Goal: Task Accomplishment & Management: Complete application form

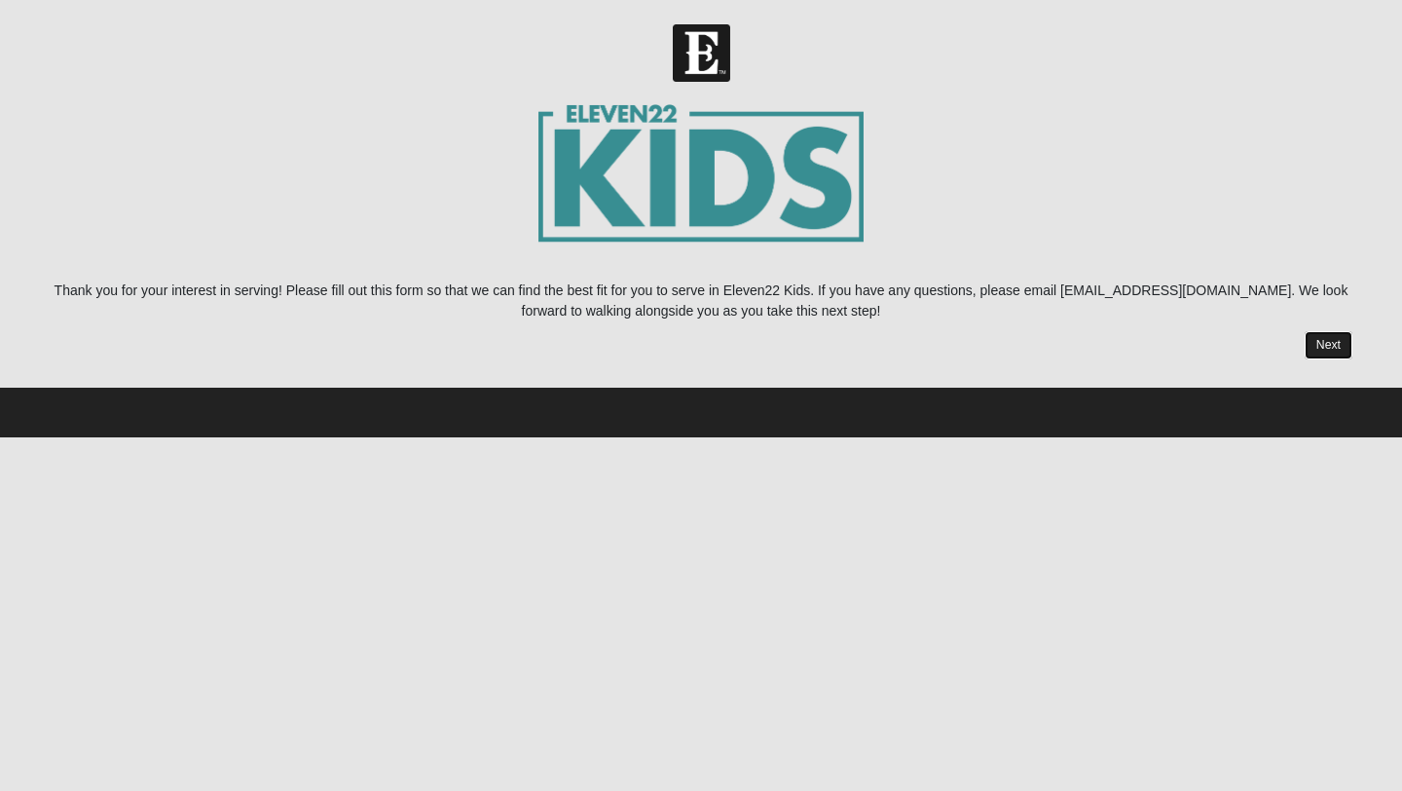
click at [1330, 342] on link "Next" at bounding box center [1329, 345] width 48 height 28
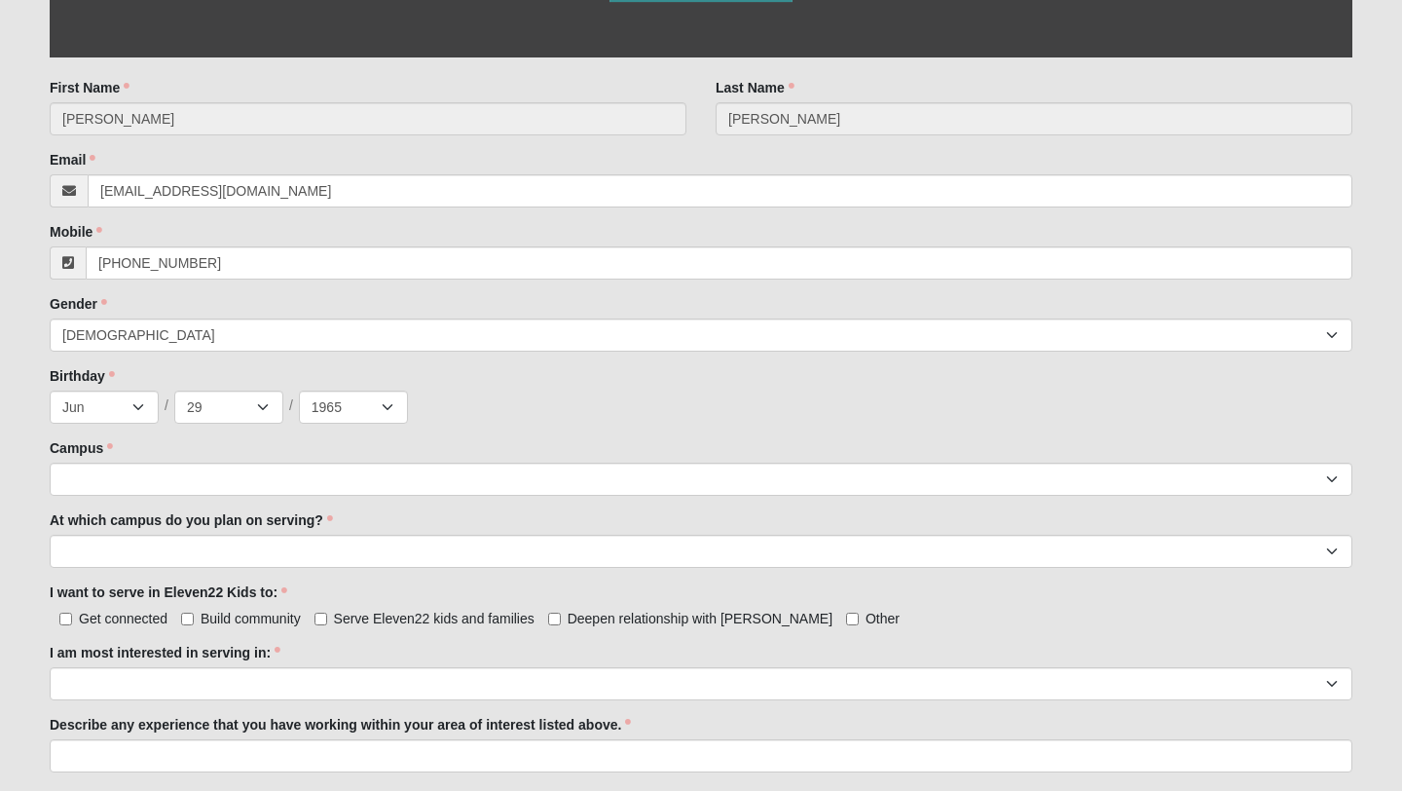
scroll to position [572, 0]
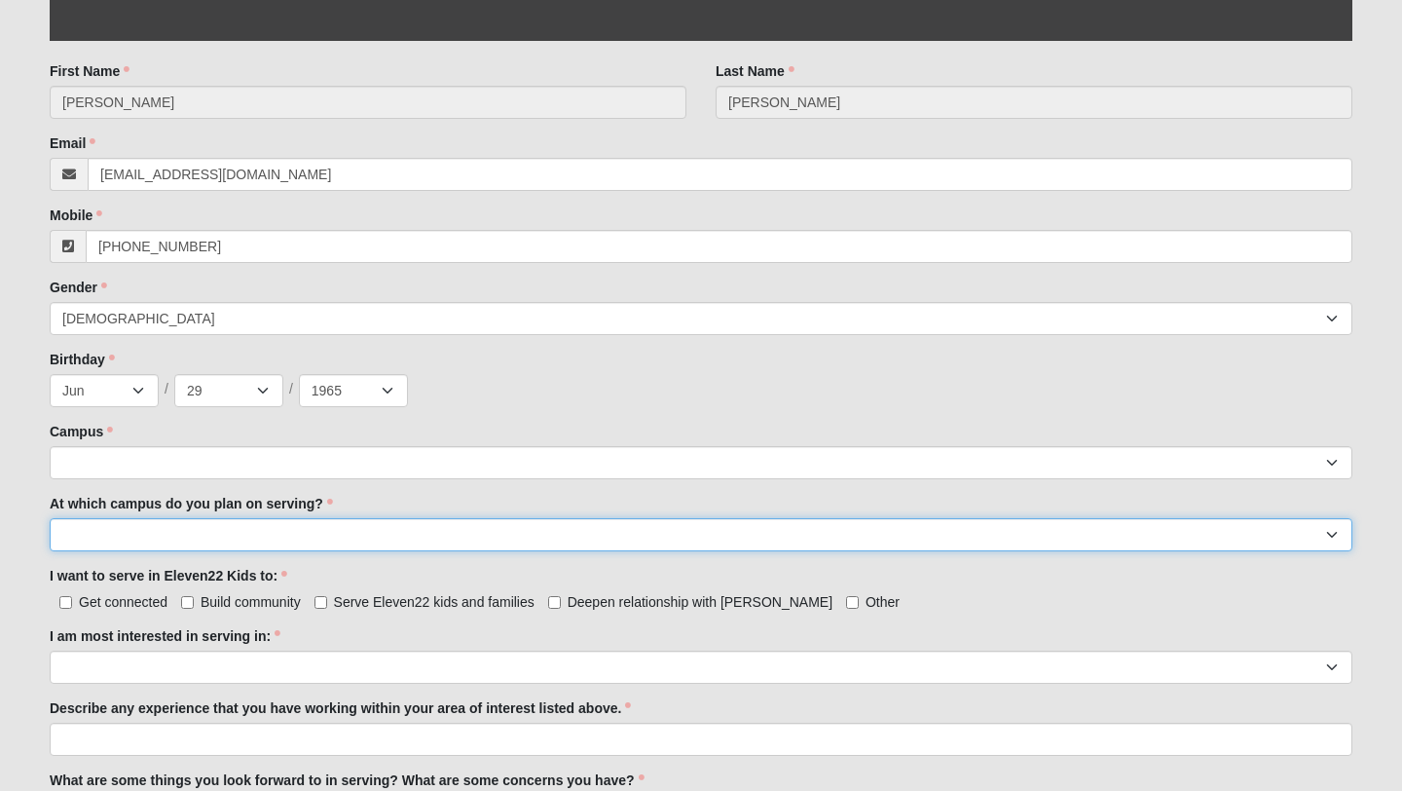
click at [166, 530] on select "[GEOGRAPHIC_DATA] [PERSON_NAME][GEOGRAPHIC_DATA] [GEOGRAPHIC_DATA] [GEOGRAPHIC_…" at bounding box center [701, 534] width 1303 height 33
select select "[GEOGRAPHIC_DATA]"
click at [50, 518] on select "[GEOGRAPHIC_DATA] [PERSON_NAME][GEOGRAPHIC_DATA] [GEOGRAPHIC_DATA] [GEOGRAPHIC_…" at bounding box center [701, 534] width 1303 height 33
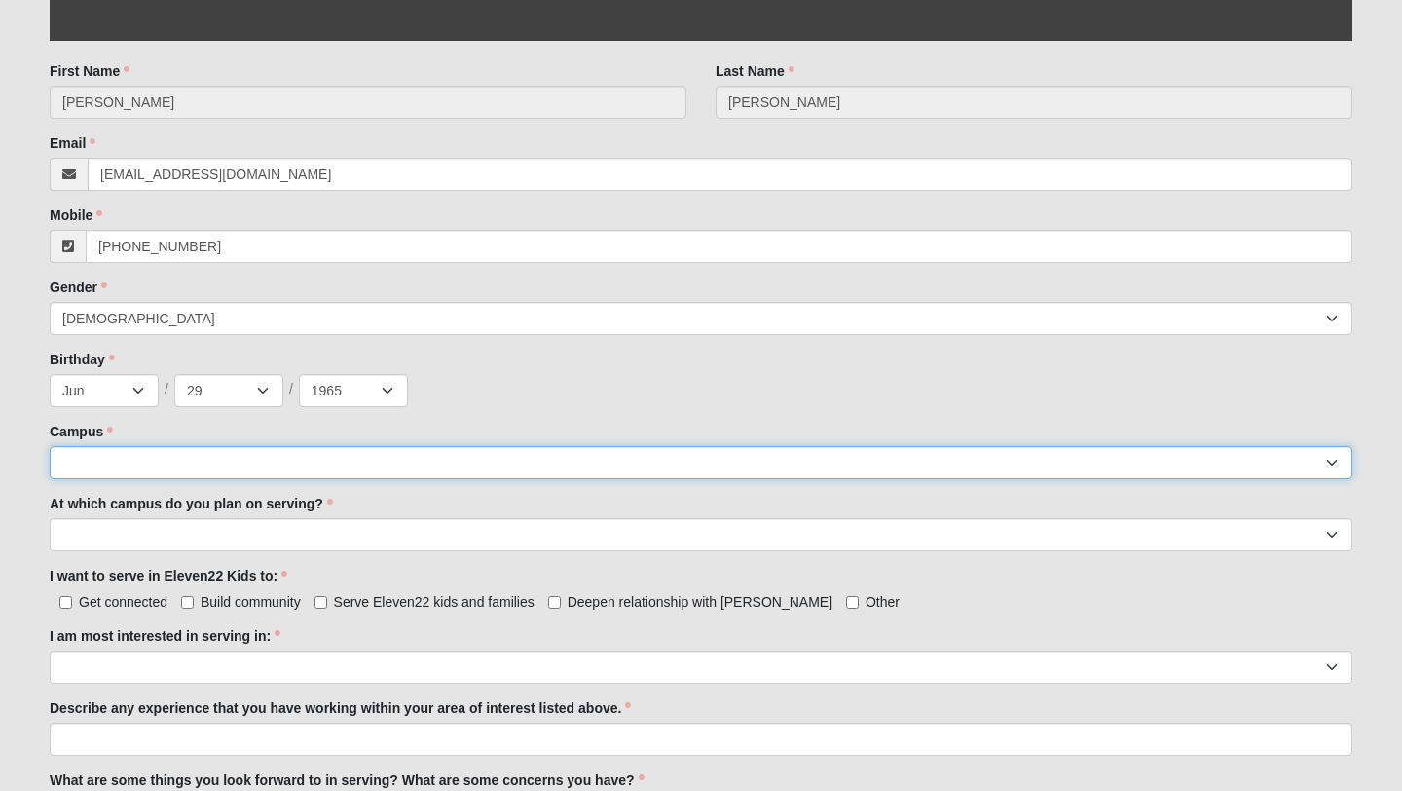
click at [118, 461] on select "[GEOGRAPHIC_DATA] [GEOGRAPHIC_DATA] (Coming Soon) Eleven22 Online [PERSON_NAME]…" at bounding box center [701, 462] width 1303 height 33
select select "3"
click at [50, 446] on select "[GEOGRAPHIC_DATA] [GEOGRAPHIC_DATA] (Coming Soon) Eleven22 Online [PERSON_NAME]…" at bounding box center [701, 462] width 1303 height 33
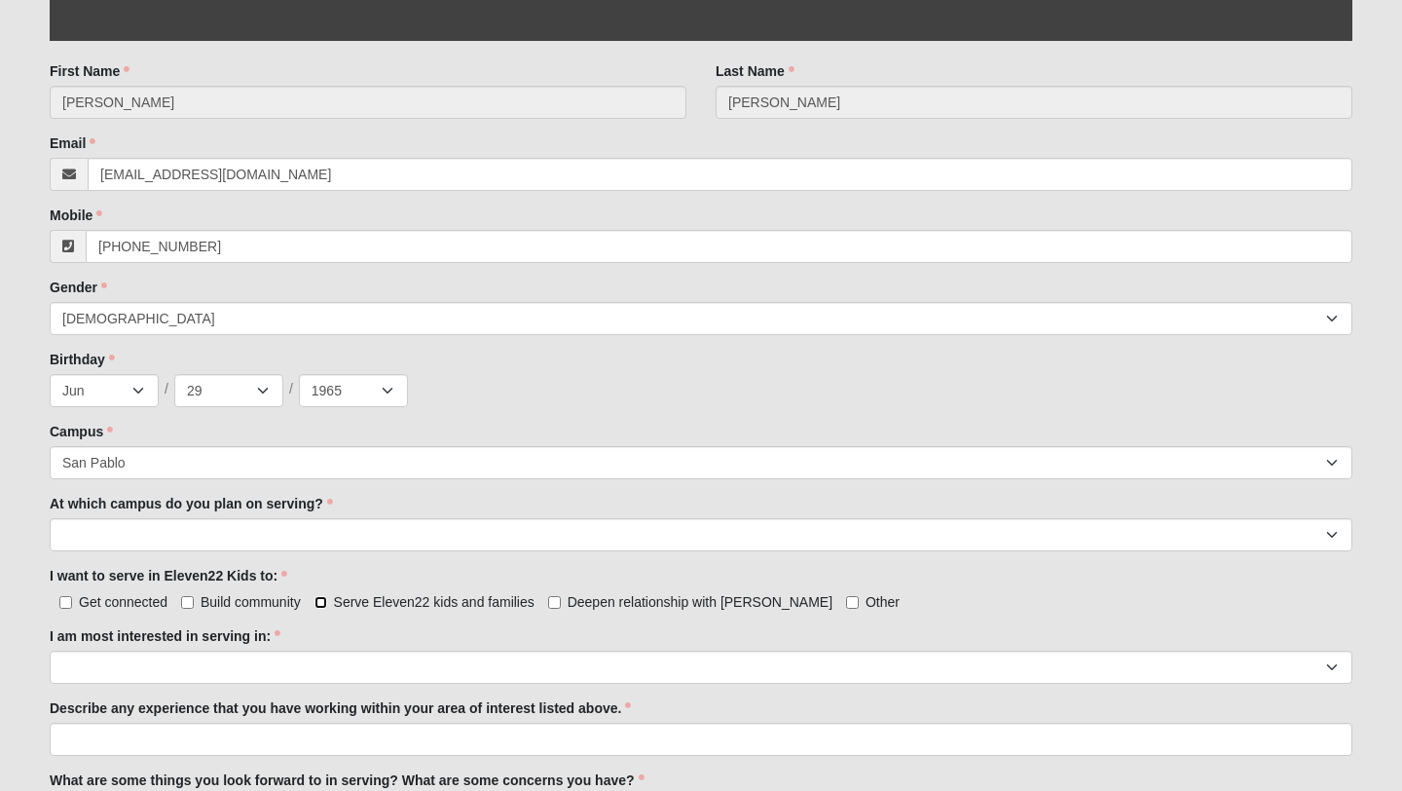
click at [317, 601] on input "Serve Eleven22 kids and families" at bounding box center [320, 602] width 13 height 13
checkbox input "true"
click at [553, 599] on input "Deepen relationship with [PERSON_NAME]" at bounding box center [554, 602] width 13 height 13
checkbox input "true"
click at [190, 602] on input "Build community" at bounding box center [187, 602] width 13 height 13
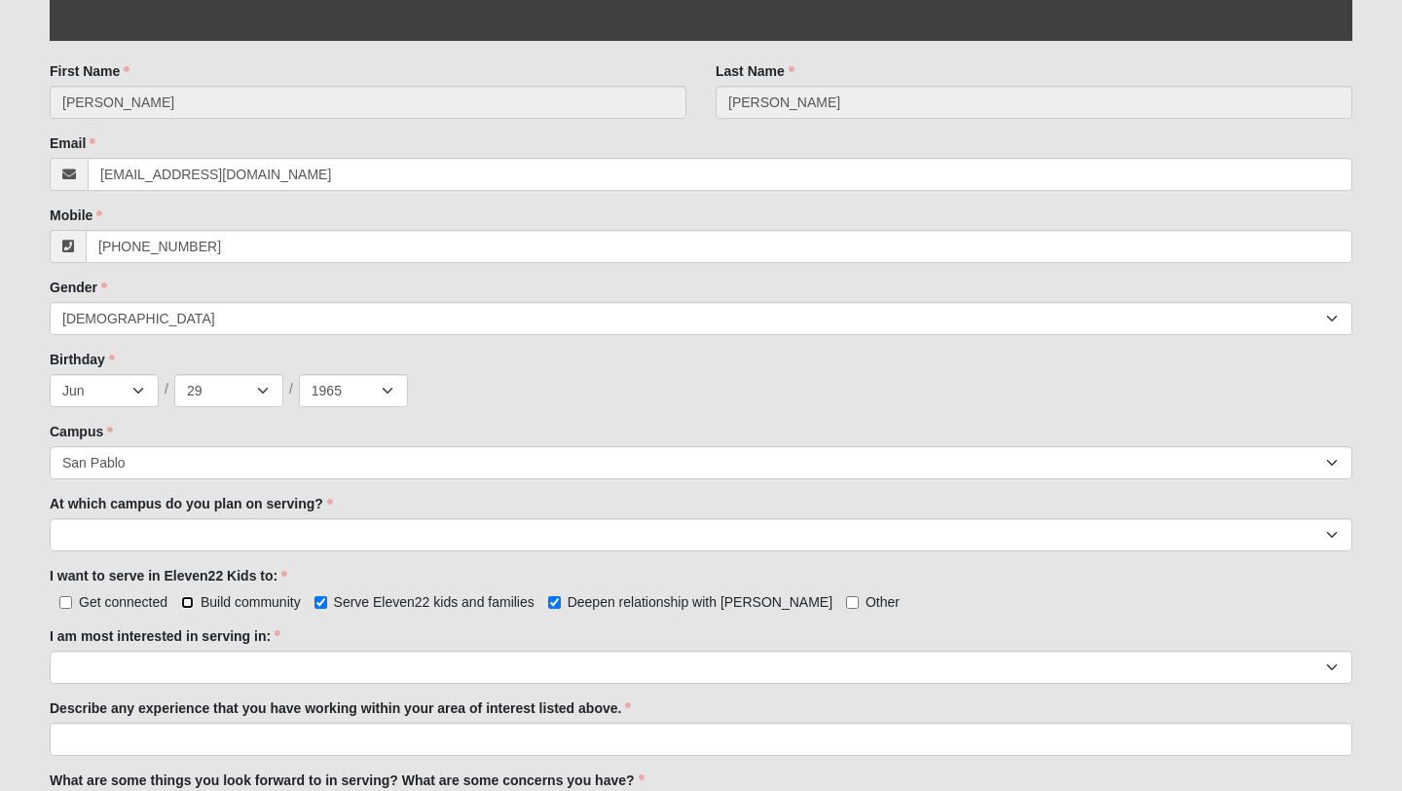
checkbox input "true"
click at [65, 603] on input "Get connected" at bounding box center [65, 602] width 13 height 13
checkbox input "true"
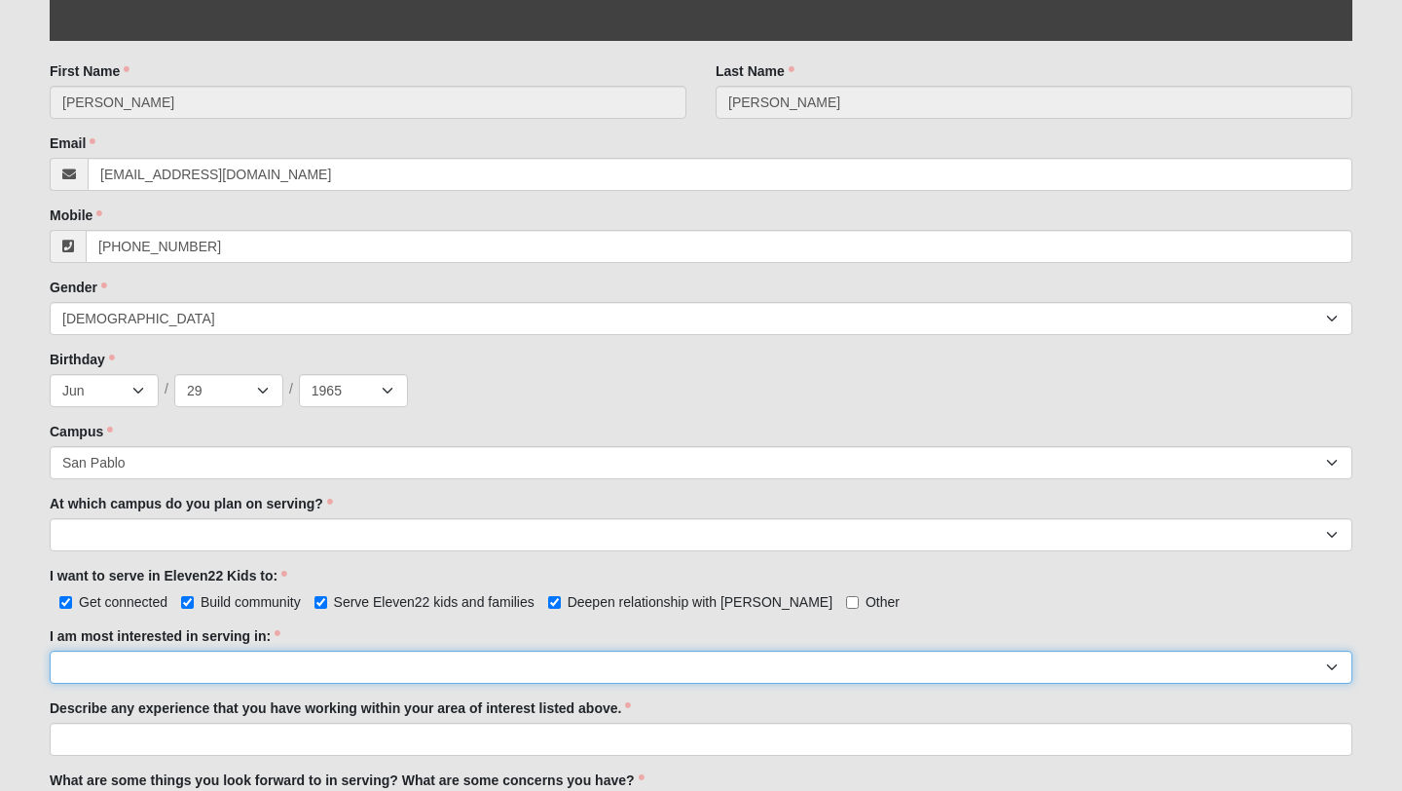
click at [252, 663] on select "Registration Tour Guide Preschool Disciple Group Leader Elementary Disciple Gro…" at bounding box center [701, 666] width 1303 height 33
select select "Undecided"
click at [50, 650] on select "Registration Tour Guide Preschool Disciple Group Leader Elementary Disciple Gro…" at bounding box center [701, 666] width 1303 height 33
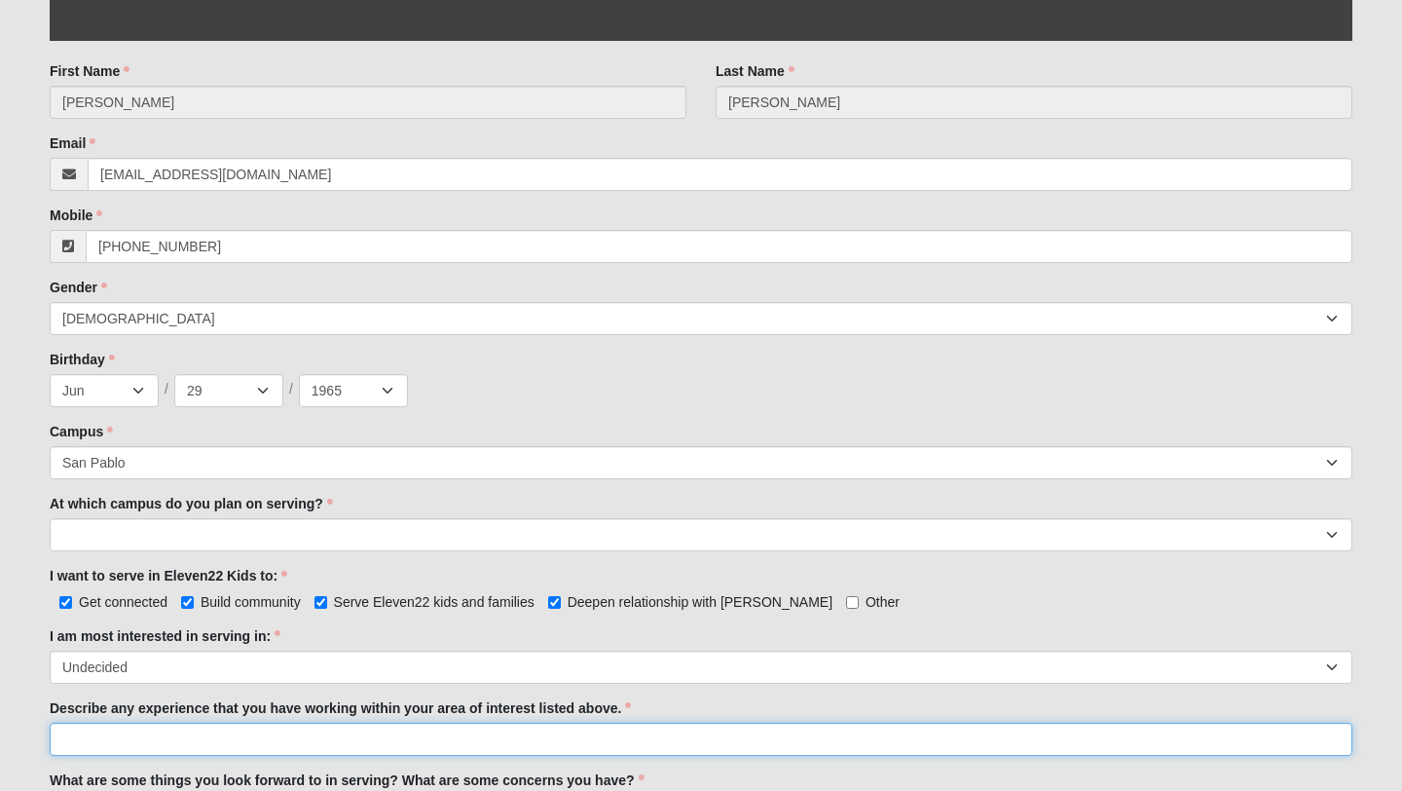
click at [250, 748] on input "Describe any experience that you have working within your area of interest list…" at bounding box center [701, 738] width 1303 height 33
click at [272, 744] on input "Describe any experience that you have working within your area of interest list…" at bounding box center [701, 738] width 1303 height 33
click at [268, 730] on input "Describe any experience that you have working within your area of interest list…" at bounding box center [701, 738] width 1303 height 33
click at [554, 739] on input "Describe any experience that you have working within your area of interest list…" at bounding box center [701, 738] width 1303 height 33
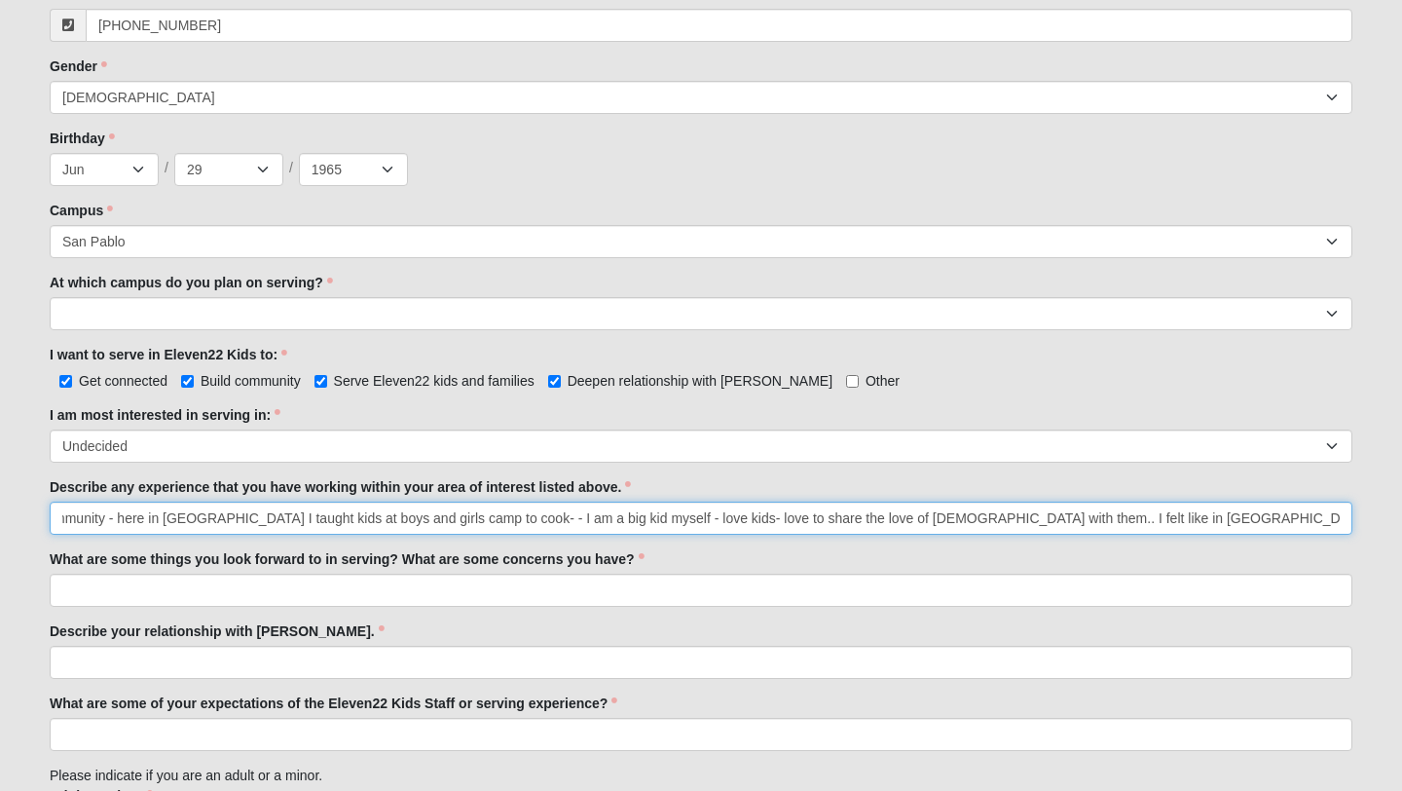
scroll to position [794, 0]
type input "I do not have experience as a [DATE] school teacher- however I did just return …"
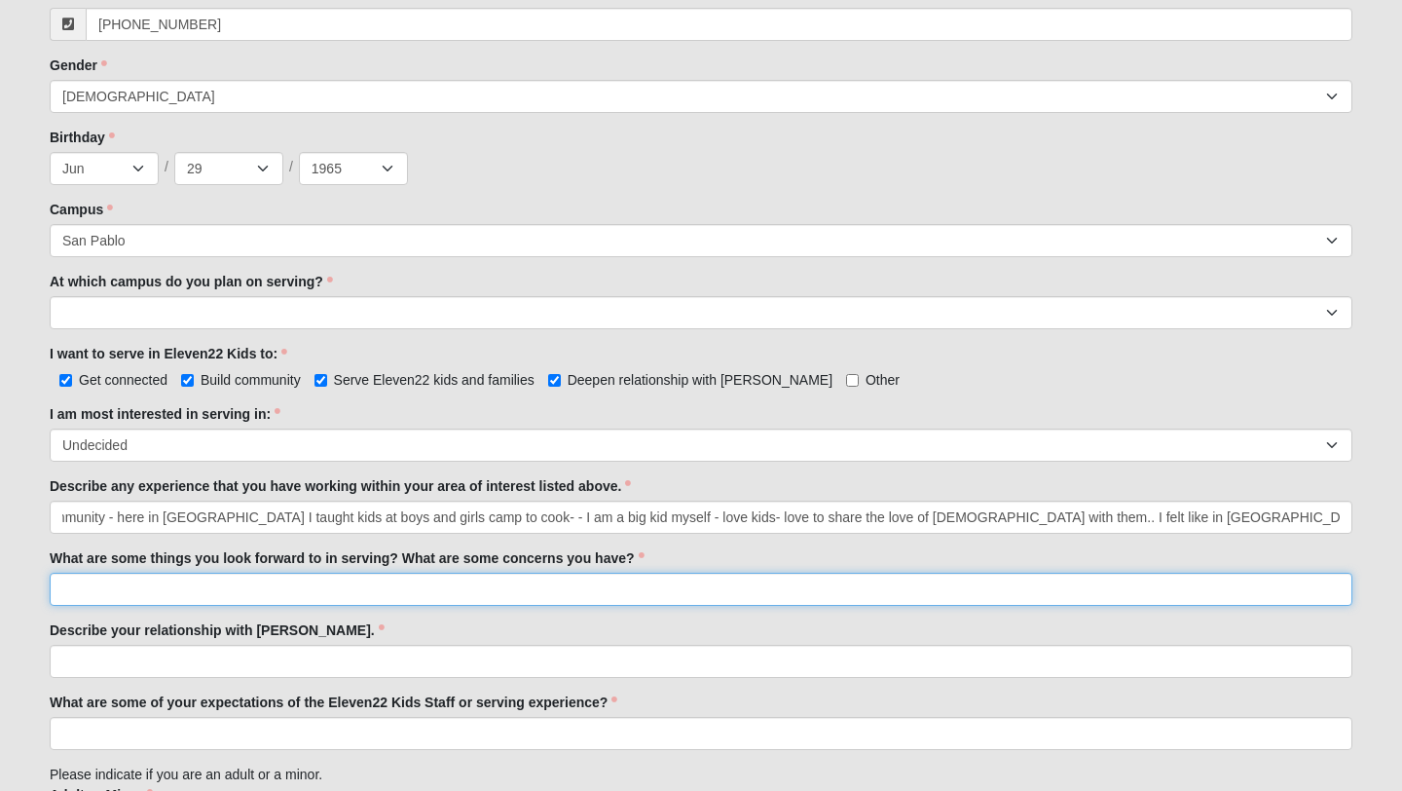
scroll to position [0, 0]
click at [175, 590] on input "What are some things you look forward to in serving? What are some concerns you…" at bounding box center [701, 589] width 1303 height 33
type input "I"
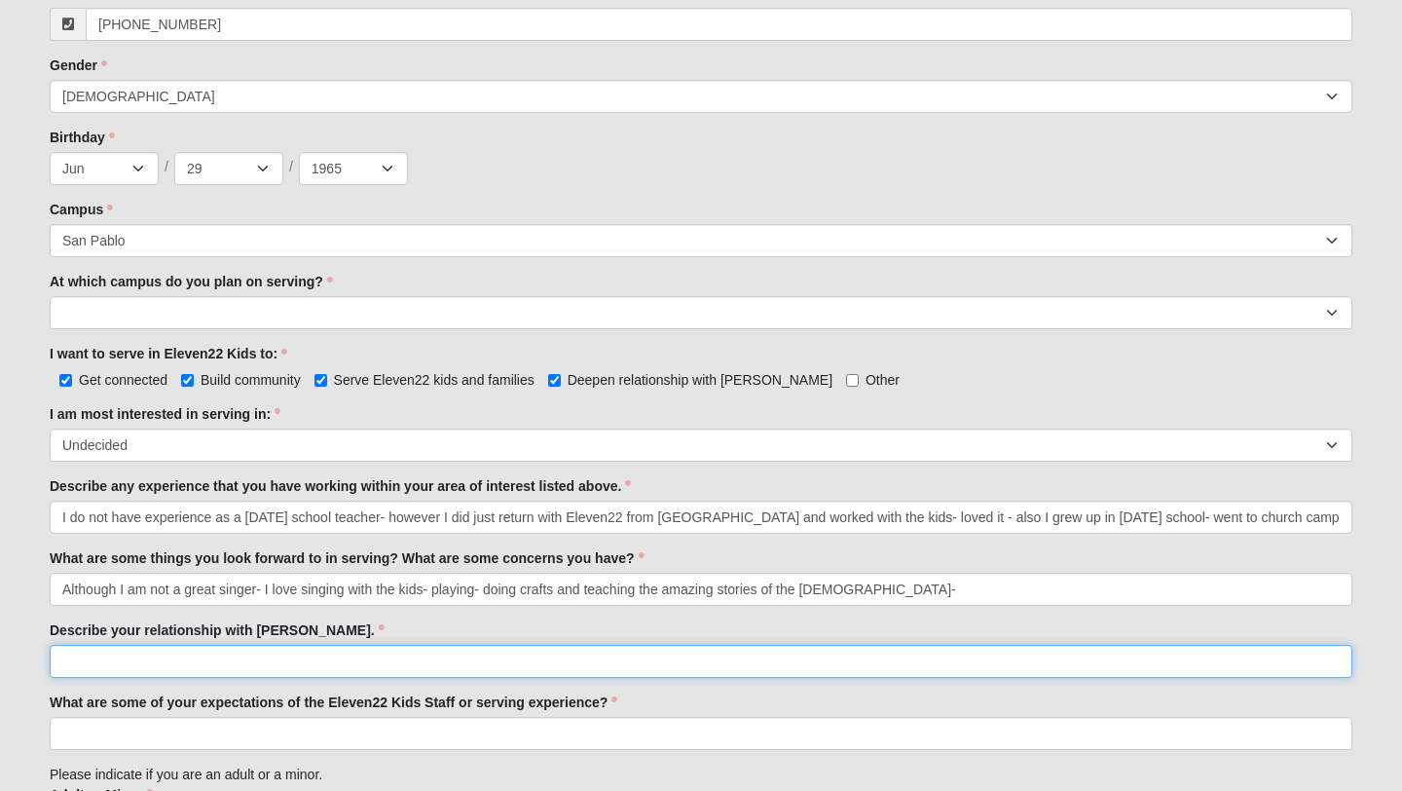
click at [147, 657] on input "Describe your relationship with [PERSON_NAME]." at bounding box center [701, 661] width 1303 height 33
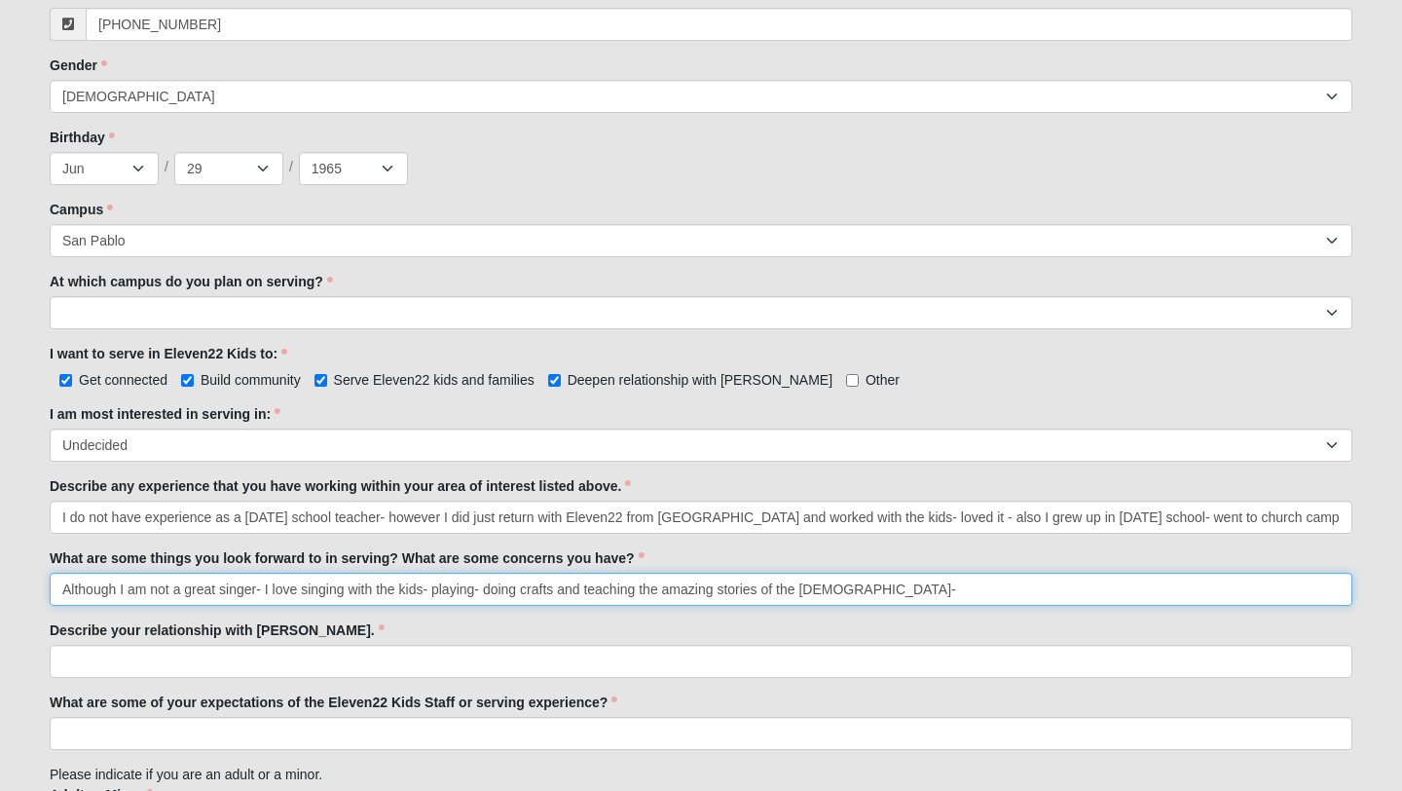
click at [863, 587] on input "Although I am not a great singer- I love singing with the kids- playing- doing …" at bounding box center [701, 589] width 1303 height 33
type input "Although I am not a great singer- I love singing with the kids- playing- doing …"
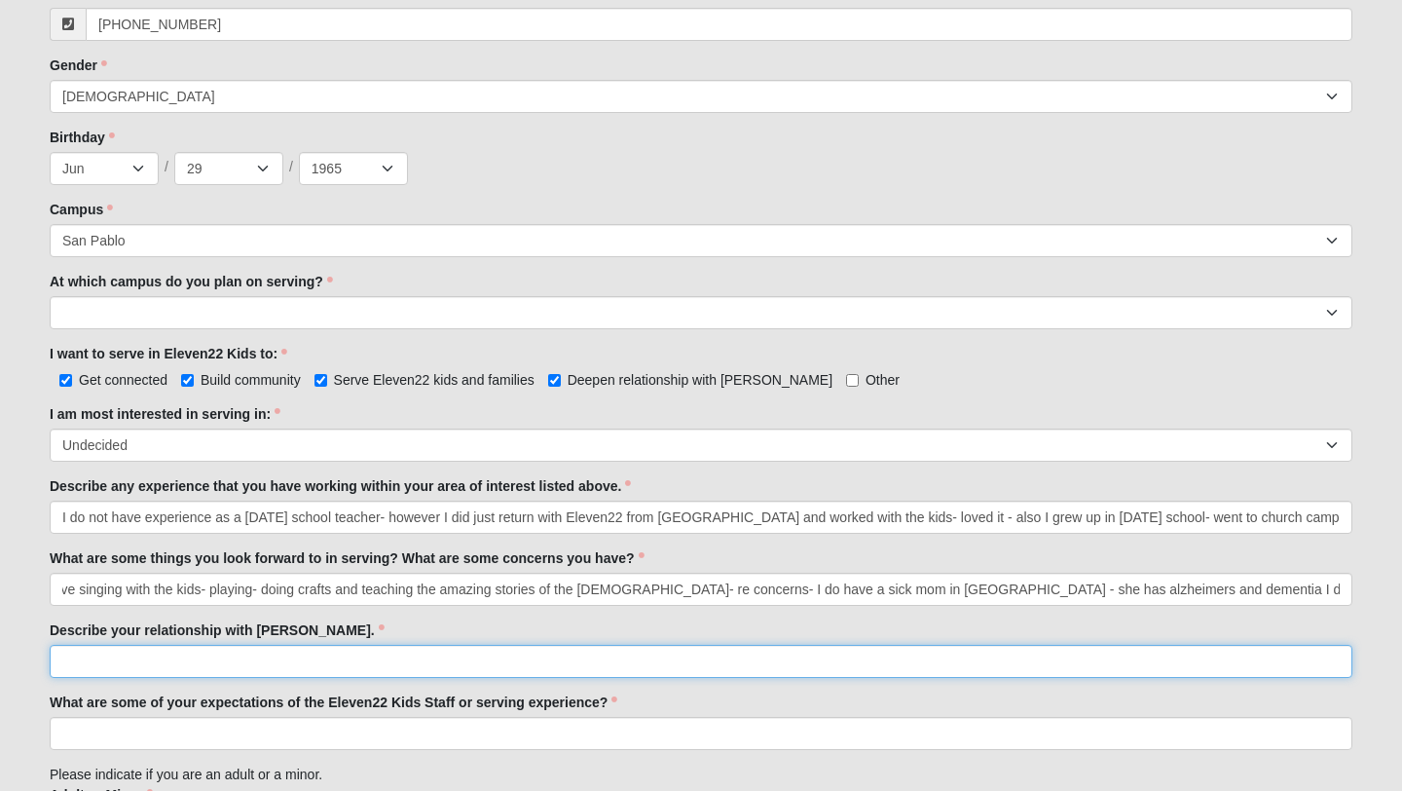
click at [322, 659] on input "Describe your relationship with [PERSON_NAME]." at bounding box center [701, 661] width 1303 height 33
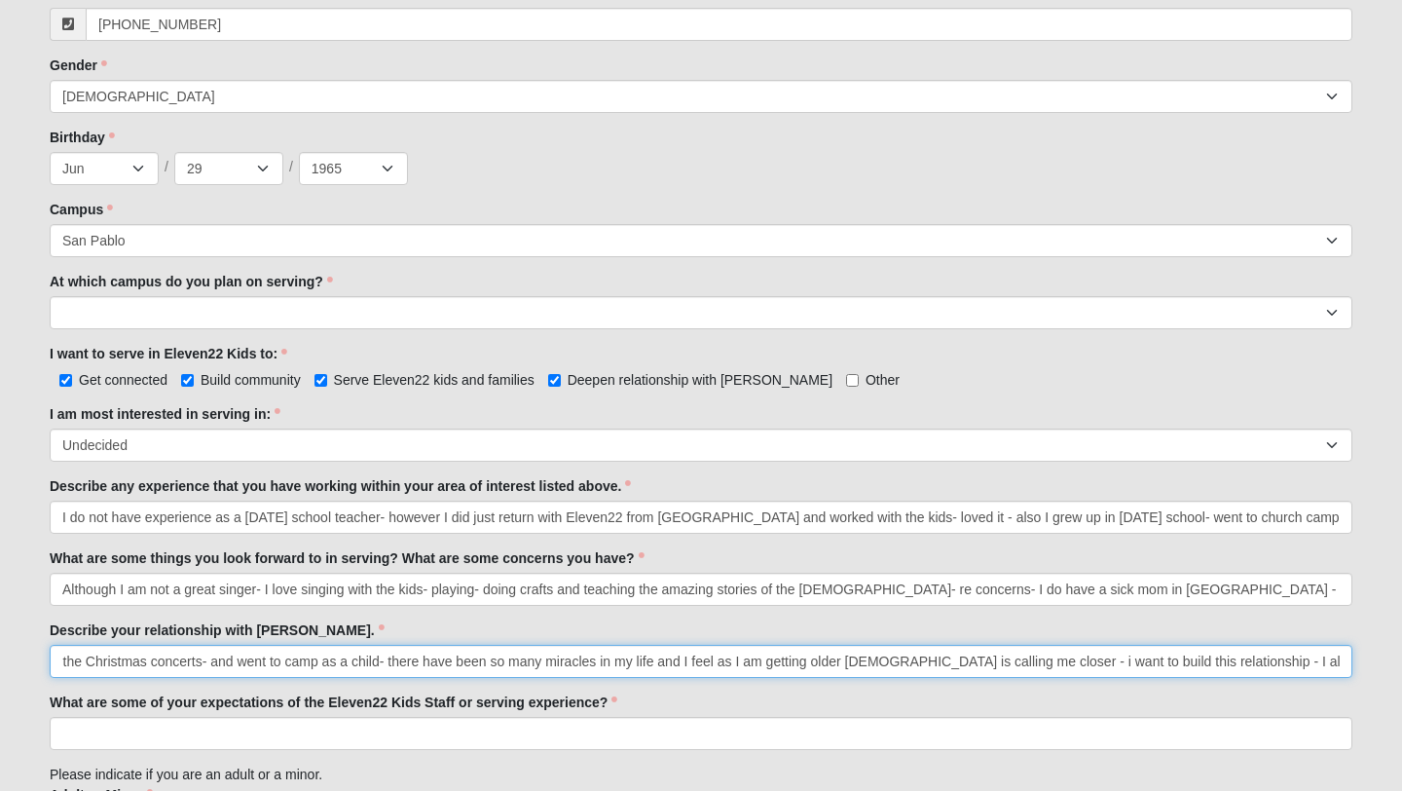
scroll to position [0, 1172]
type input "I was introduced to [PERSON_NAME] as a child- We always went to [DATE] school -…"
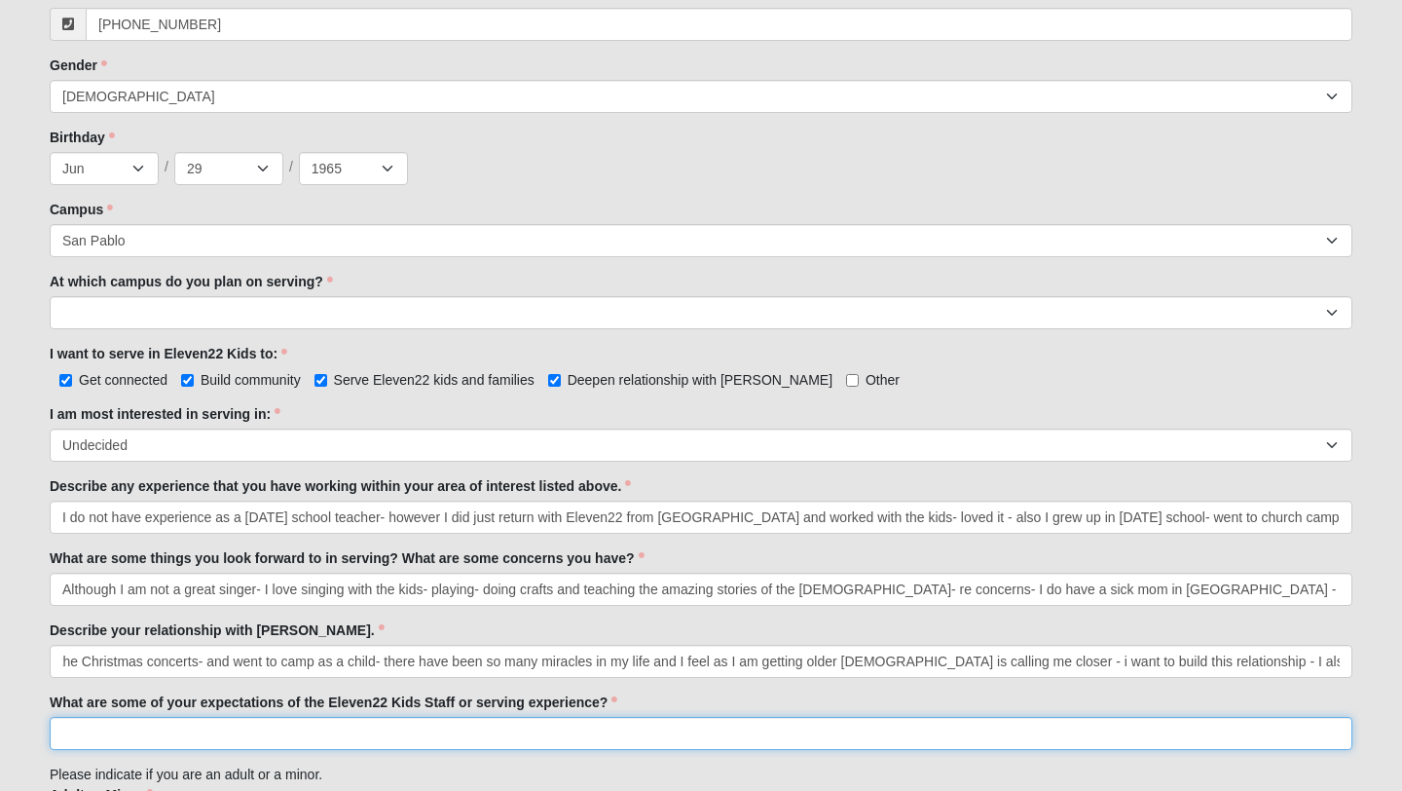
scroll to position [0, 0]
click at [182, 722] on input "What are some of your expectations of the Eleven22 Kids Staff or serving experi…" at bounding box center [701, 733] width 1303 height 33
click at [397, 744] on input "I want to be part of something special - that can grow diciples into the future" at bounding box center [701, 733] width 1303 height 33
click at [413, 735] on input "I want to be part of something special - that can grow diciples into the future" at bounding box center [701, 733] width 1303 height 33
drag, startPoint x: 534, startPoint y: 733, endPoint x: 295, endPoint y: 721, distance: 238.9
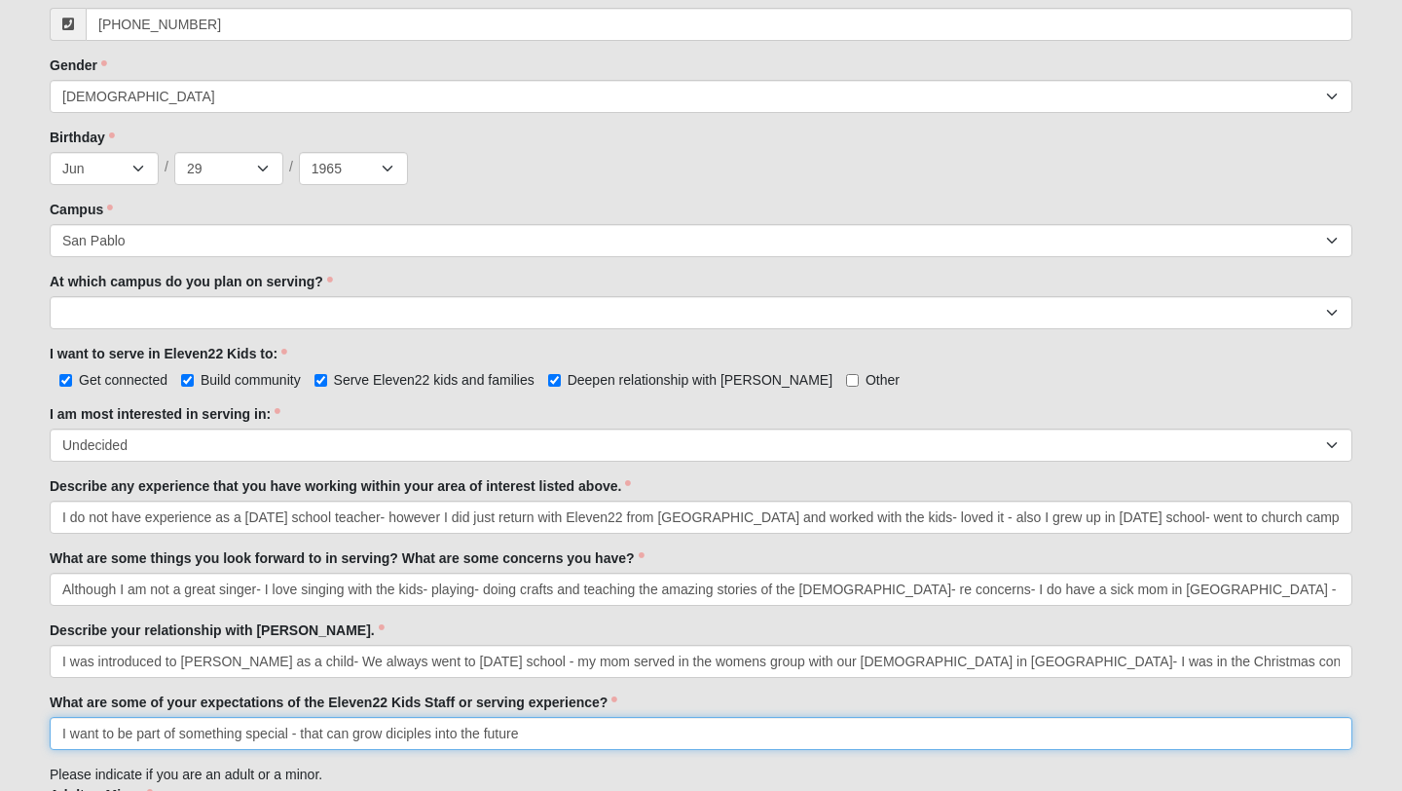
click at [295, 721] on input "I want to be part of something special - that can grow diciples into the future" at bounding box center [701, 733] width 1303 height 33
type input "i"
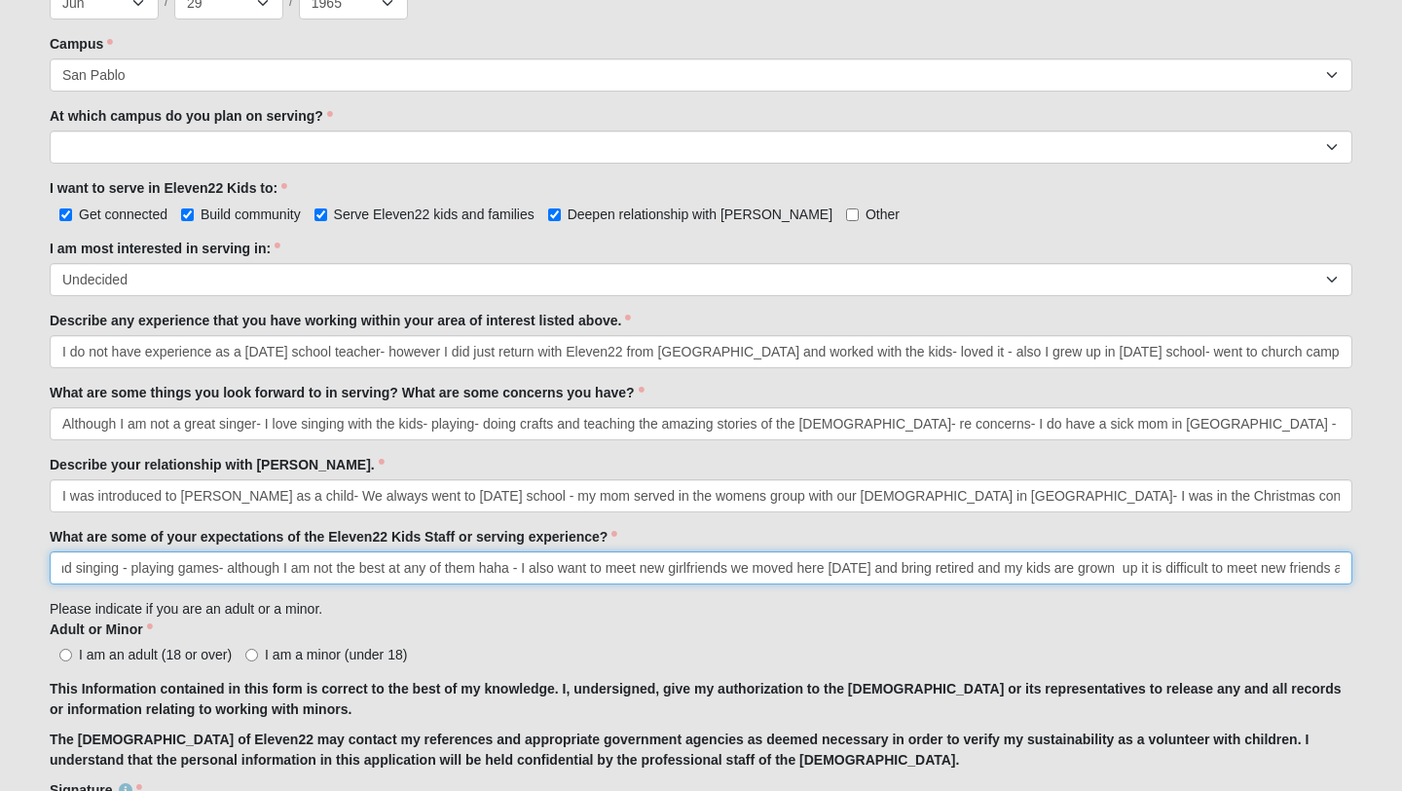
scroll to position [964, 0]
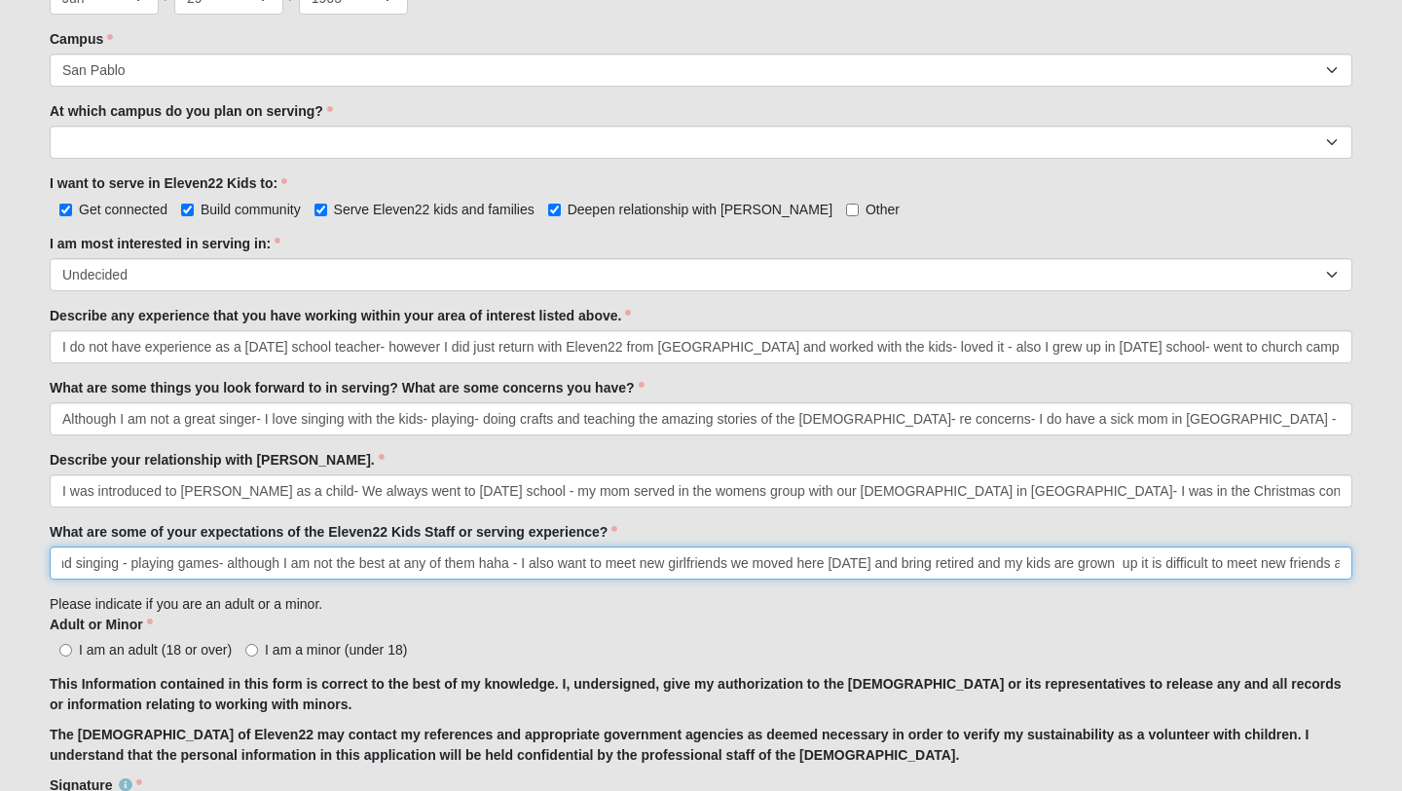
type input "I am not an expert on the [DEMOGRAPHIC_DATA] but I made up with it with my pass…"
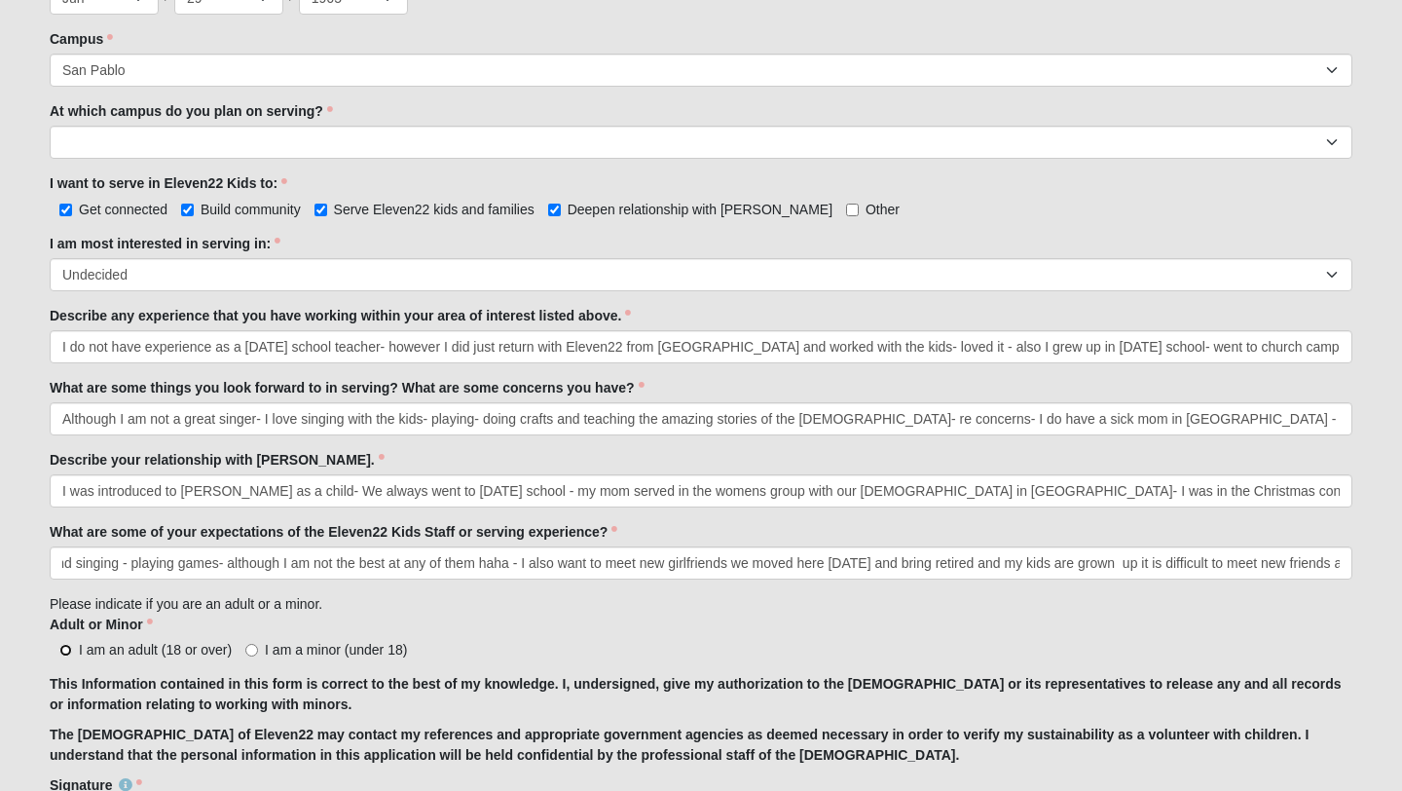
click at [66, 651] on input "I am an adult (18 or over)" at bounding box center [65, 650] width 13 height 13
radio input "true"
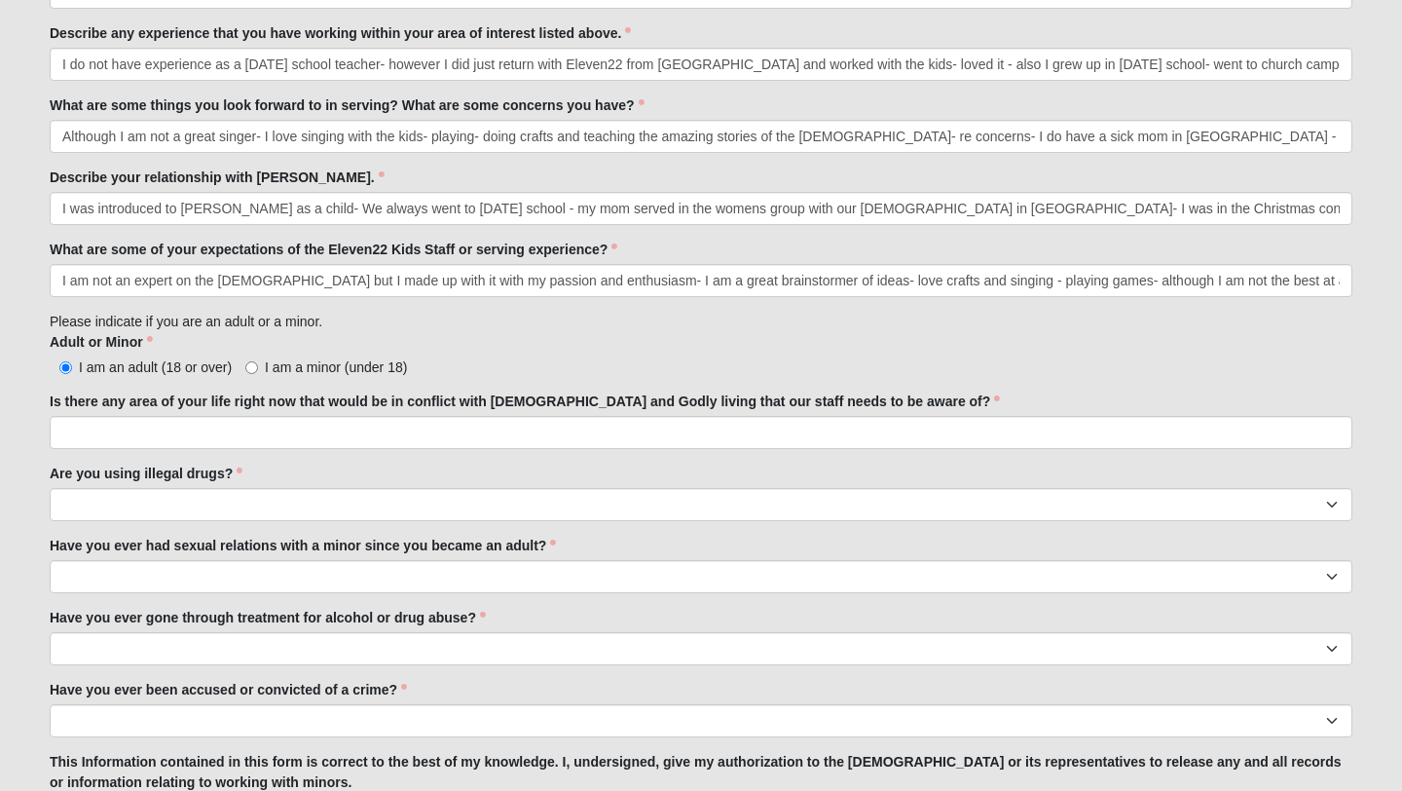
scroll to position [1252, 0]
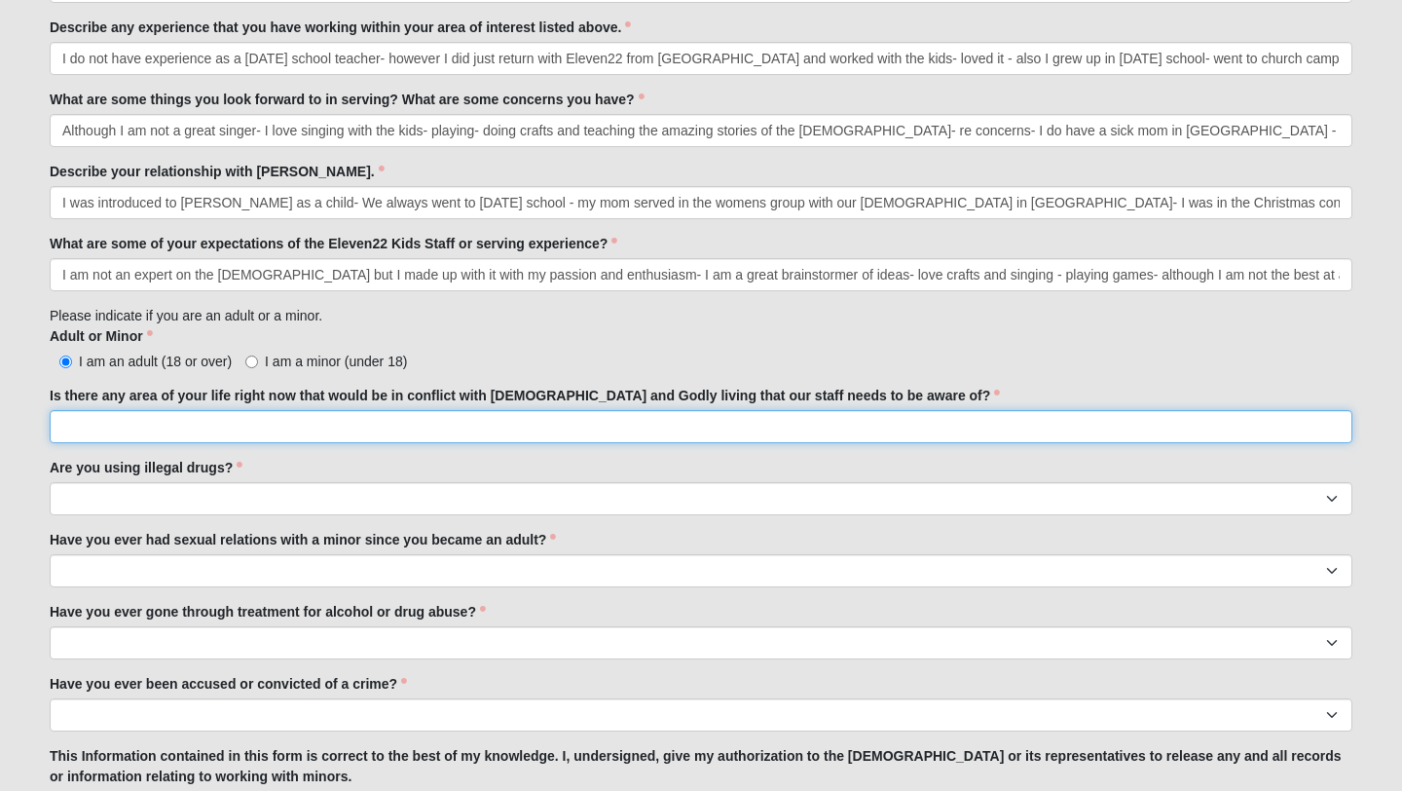
click at [301, 424] on input "Is there any area of your life right now that would be in conflict with [DEMOGR…" at bounding box center [701, 426] width 1303 height 33
type input "no"
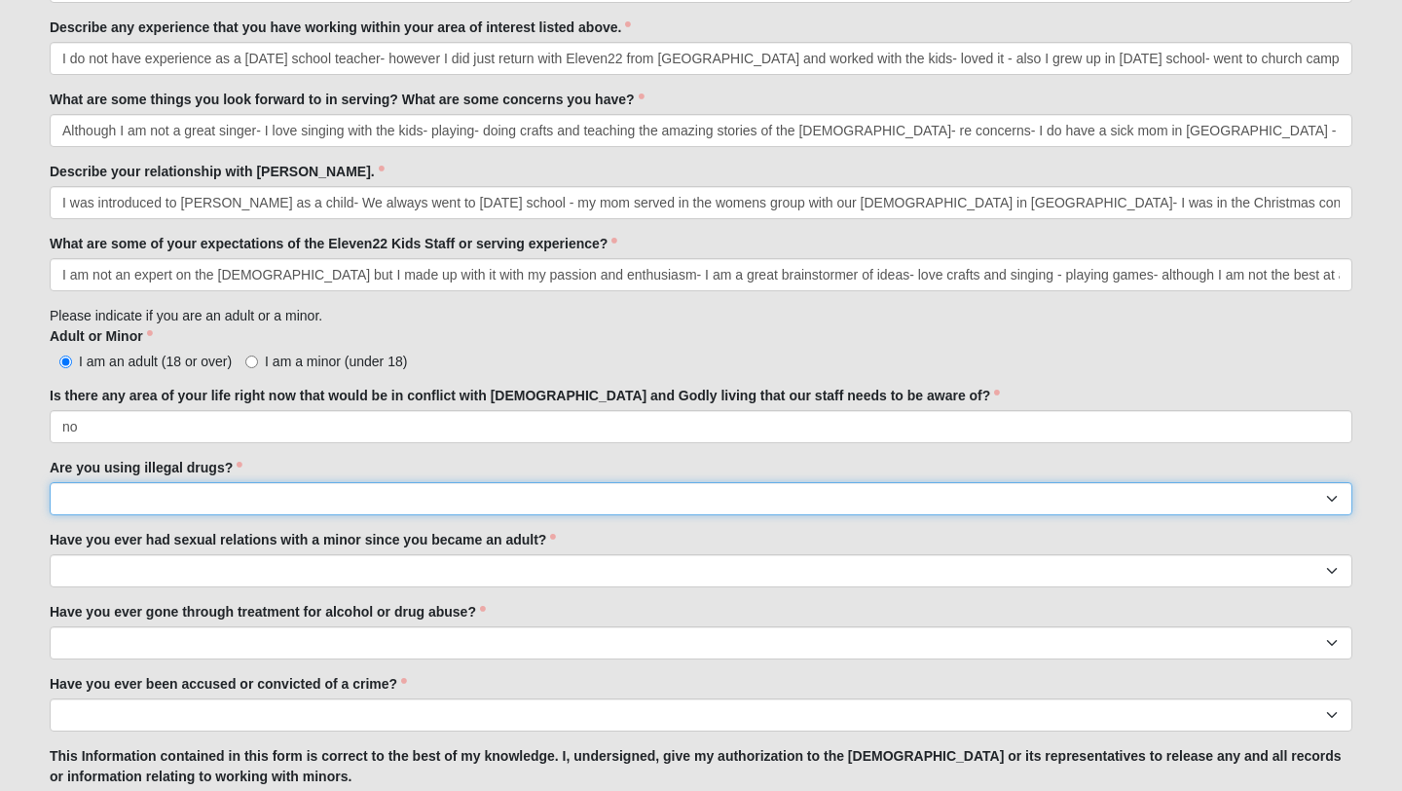
click at [251, 497] on select "Yes No" at bounding box center [701, 498] width 1303 height 33
select select "No"
click at [50, 482] on select "Yes No" at bounding box center [701, 498] width 1303 height 33
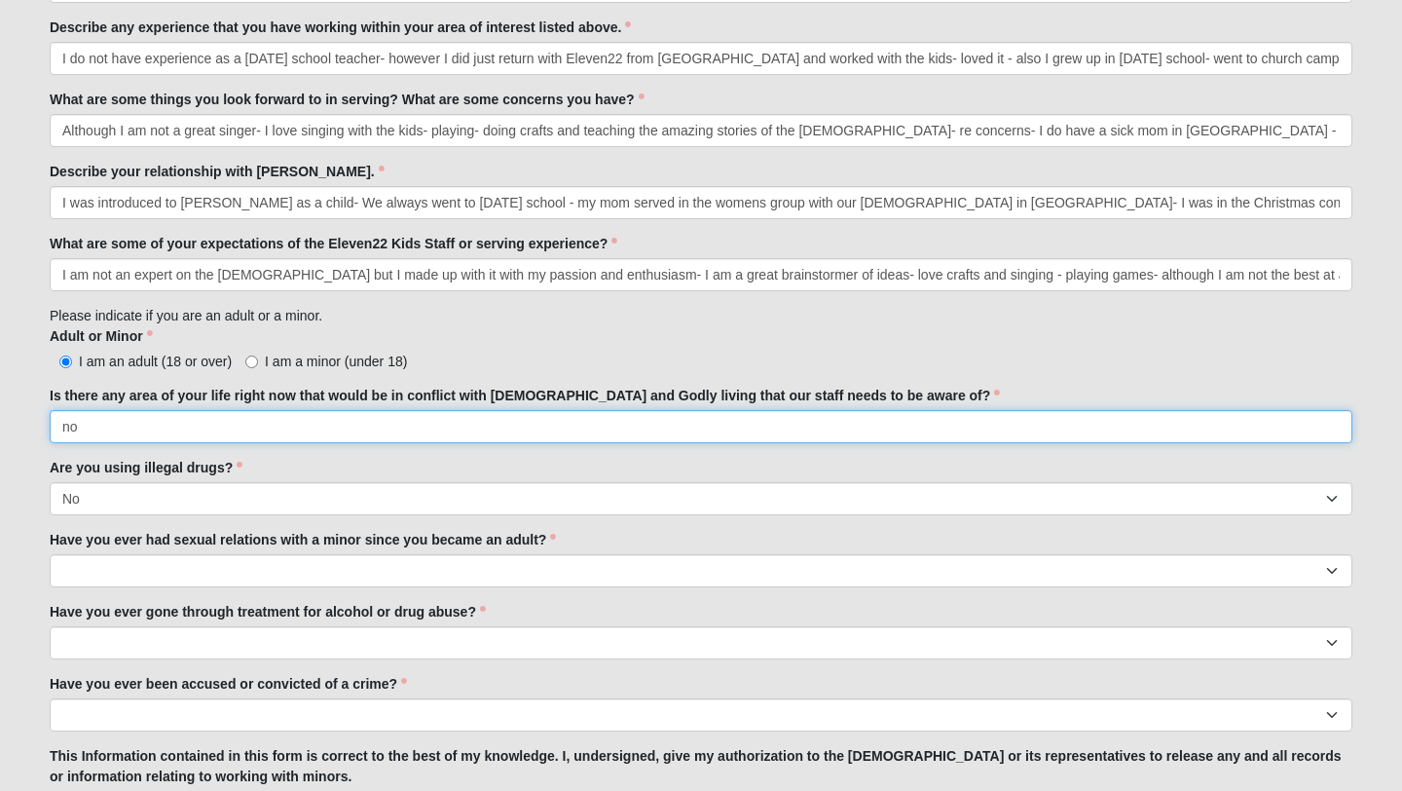
click at [127, 426] on input "no" at bounding box center [701, 426] width 1303 height 33
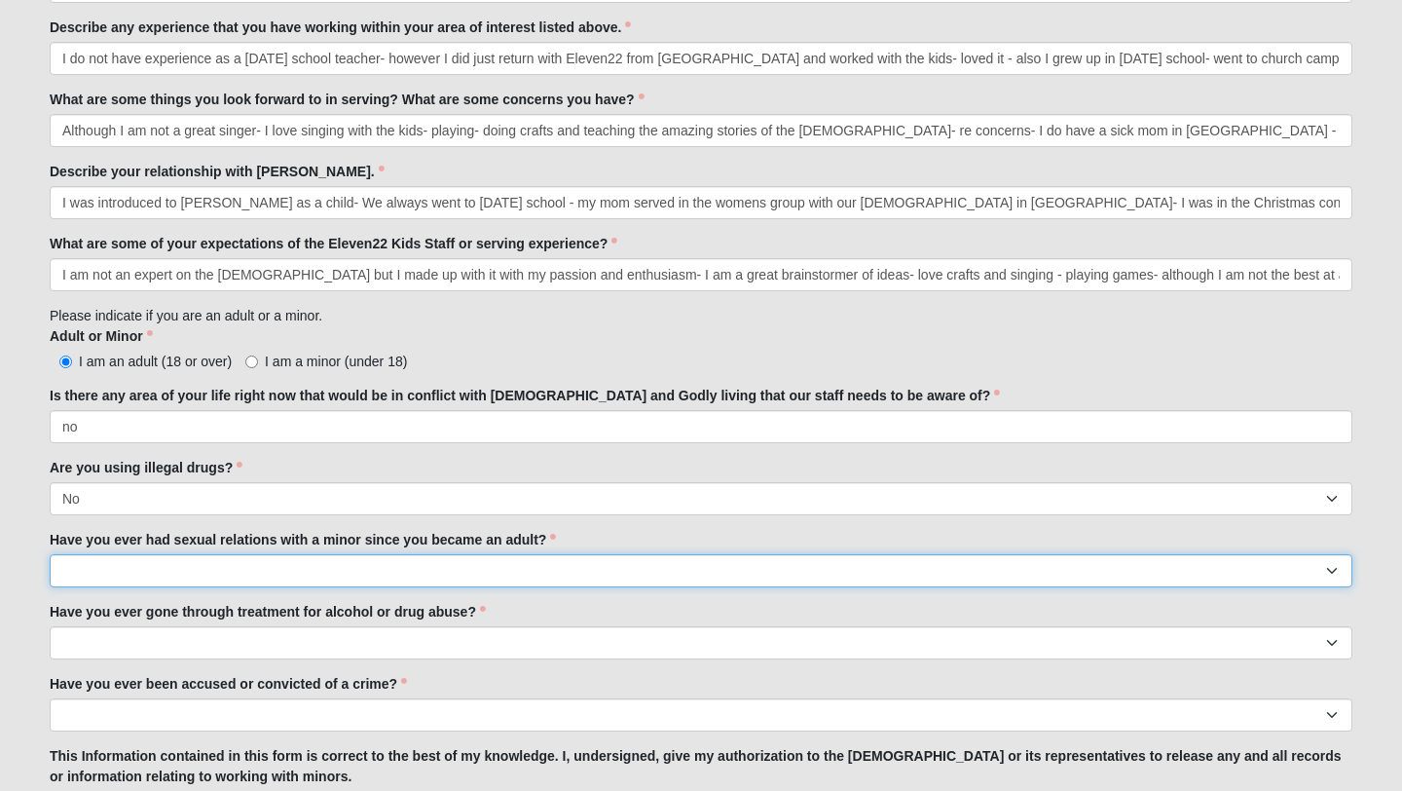
click at [123, 564] on select "Yes No" at bounding box center [701, 570] width 1303 height 33
select select "No"
click at [50, 554] on select "Yes No" at bounding box center [701, 570] width 1303 height 33
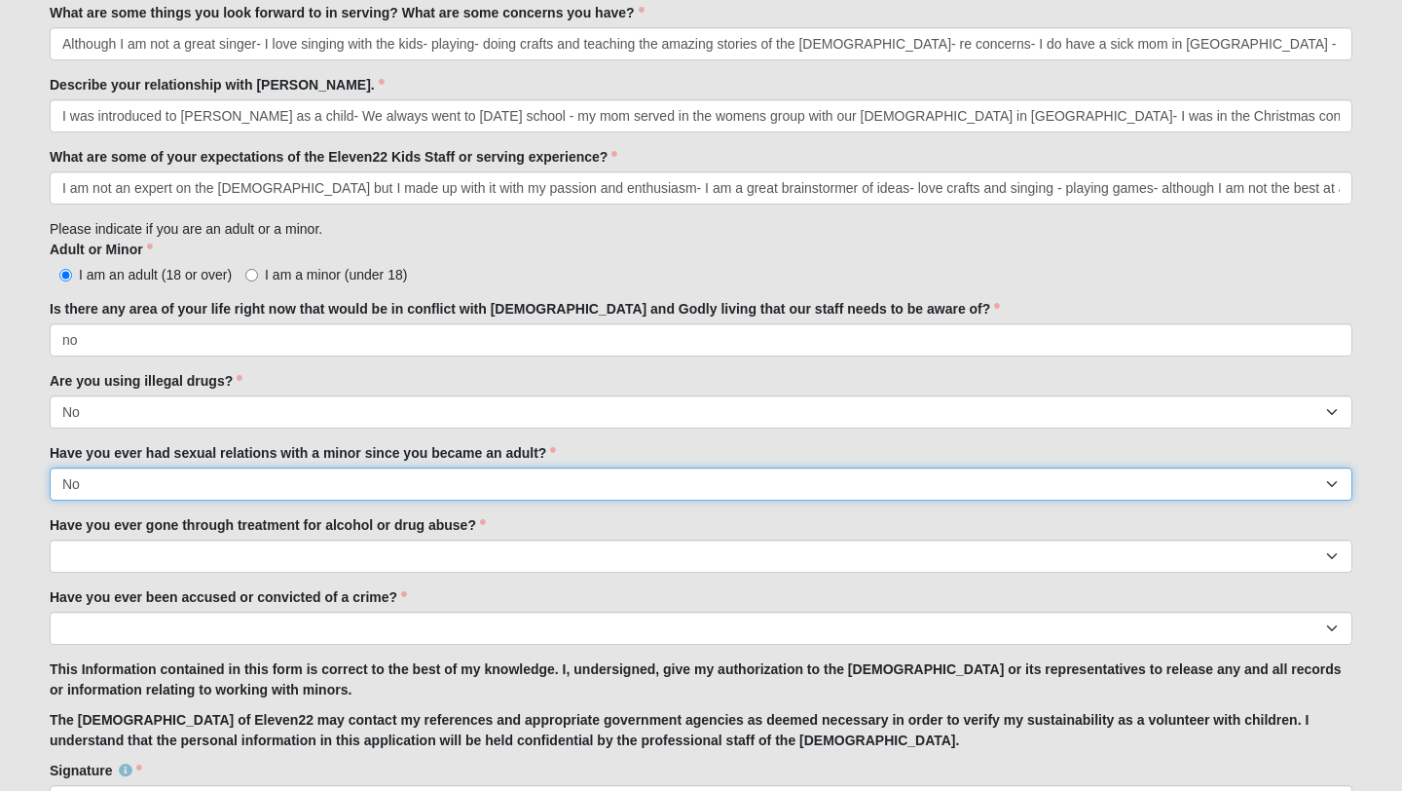
scroll to position [1374, 0]
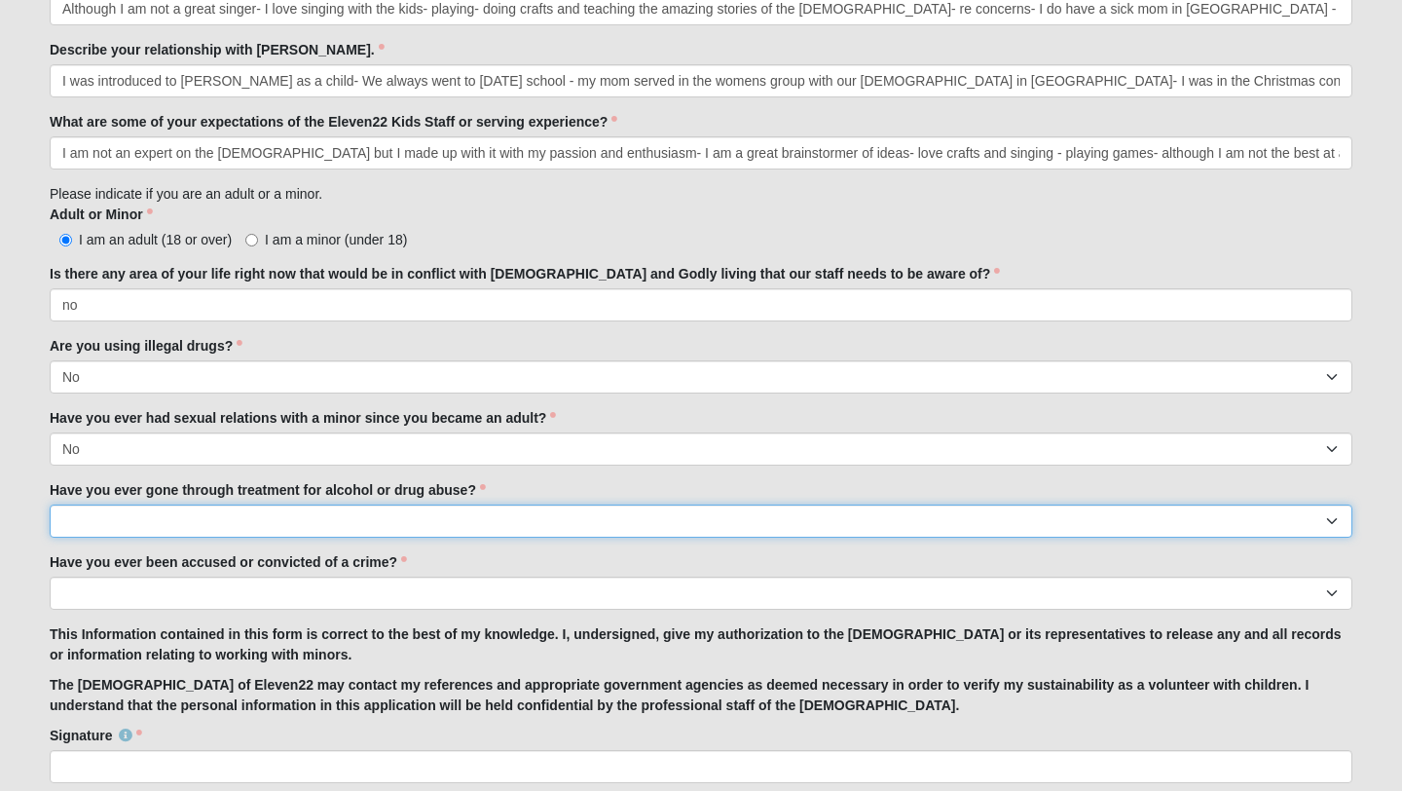
click at [163, 515] on select "Yes No" at bounding box center [701, 520] width 1303 height 33
select select "No"
click at [50, 504] on select "Yes No" at bounding box center [701, 520] width 1303 height 33
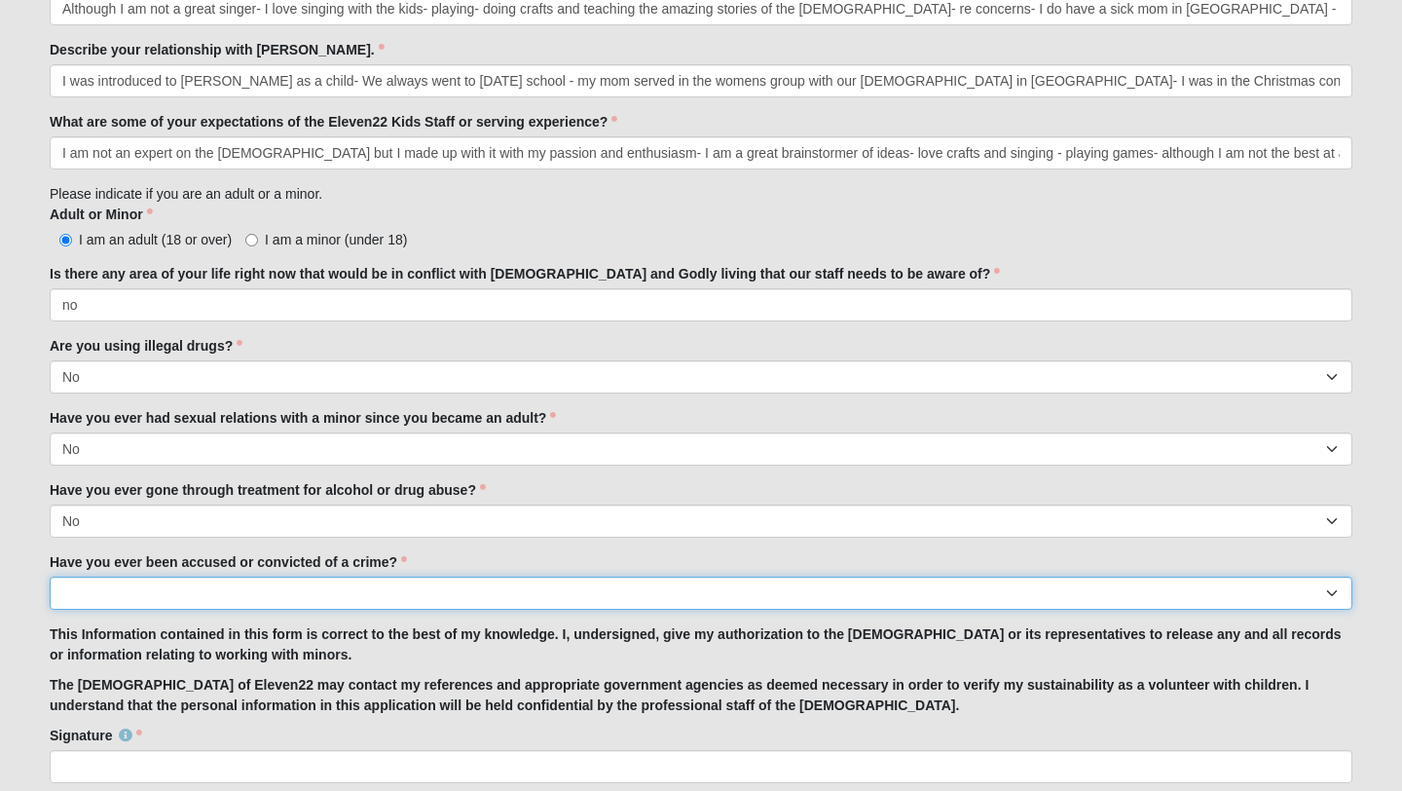
click at [91, 593] on select "Yes No" at bounding box center [701, 592] width 1303 height 33
select select "No"
click at [50, 576] on select "Yes No" at bounding box center [701, 592] width 1303 height 33
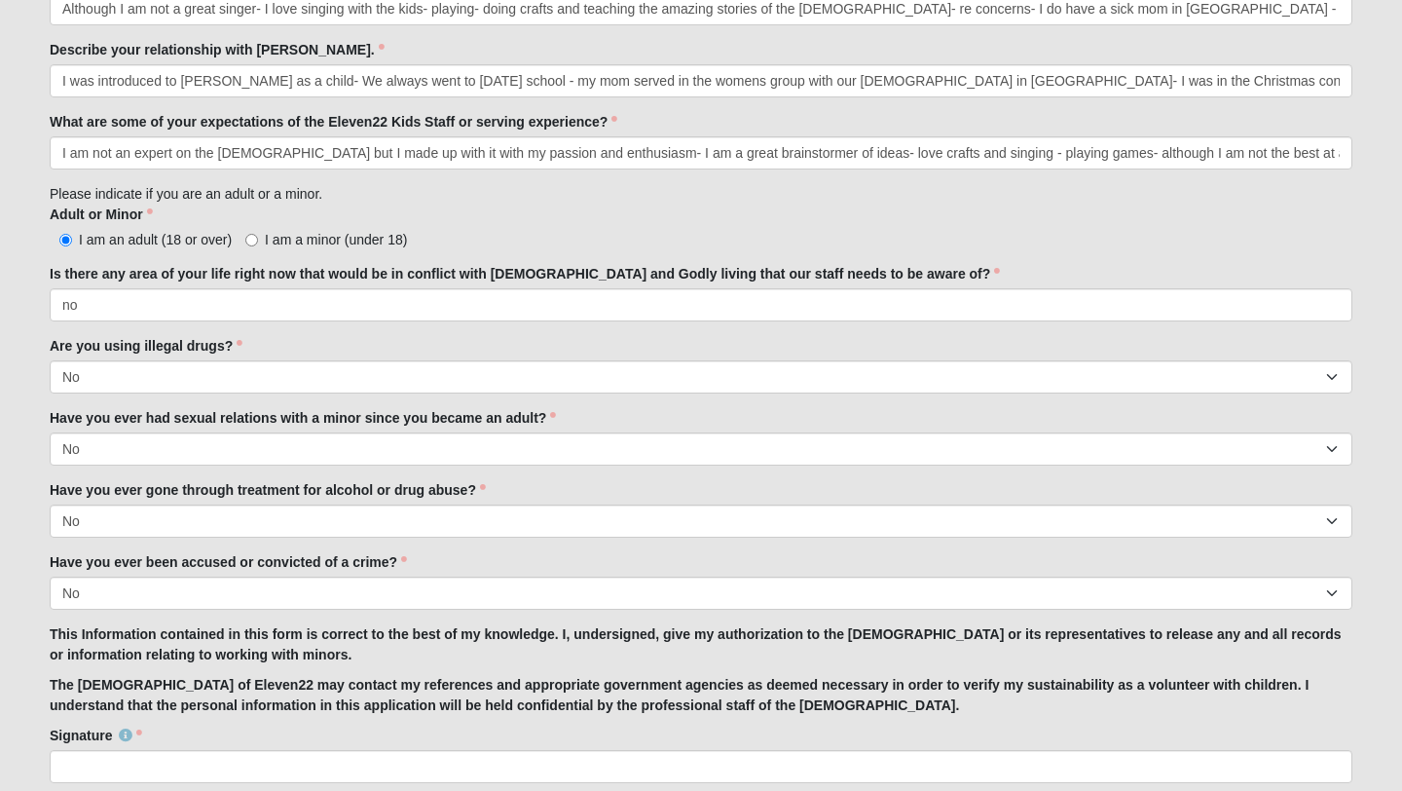
scroll to position [1468, 0]
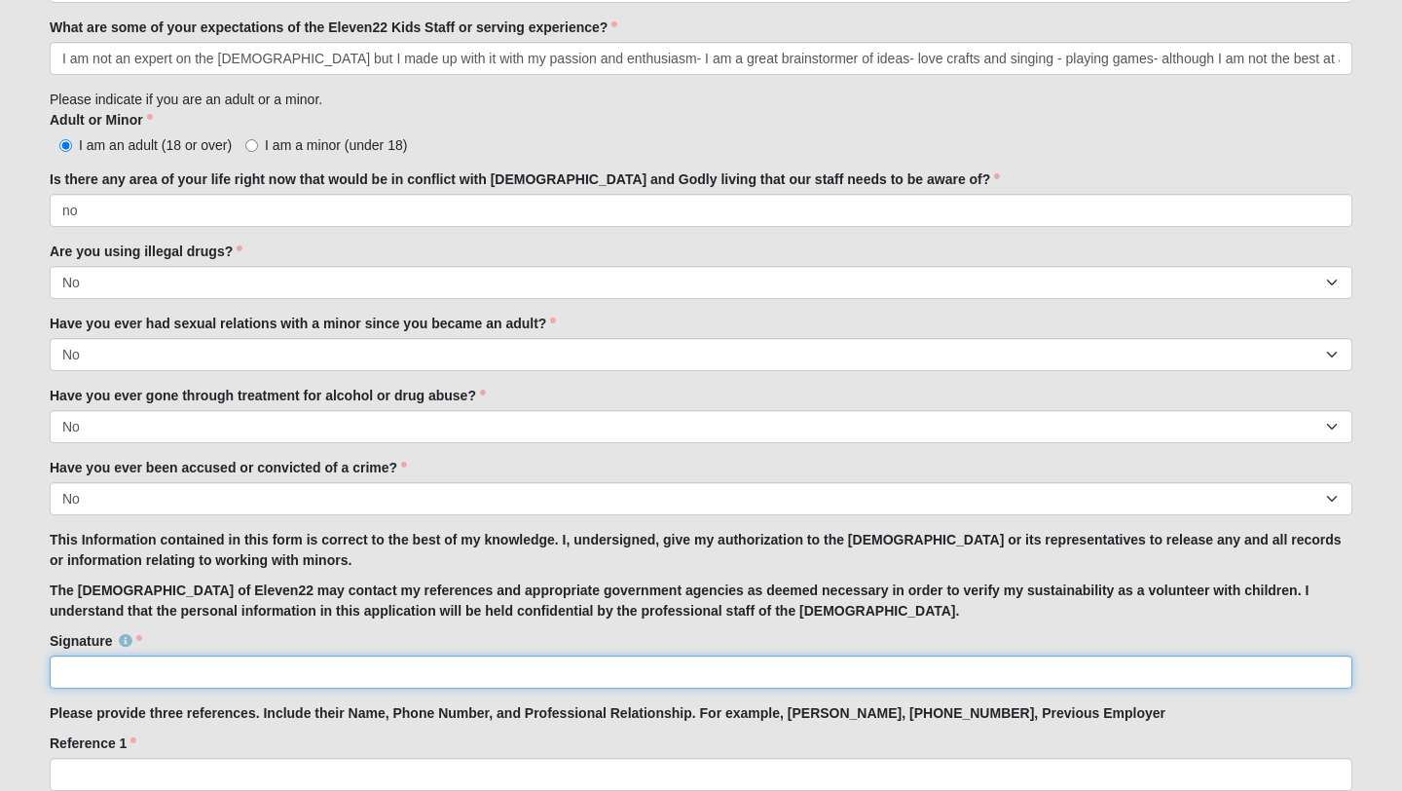
click at [121, 668] on input "Signature" at bounding box center [701, 671] width 1303 height 33
click at [152, 677] on input "[PERSON_NAME]" at bounding box center [701, 671] width 1303 height 33
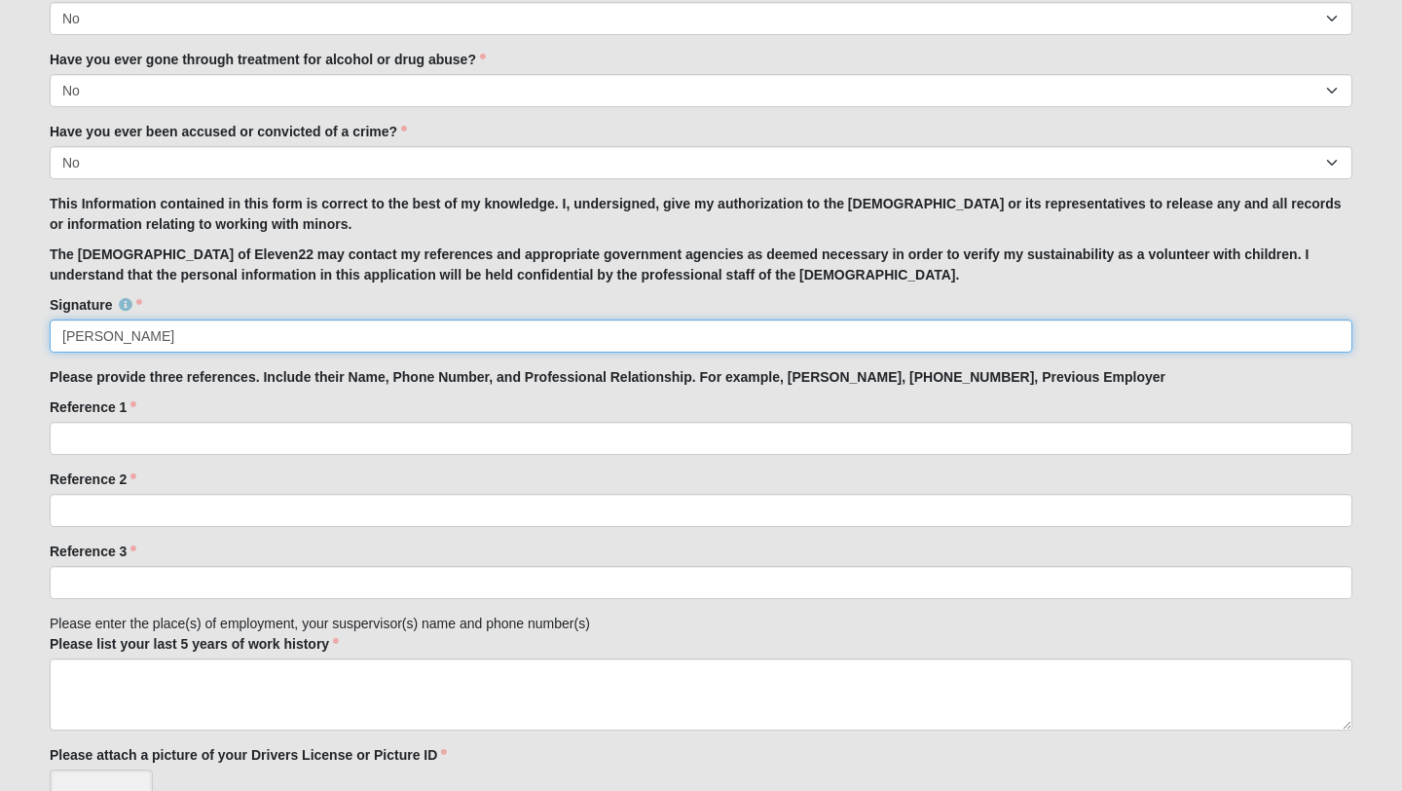
scroll to position [1816, 0]
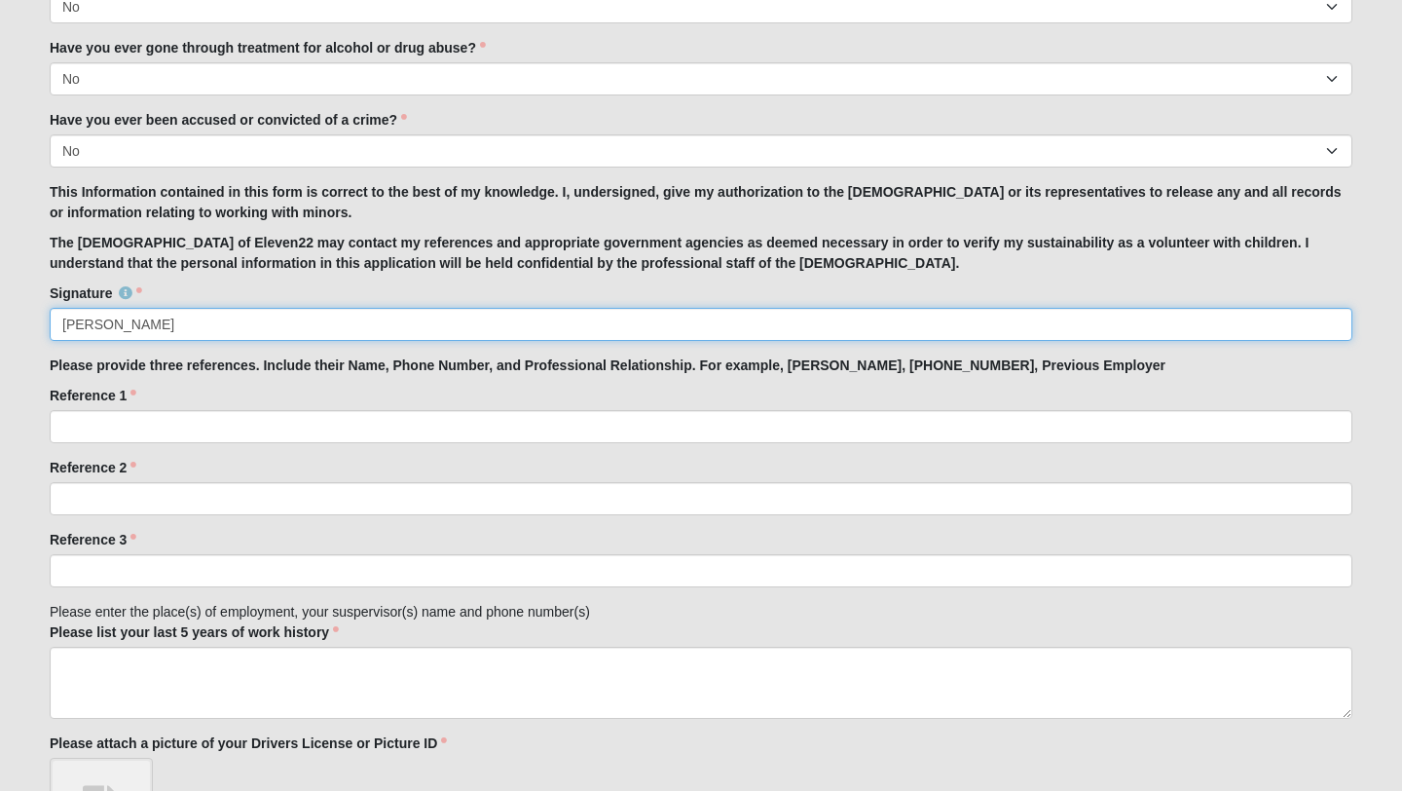
type input "[PERSON_NAME]"
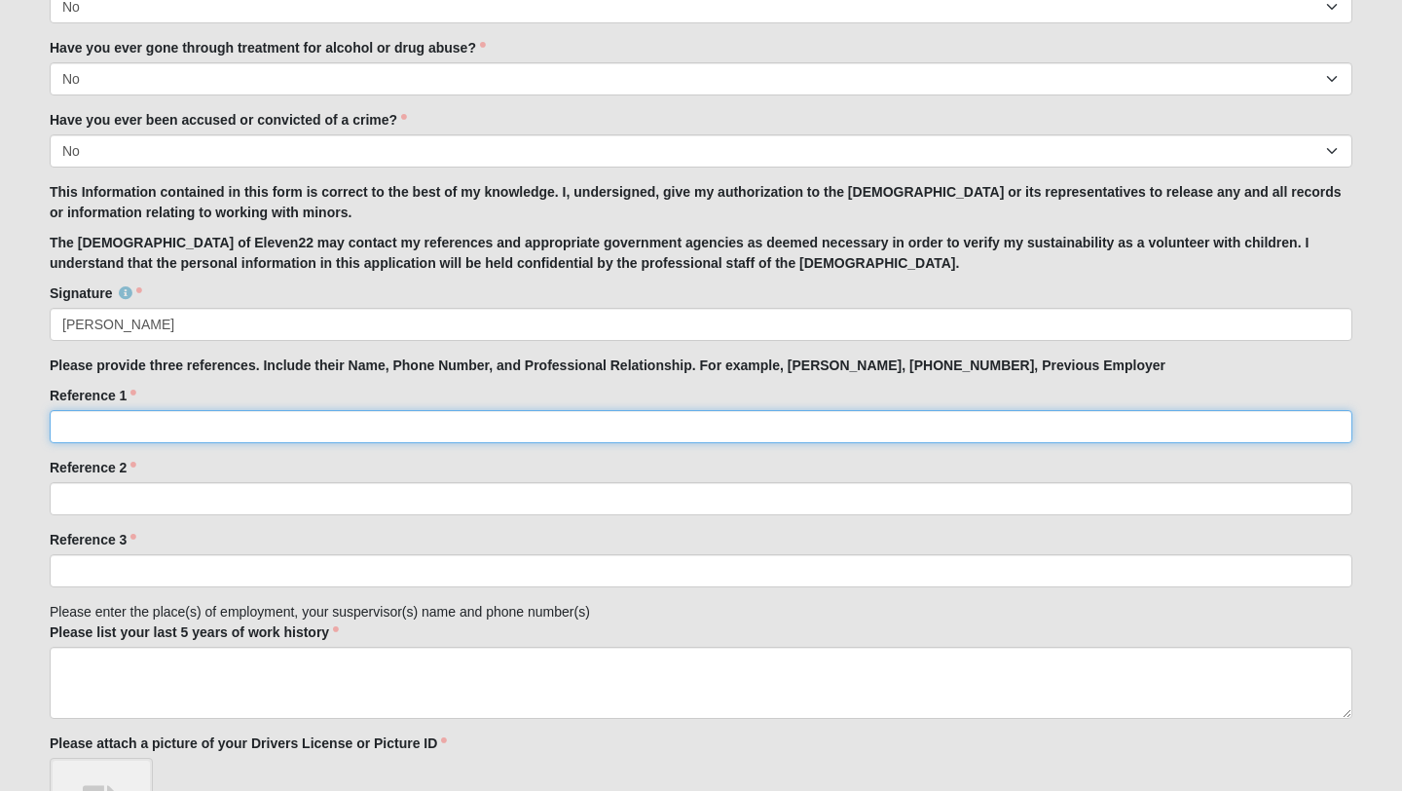
click at [140, 426] on input "Reference 1" at bounding box center [701, 426] width 1303 height 33
type input "[PERSON_NAME]- Epic cure- Volunteered teaching cooking classes [PHONE_NUMBER]"
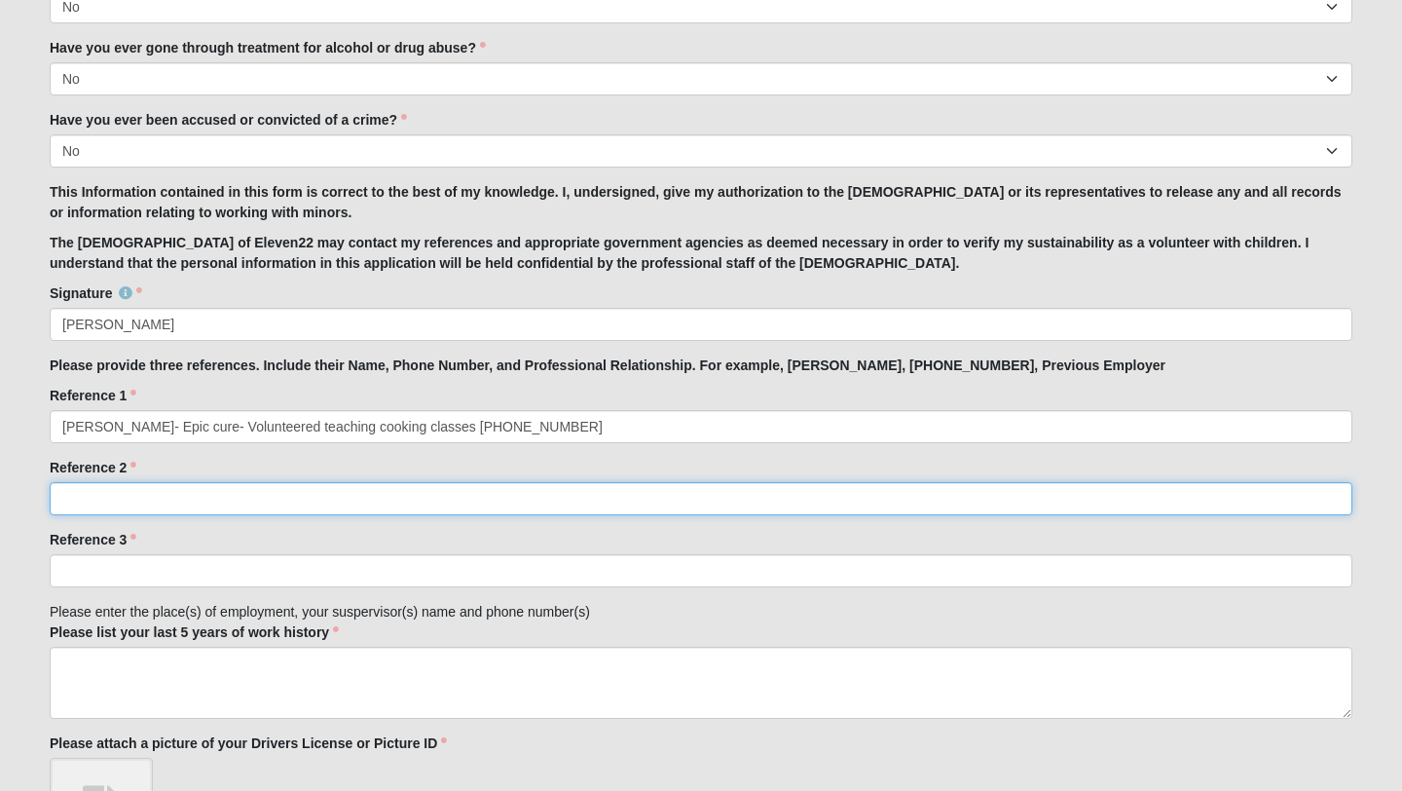
click at [205, 501] on input "Reference 2" at bounding box center [701, 498] width 1303 height 33
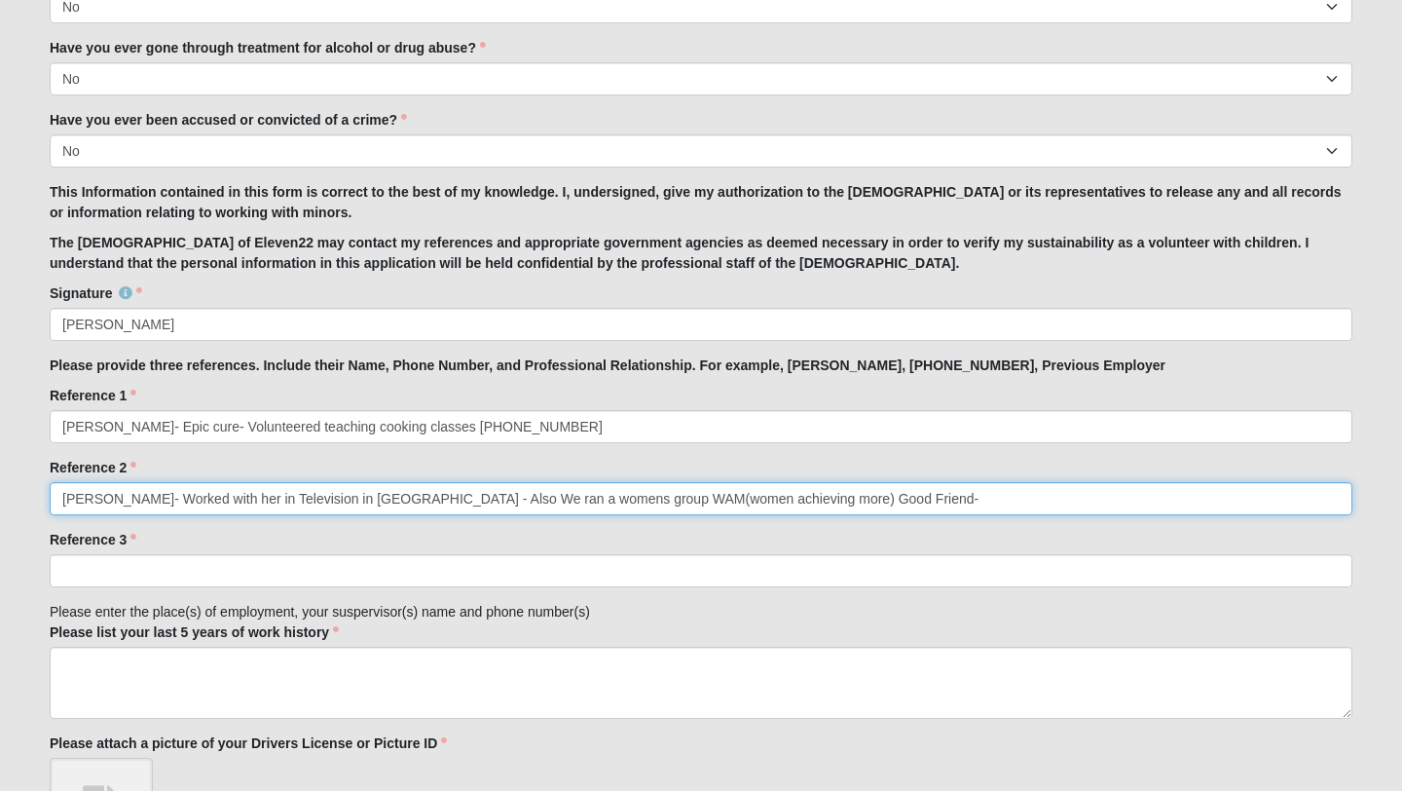
click at [907, 499] on input "[PERSON_NAME]- Worked with her in Television in [GEOGRAPHIC_DATA] - Also We ran…" at bounding box center [701, 498] width 1303 height 33
paste input "[PHONE_NUMBER] Cell [PHONE_NUMBER]"
type input "[PERSON_NAME]- Worked with her in Television in [GEOGRAPHIC_DATA] - Also We ran…"
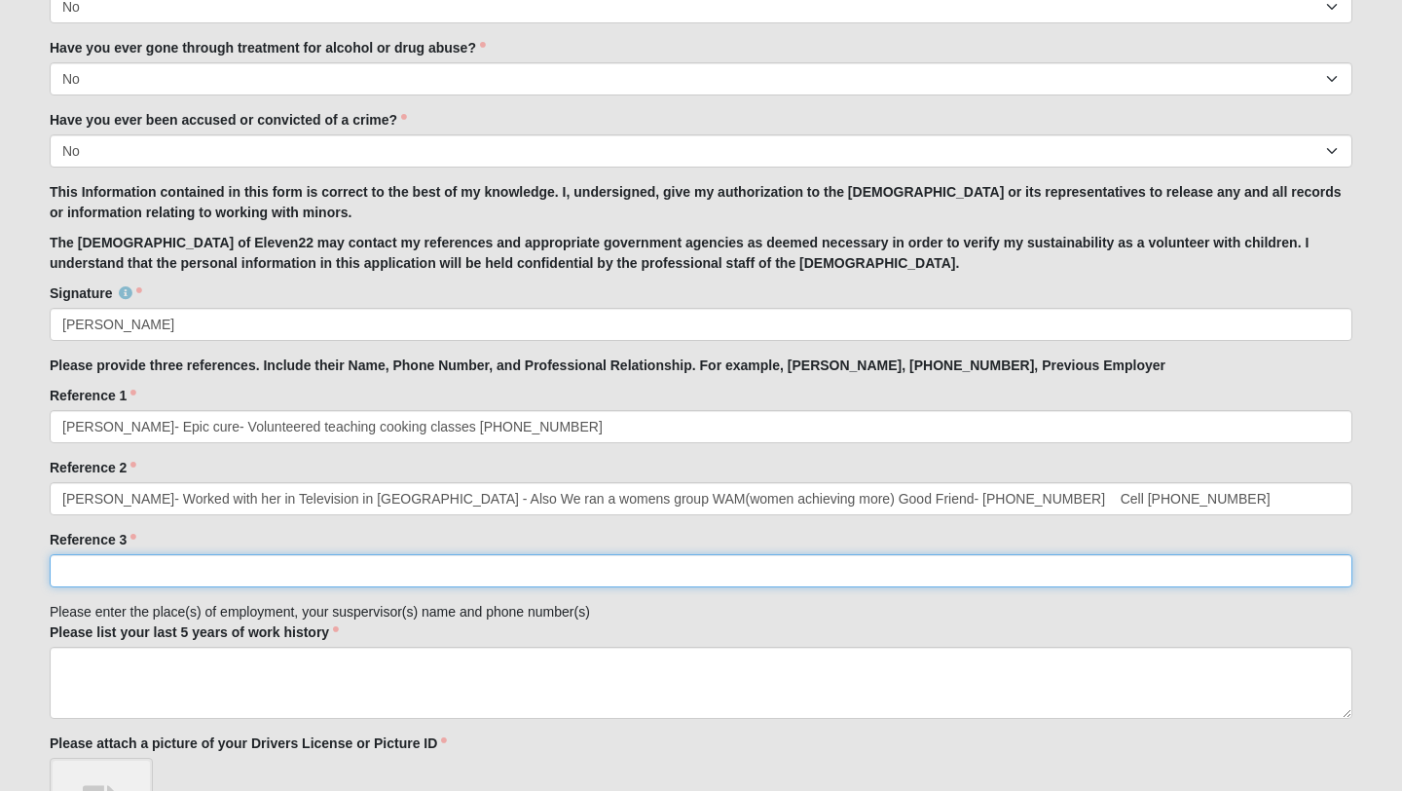
click at [121, 567] on input "Reference 3" at bounding box center [701, 570] width 1303 height 33
click at [182, 570] on input "Reference 3" at bounding box center [701, 570] width 1303 height 33
drag, startPoint x: 117, startPoint y: 570, endPoint x: 32, endPoint y: 573, distance: 84.8
click at [493, 572] on input "[PERSON_NAME]- We were part of the committee in [GEOGRAPHIC_DATA] -" at bounding box center [701, 570] width 1303 height 33
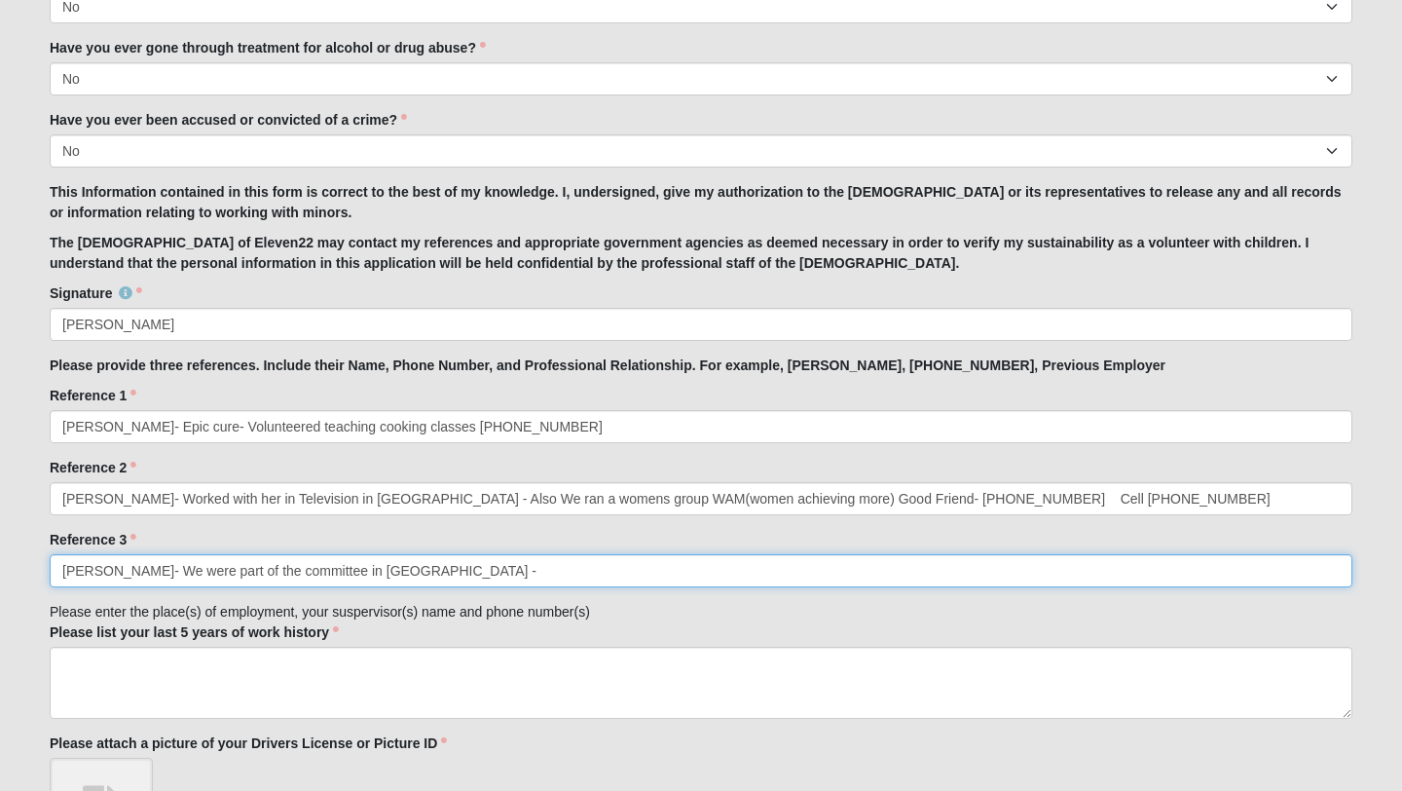
paste input "910–523–9136."
click at [465, 574] on input "[PERSON_NAME]- We were part of the committee in [GEOGRAPHIC_DATA] - 910–523–913…" at bounding box center [701, 570] width 1303 height 33
click at [482, 573] on input "[PERSON_NAME]- We were part of the committee in [GEOGRAPHIC_DATA] NC -- good fr…" at bounding box center [701, 570] width 1303 height 33
click at [516, 574] on input "[PERSON_NAME]- We were part of the committee in [GEOGRAPHIC_DATA] NC -- Good fr…" at bounding box center [701, 570] width 1303 height 33
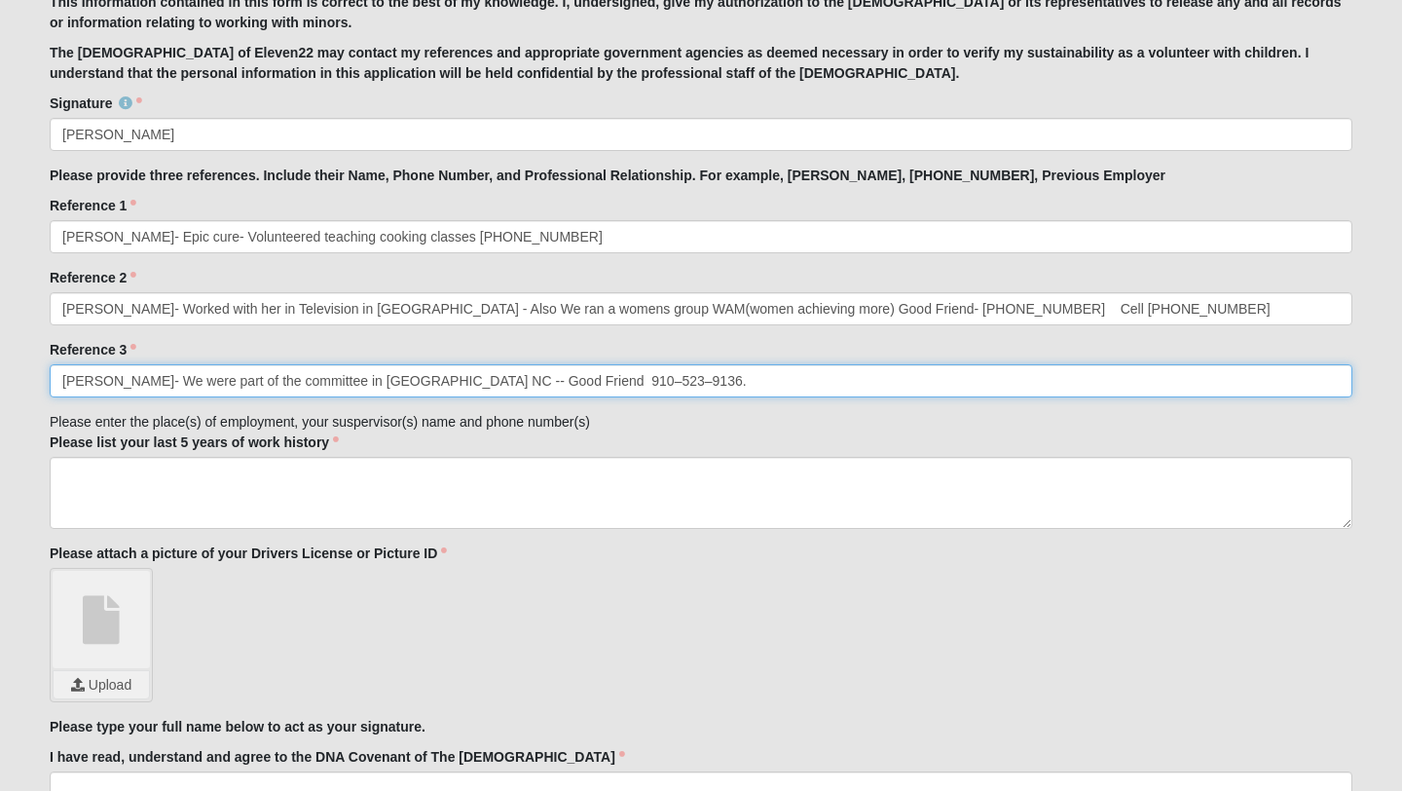
scroll to position [2009, 0]
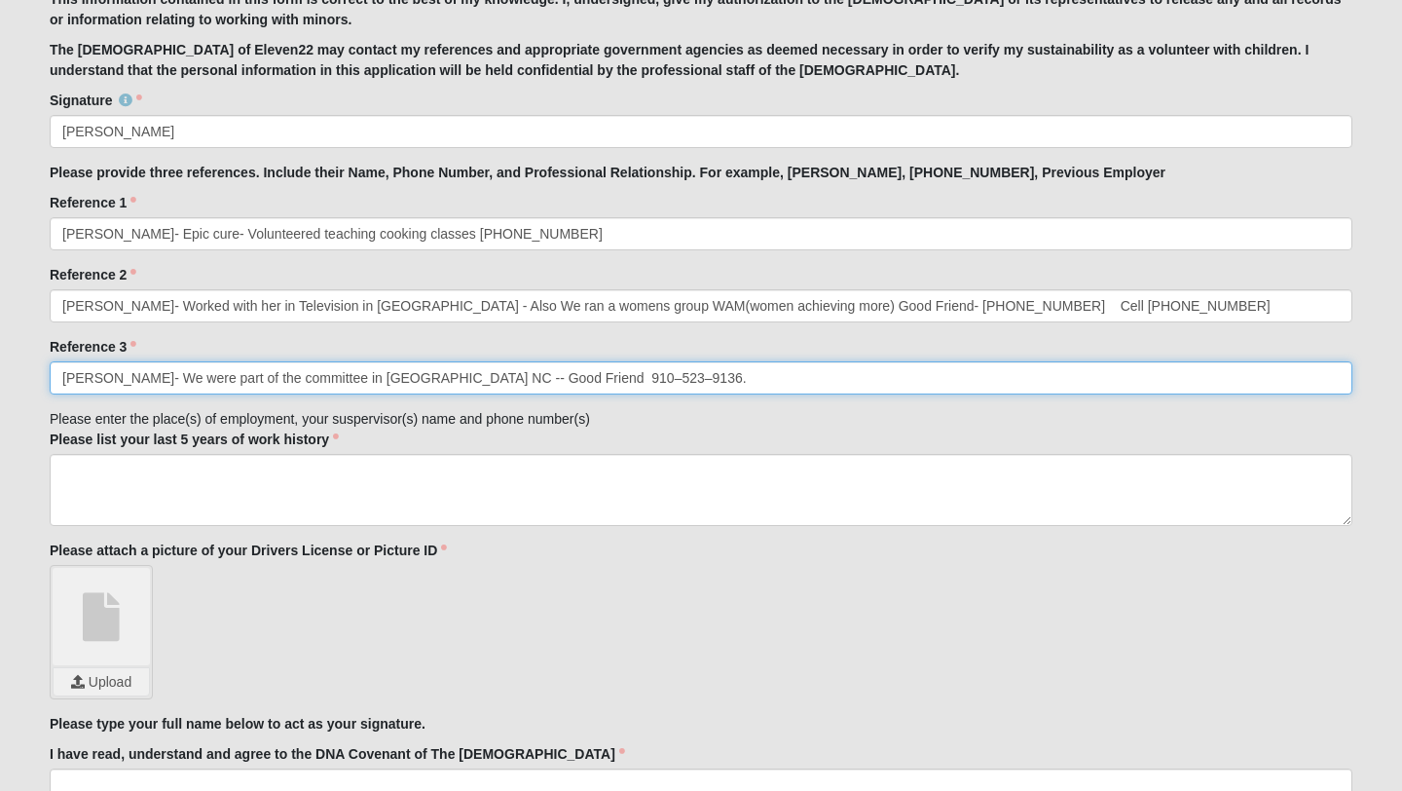
type input "[PERSON_NAME]- We were part of the committee in [GEOGRAPHIC_DATA] NC -- Good Fr…"
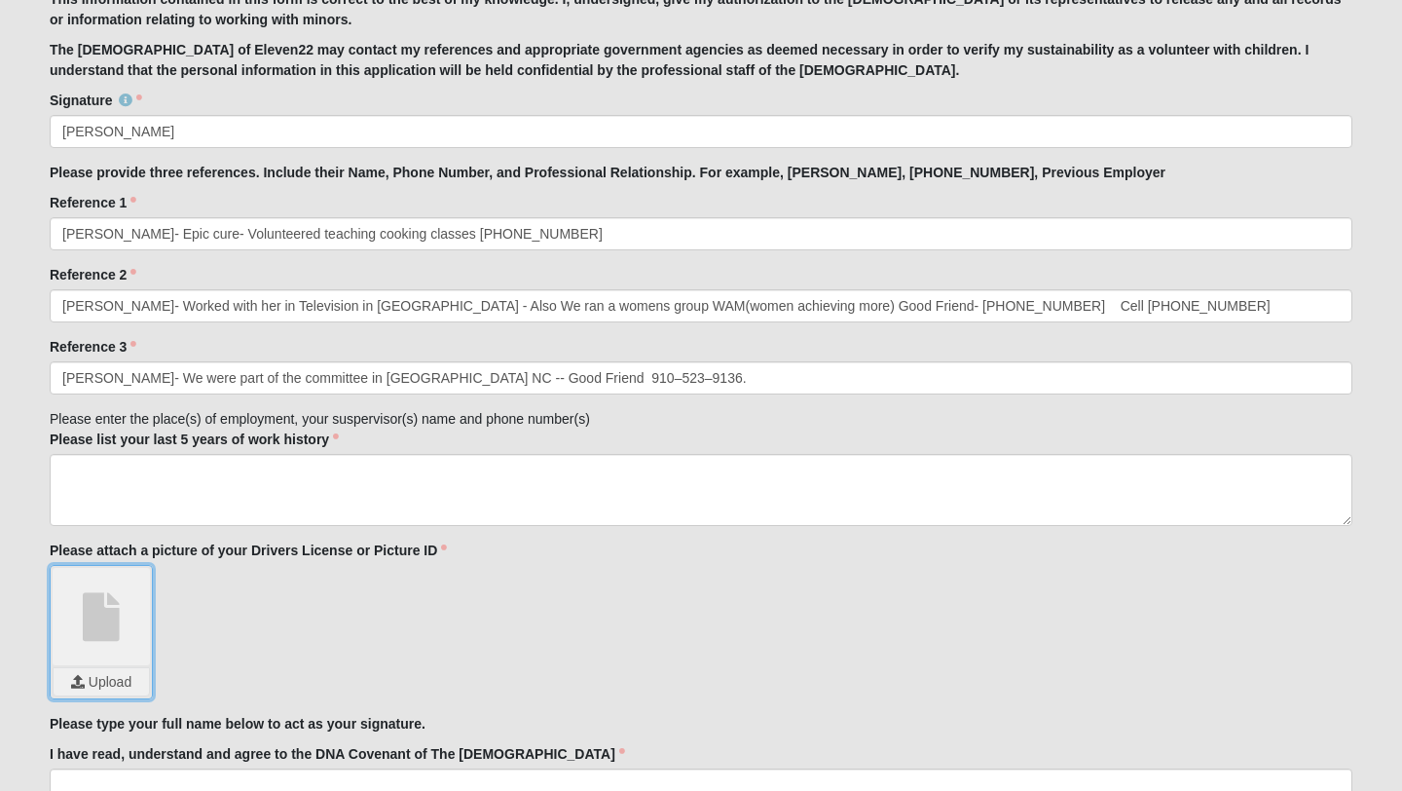
click at [114, 674] on input "file" at bounding box center [101, 681] width 95 height 27
click at [114, 679] on input "file" at bounding box center [101, 681] width 95 height 27
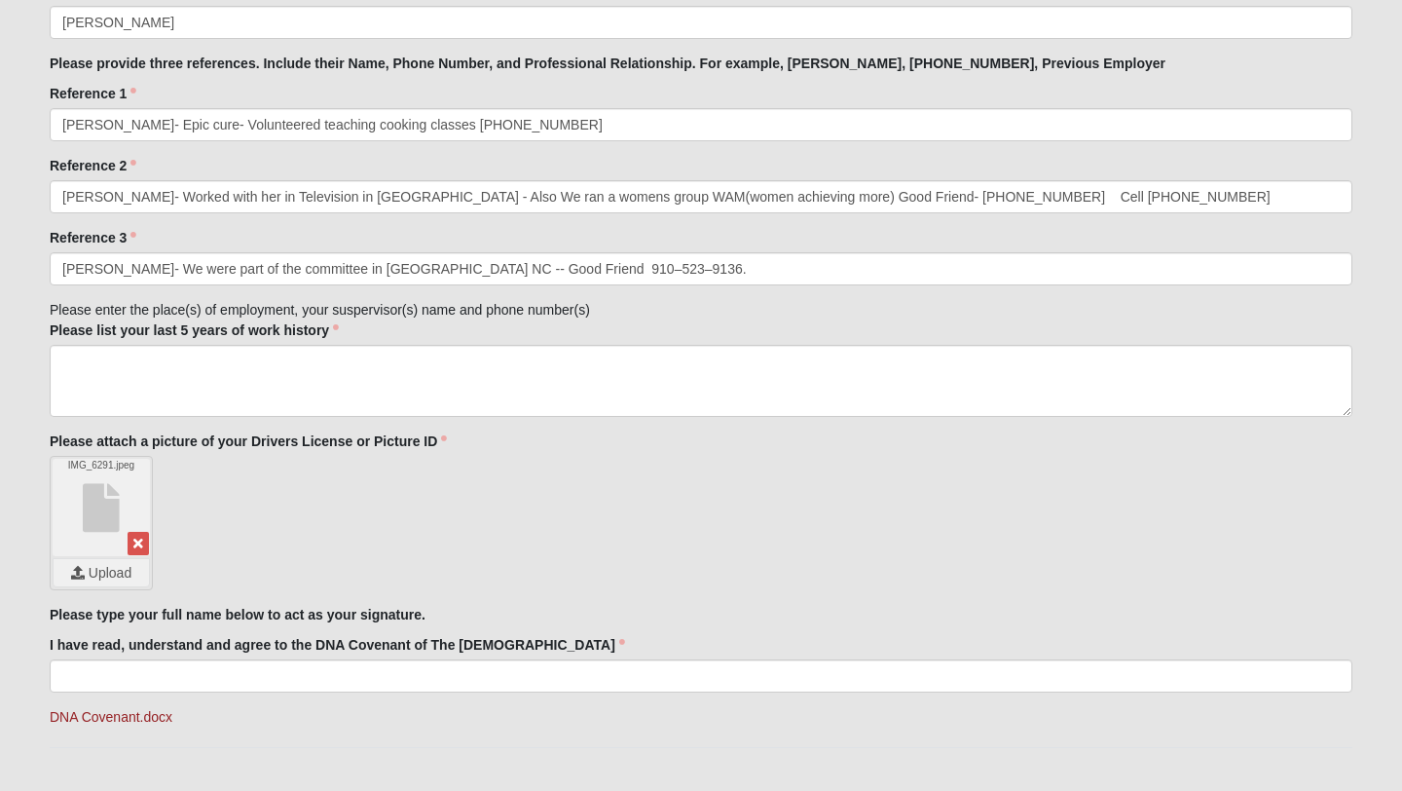
scroll to position [2121, 0]
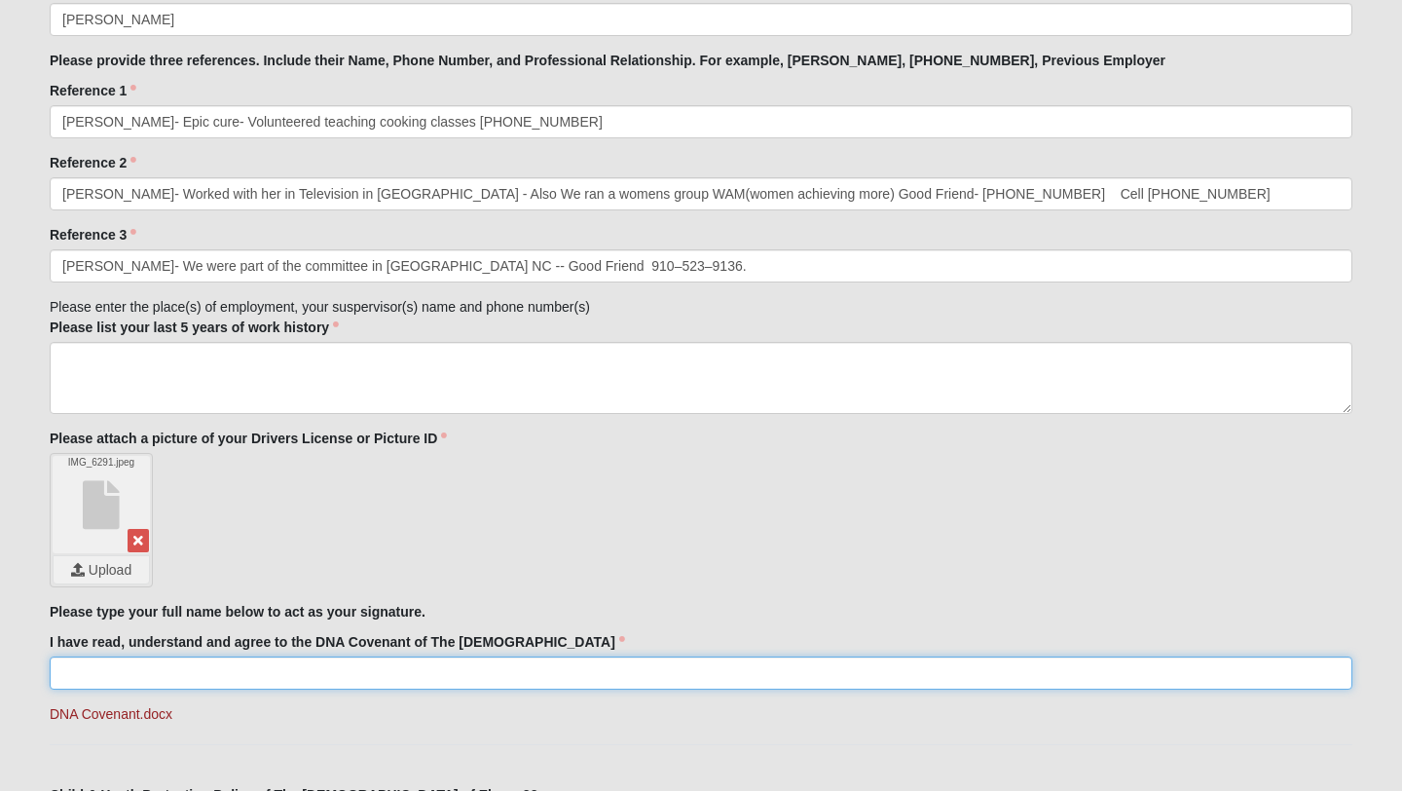
click at [166, 671] on input "I have read, understand and agree to the DNA Covenant of The [DEMOGRAPHIC_DATA]" at bounding box center [701, 672] width 1303 height 33
type input "[PERSON_NAME]"
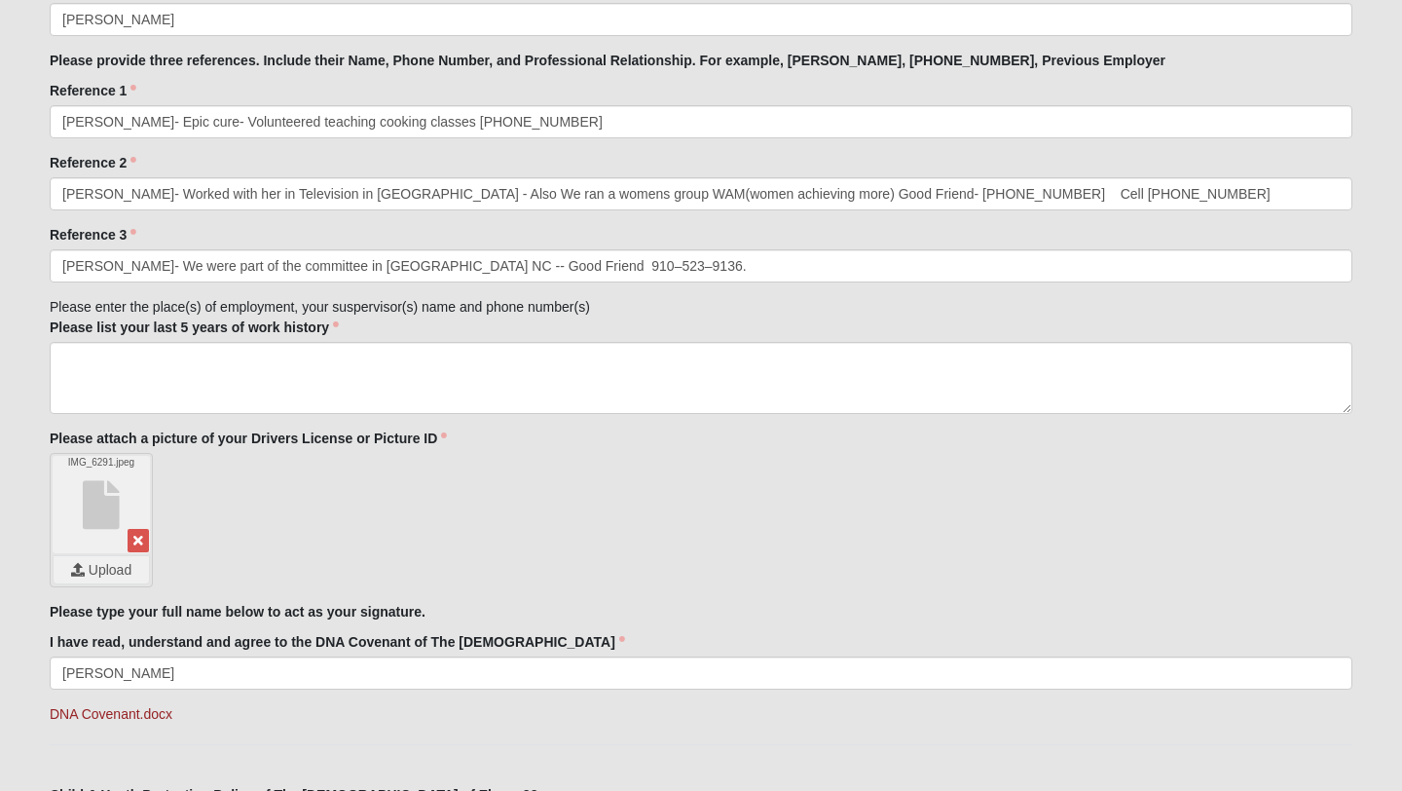
type input "FL"
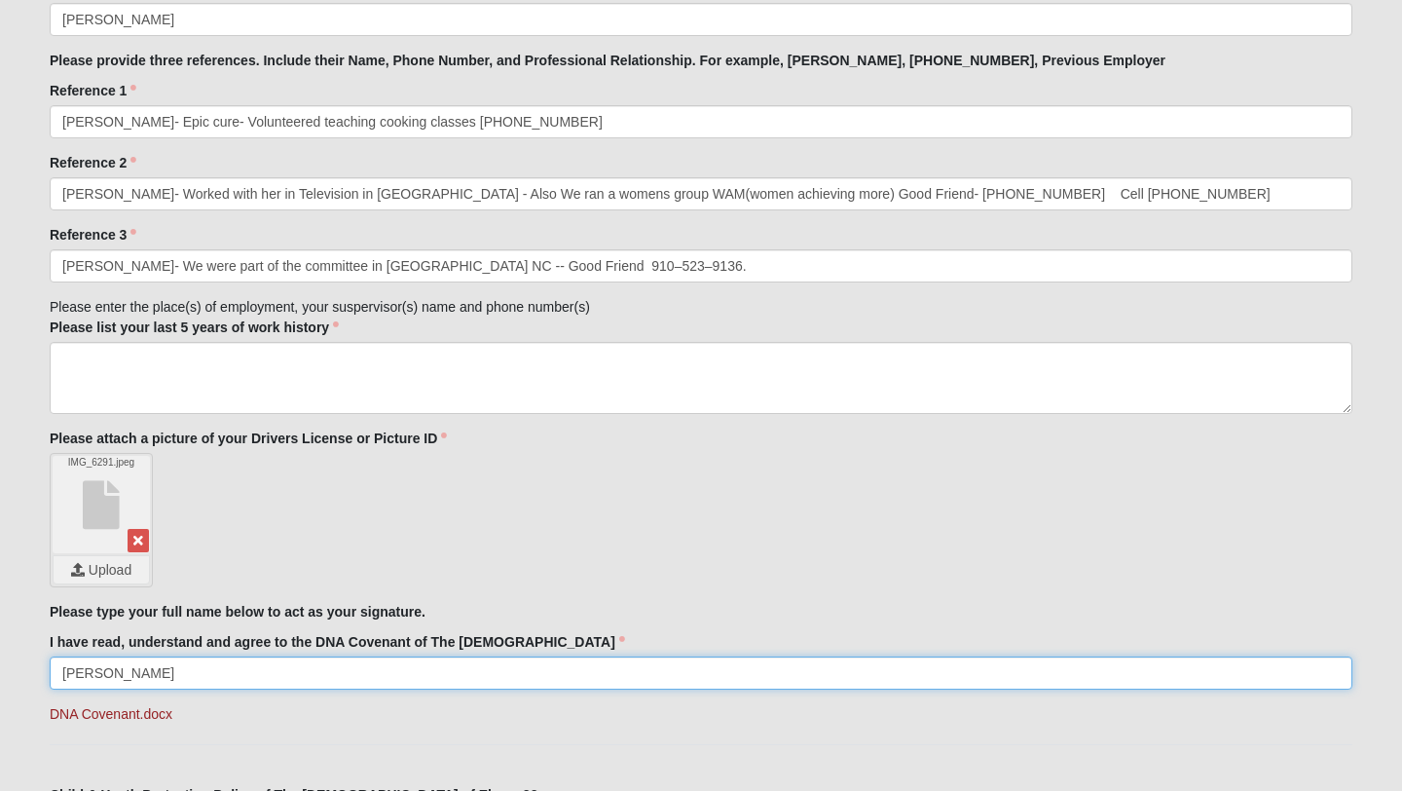
click at [150, 674] on input "[PERSON_NAME]" at bounding box center [701, 672] width 1303 height 33
click at [165, 676] on input "[PERSON_NAME]" at bounding box center [701, 672] width 1303 height 33
type input "[PERSON_NAME]"
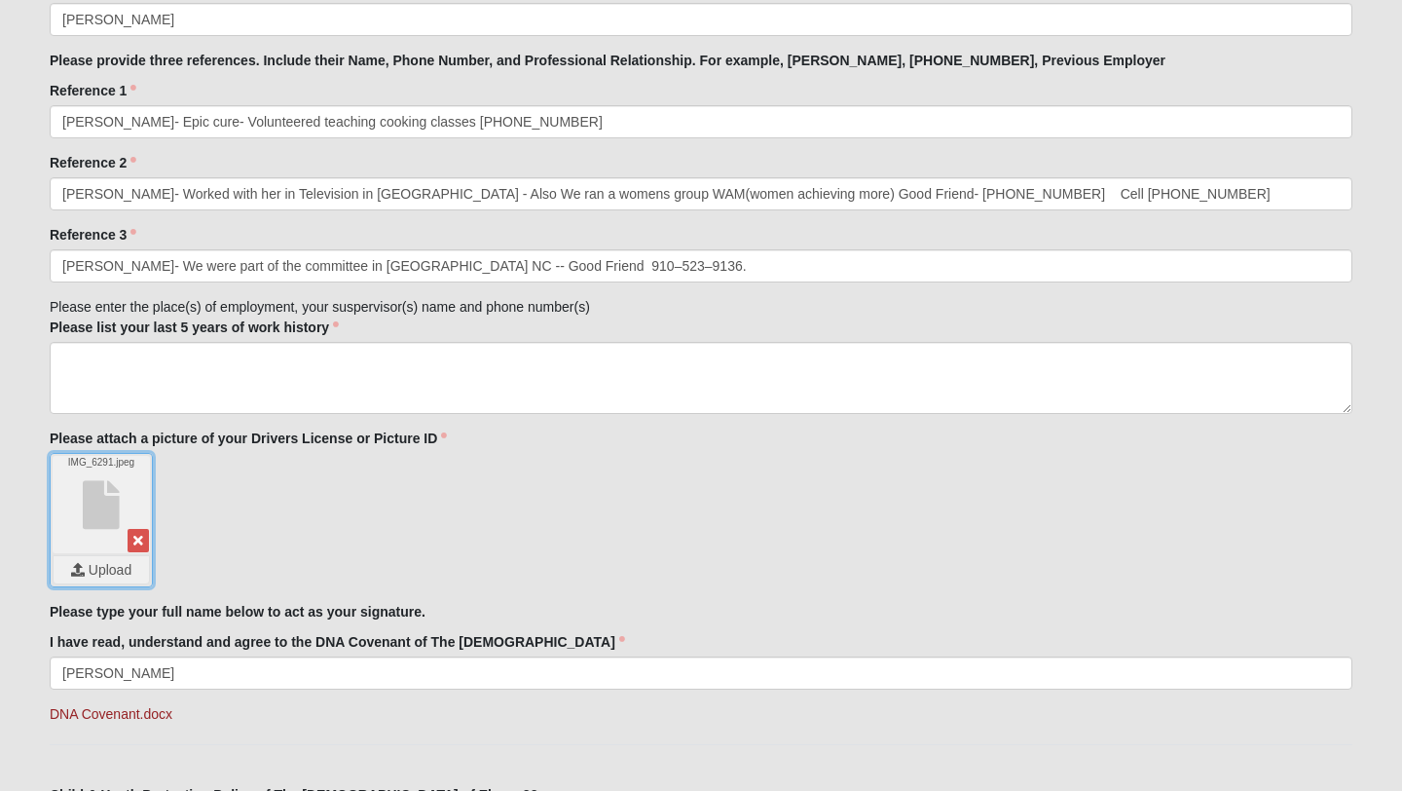
click at [111, 565] on input "file" at bounding box center [101, 569] width 95 height 27
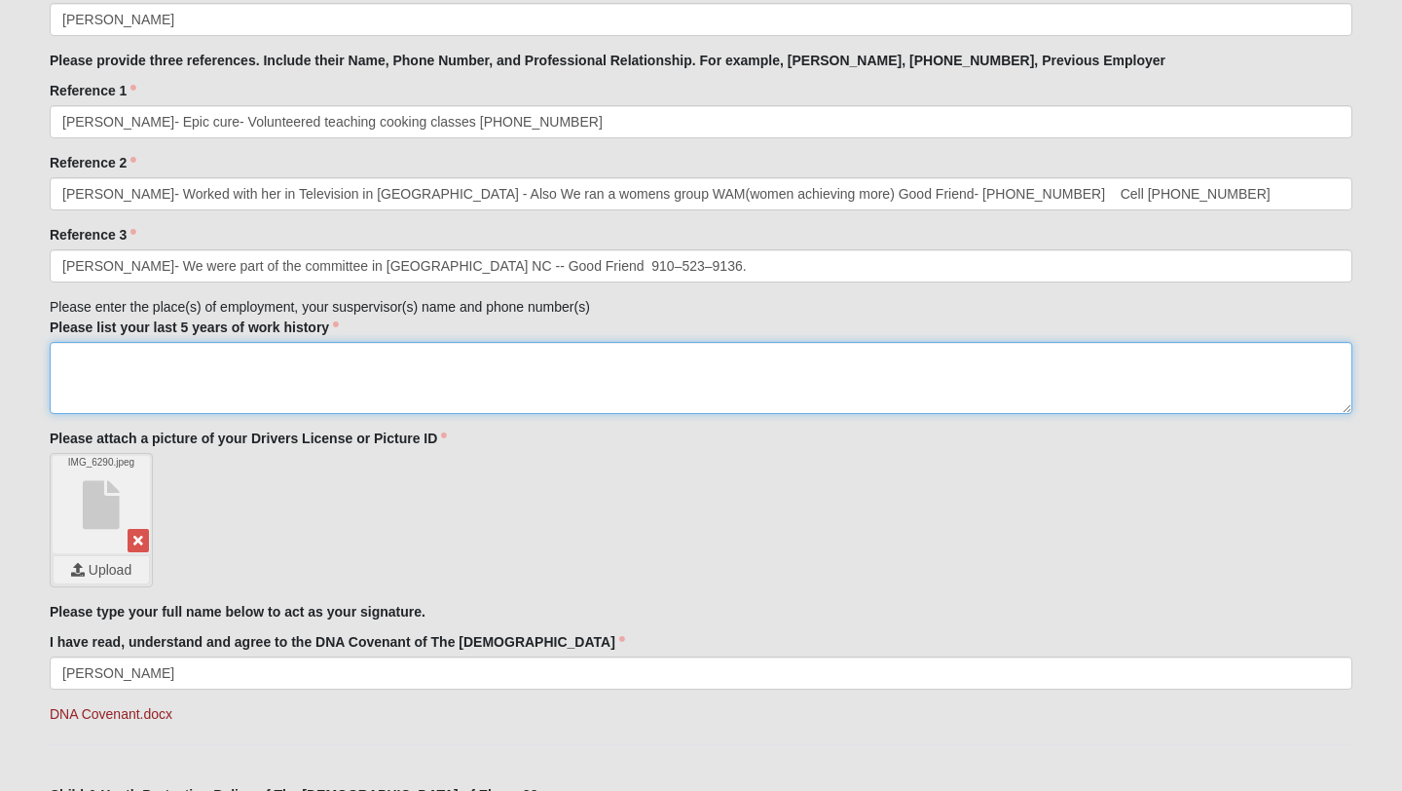
click at [129, 371] on textarea "Please list your last 5 years of work history" at bounding box center [701, 378] width 1303 height 72
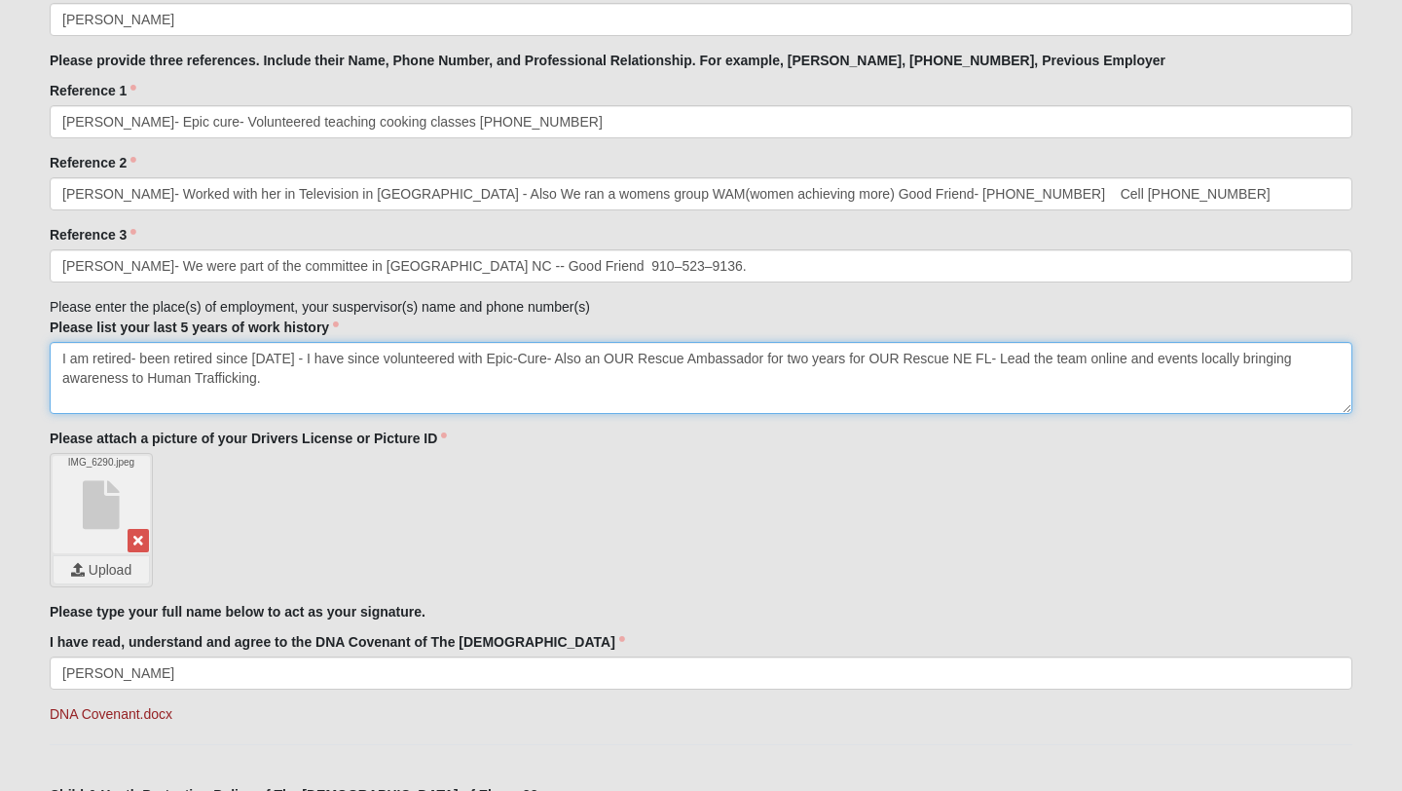
click at [540, 363] on textarea "I am retired- been retired since [DATE] - I have since volunteered with Epic-Cu…" at bounding box center [701, 378] width 1303 height 72
click at [425, 383] on textarea "I am retired- been retired since [DATE] - I have since volunteered with Epic-Cu…" at bounding box center [701, 378] width 1303 height 72
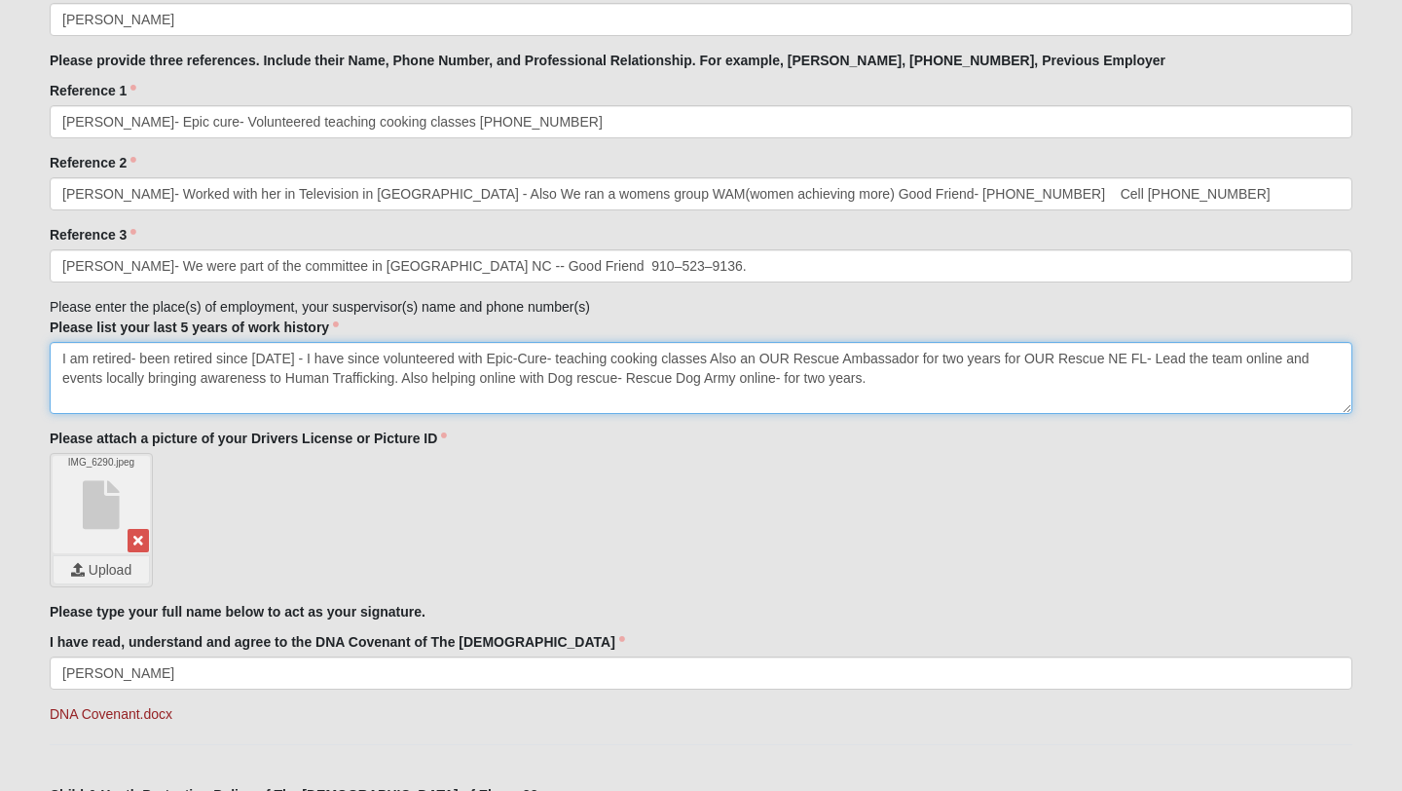
click at [289, 362] on textarea "I am retired- been retired since [DATE] - I have since volunteered with Epic-Cu…" at bounding box center [701, 378] width 1303 height 72
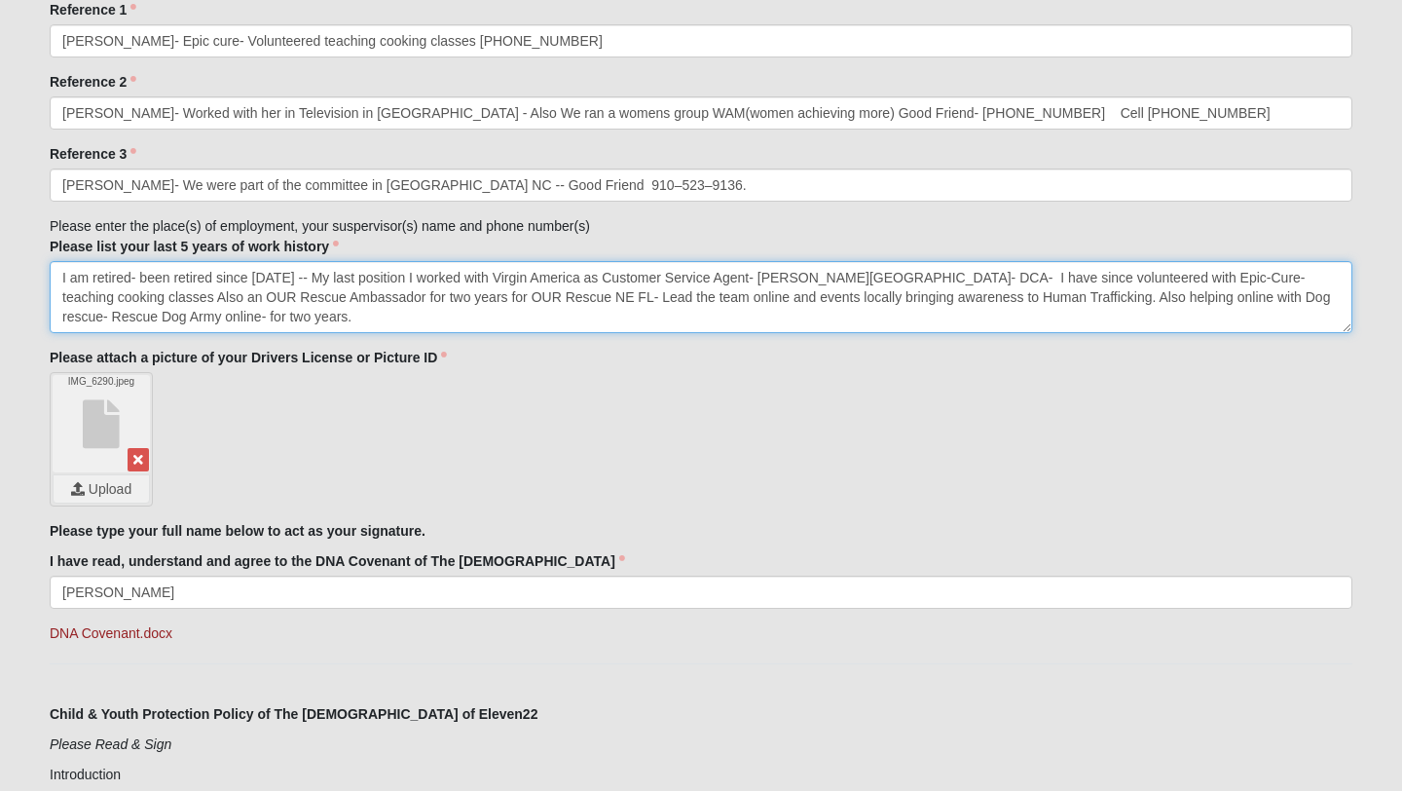
scroll to position [2242, 0]
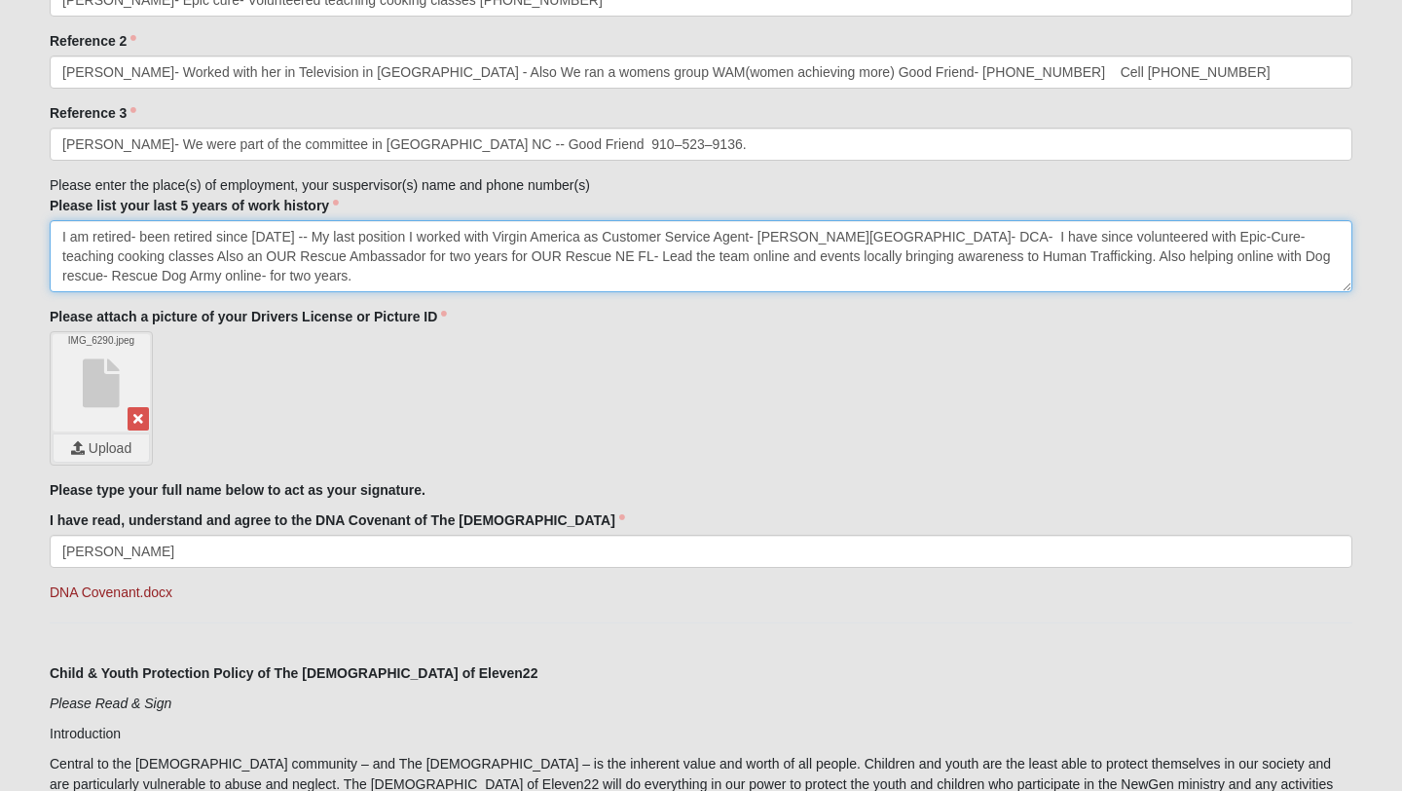
click at [1004, 257] on textarea "I am retired- been retired since [DATE] -- My last position I worked with Virgi…" at bounding box center [701, 256] width 1303 height 72
paste textarea "[URL][DOMAIN_NAME]"
click at [61, 257] on textarea "I am retired- been retired since [DATE] -- My last position I worked with Virgi…" at bounding box center [701, 256] width 1303 height 72
paste textarea "[URL][DOMAIN_NAME]"
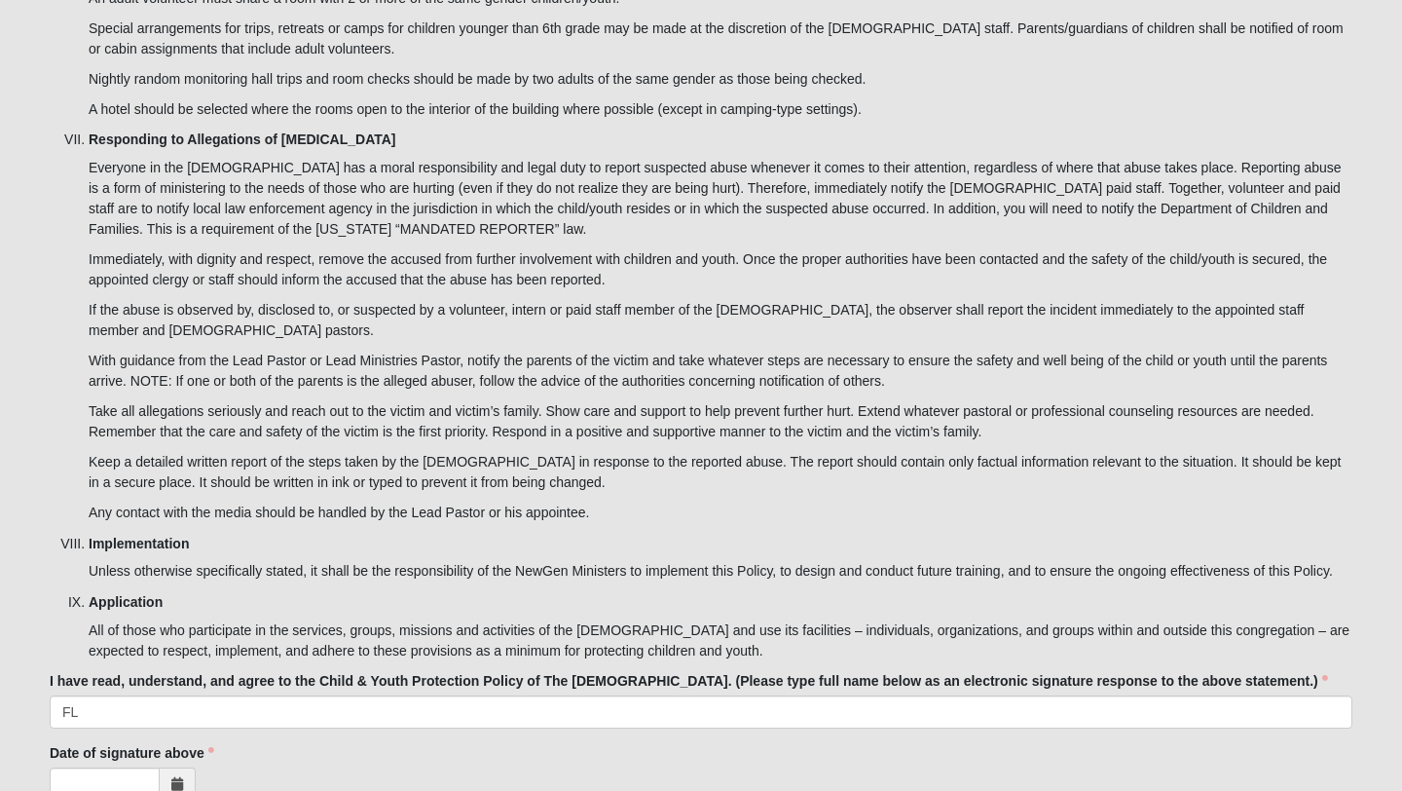
scroll to position [6278, 0]
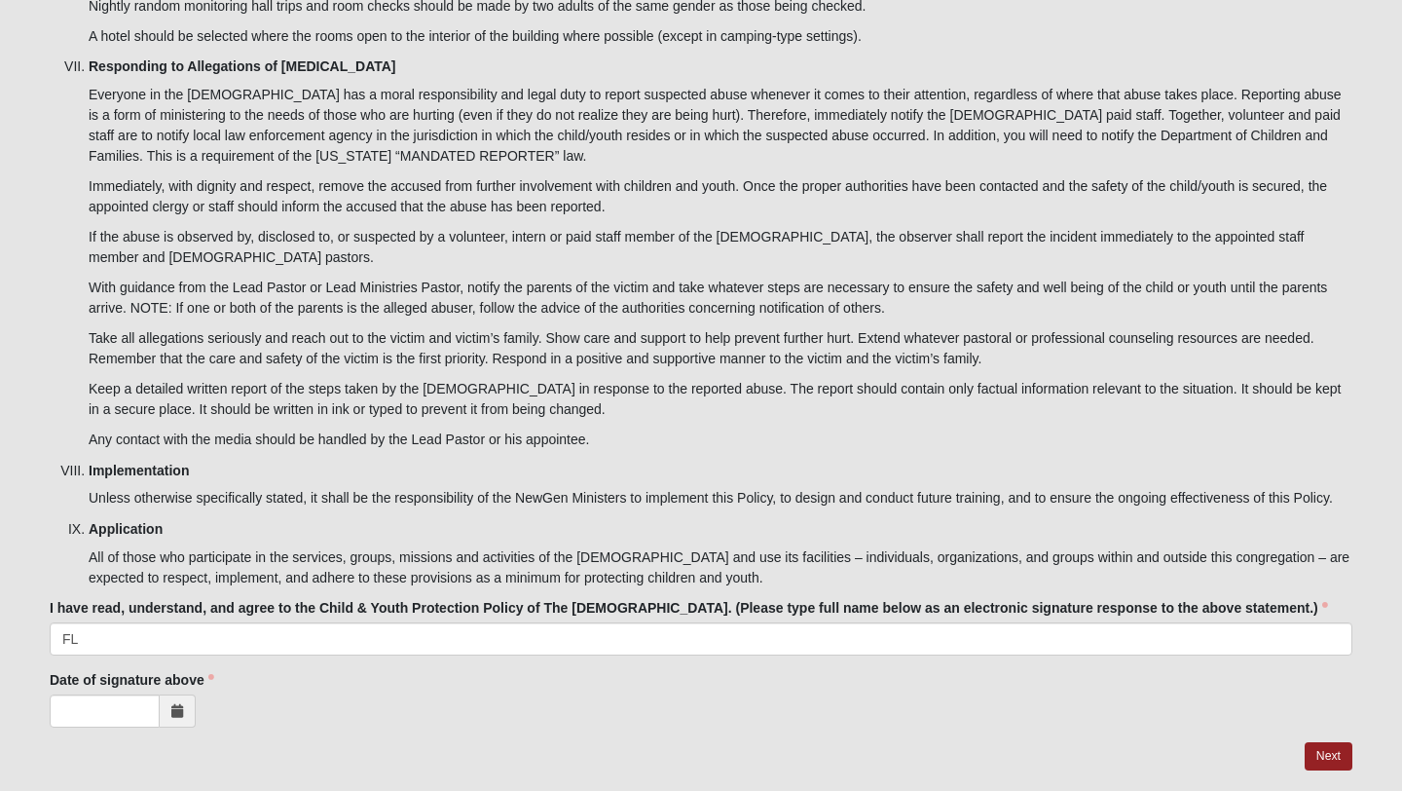
type textarea "I am retired- been retired since [DATE] -- My last position I worked with Virgi…"
click at [100, 694] on input "Date of signature above" at bounding box center [105, 710] width 110 height 33
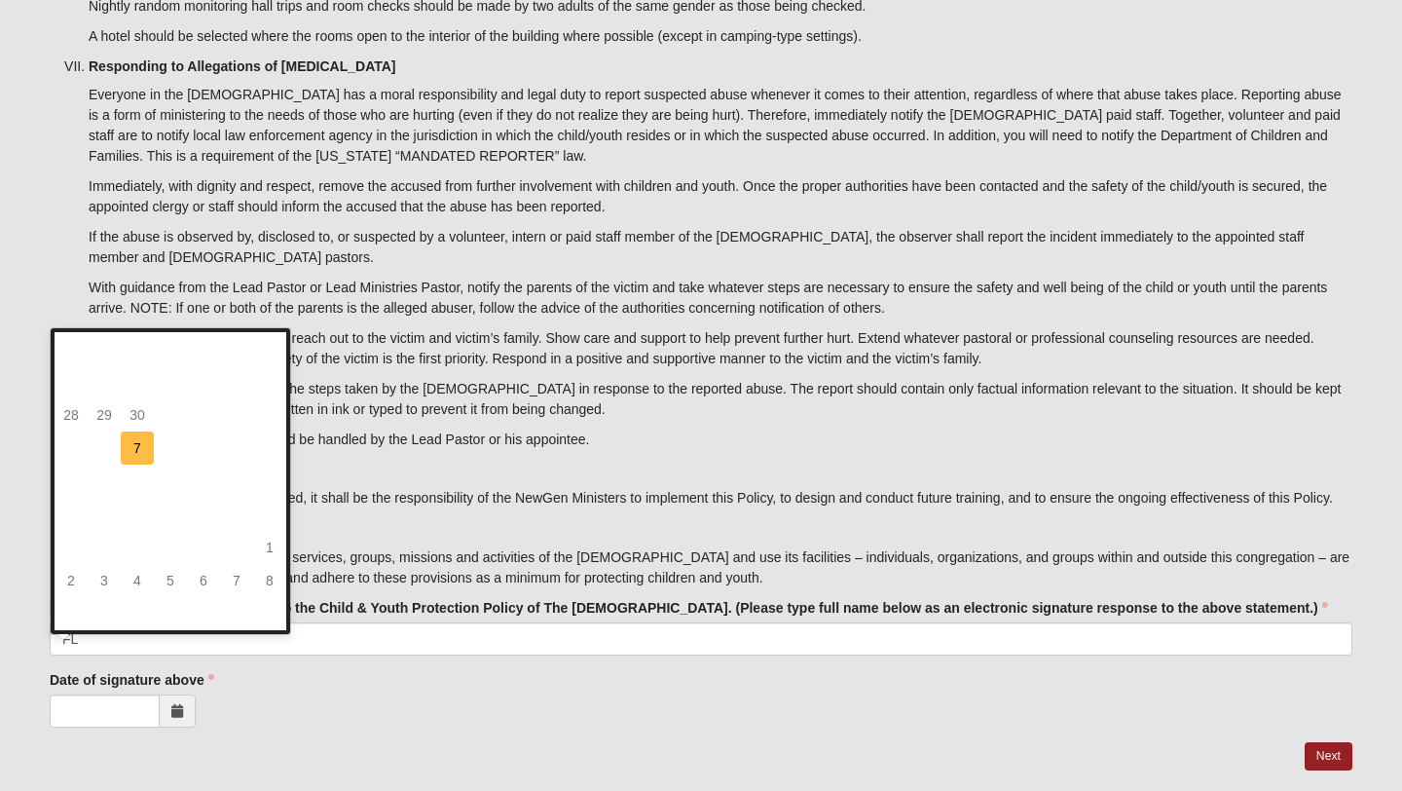
click at [137, 446] on td "7" at bounding box center [137, 447] width 33 height 33
type input "[DATE]"
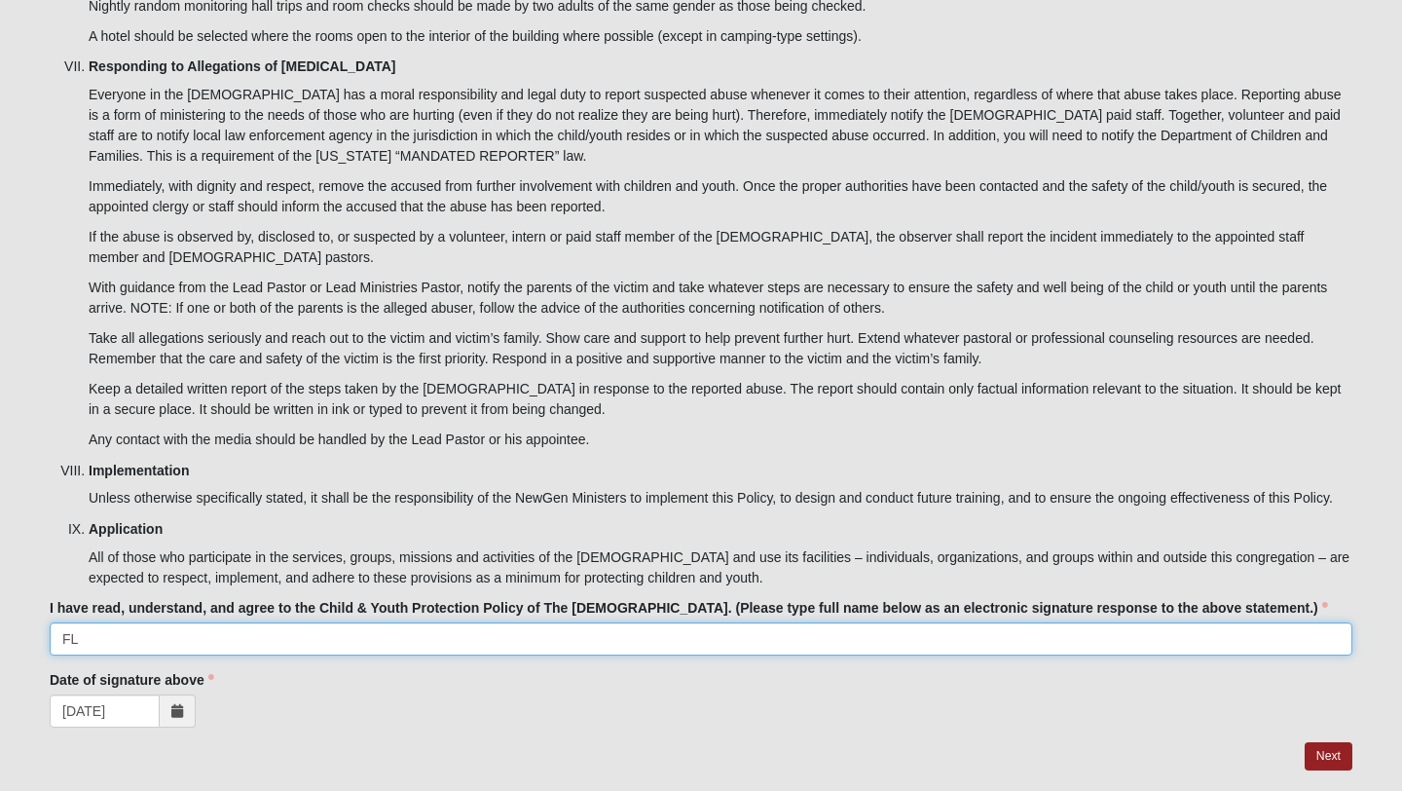
drag, startPoint x: 106, startPoint y: 581, endPoint x: 0, endPoint y: 581, distance: 106.1
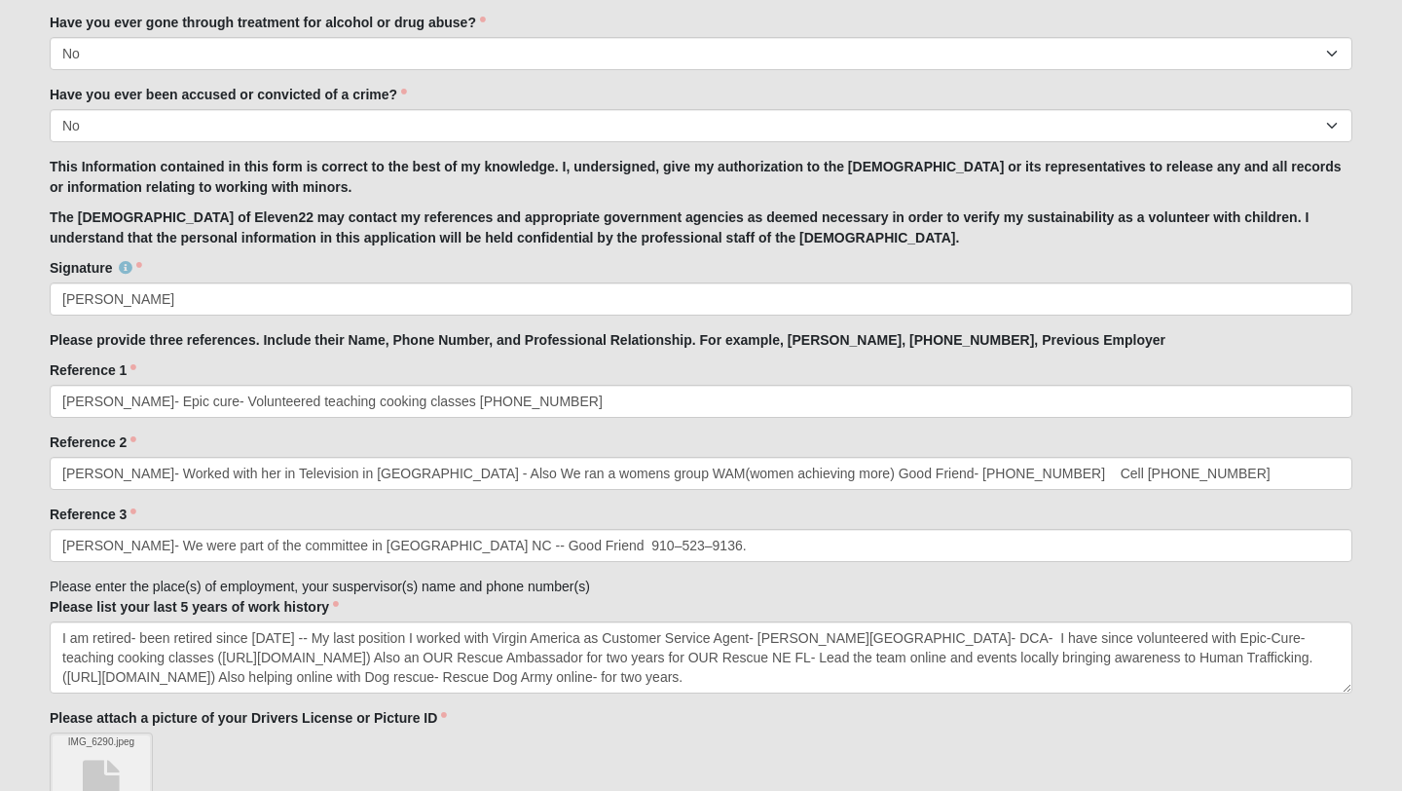
scroll to position [1838, 0]
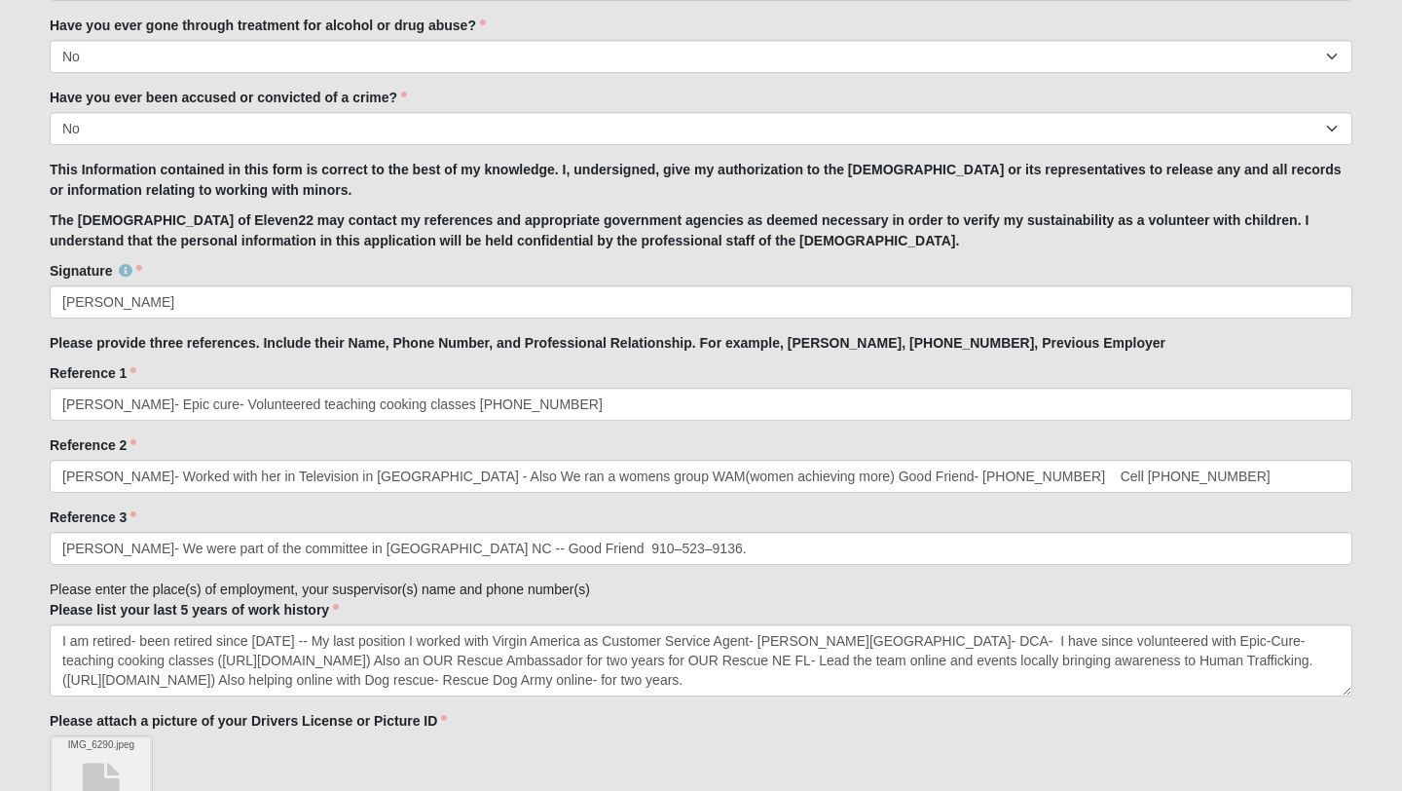
type input "[PERSON_NAME]"
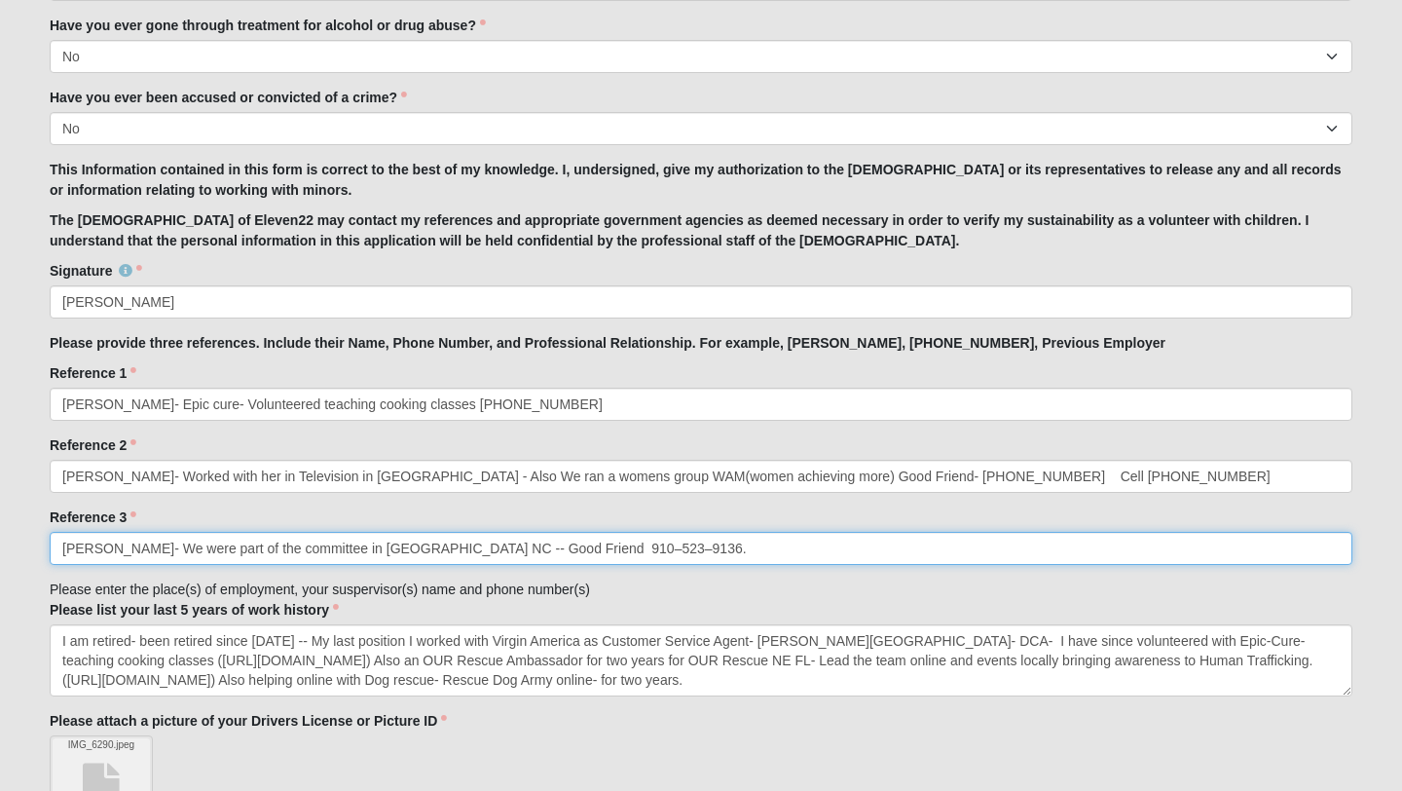
click at [281, 548] on input "[PERSON_NAME]- We were part of the committee in [GEOGRAPHIC_DATA] NC -- Good Fr…" at bounding box center [701, 548] width 1303 height 33
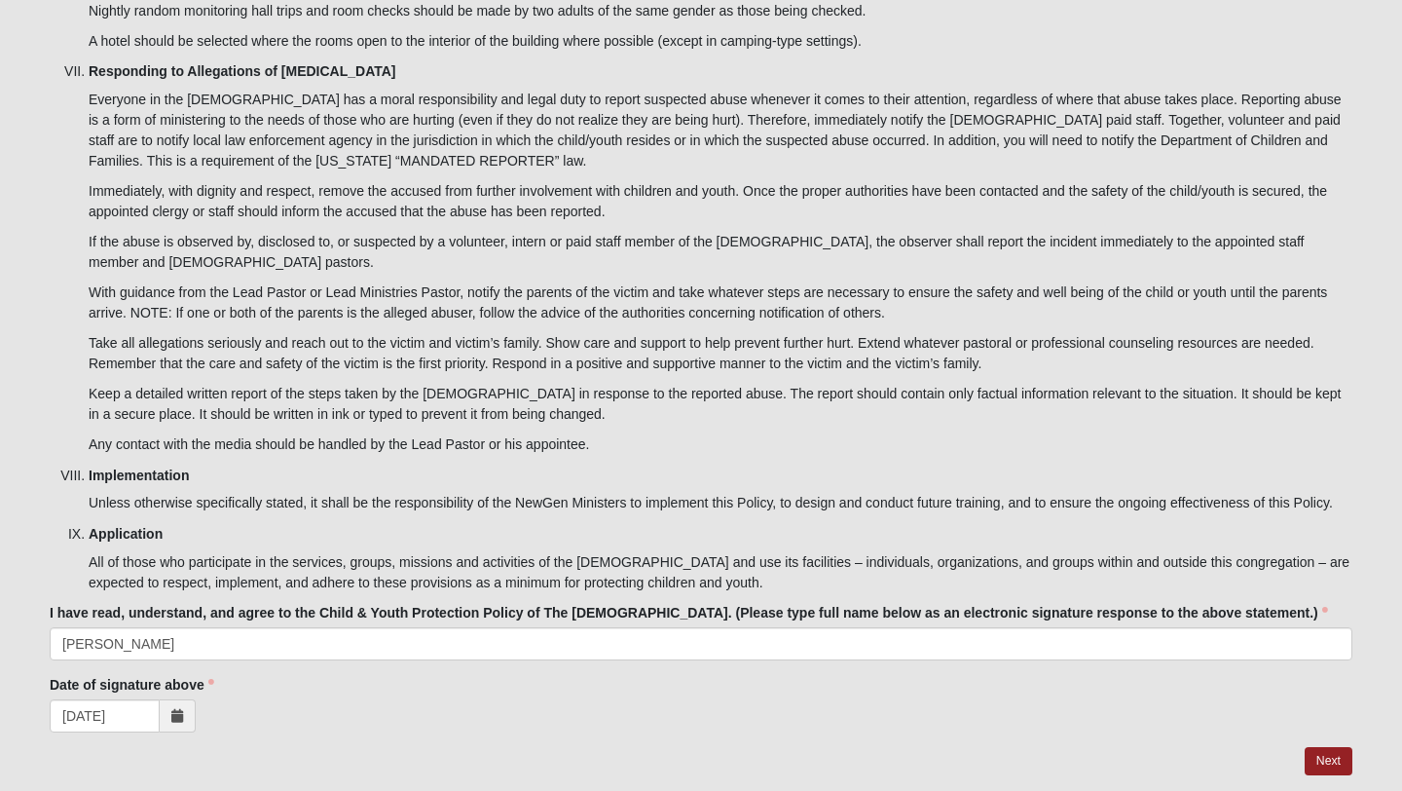
scroll to position [6278, 0]
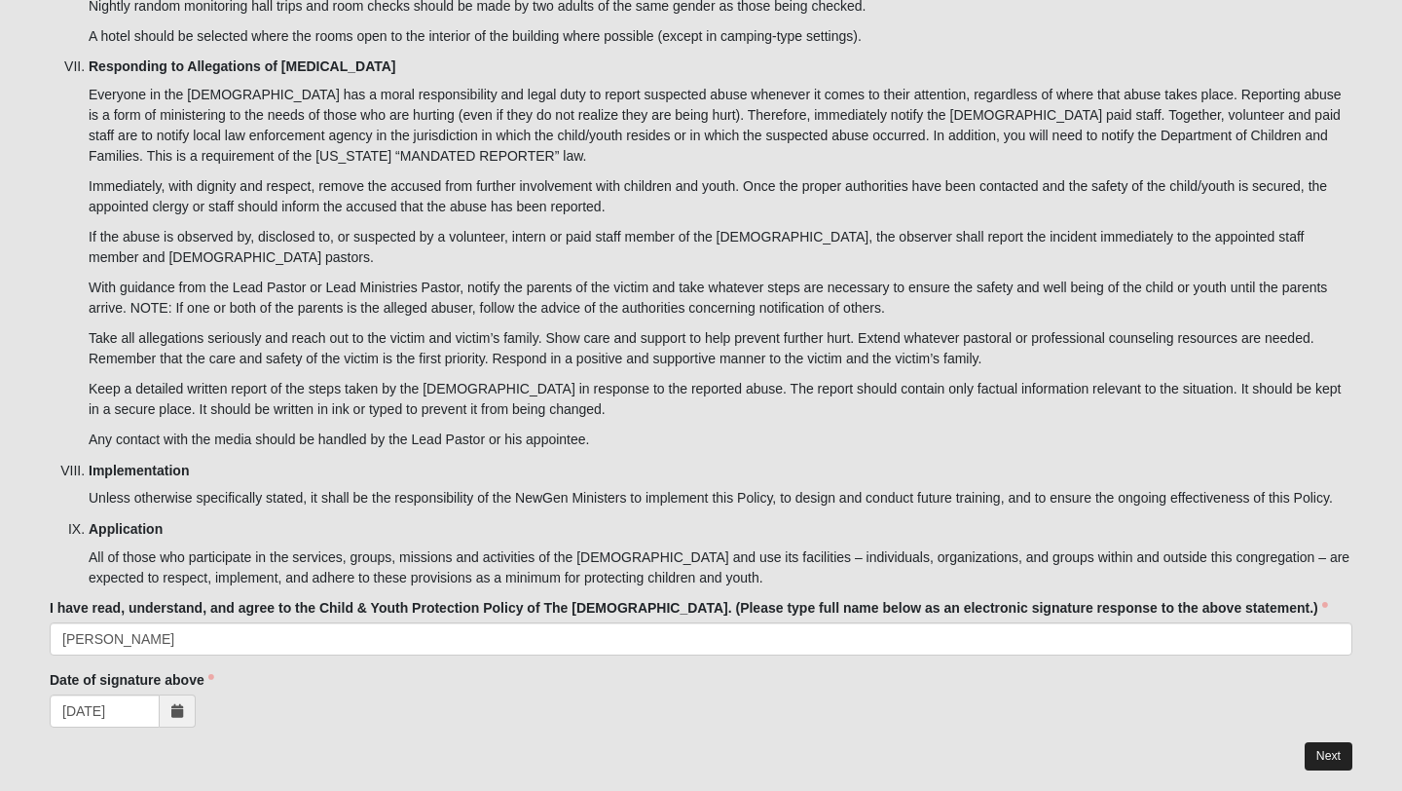
type input "[PERSON_NAME]- We were part of the housing committee in [GEOGRAPHIC_DATA] NC --…"
click at [1337, 742] on link "Next" at bounding box center [1329, 756] width 48 height 28
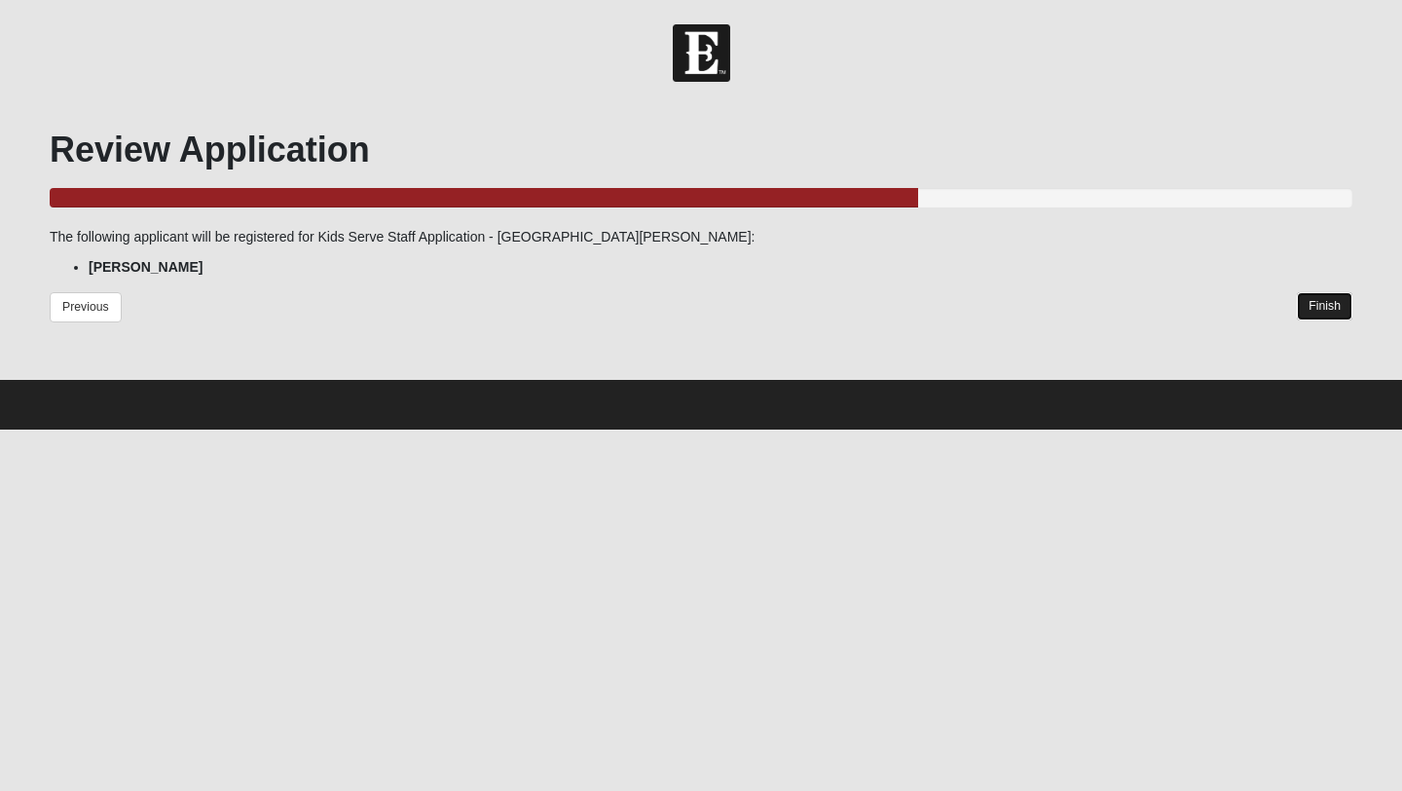
click at [1332, 298] on link "Finish" at bounding box center [1324, 306] width 55 height 28
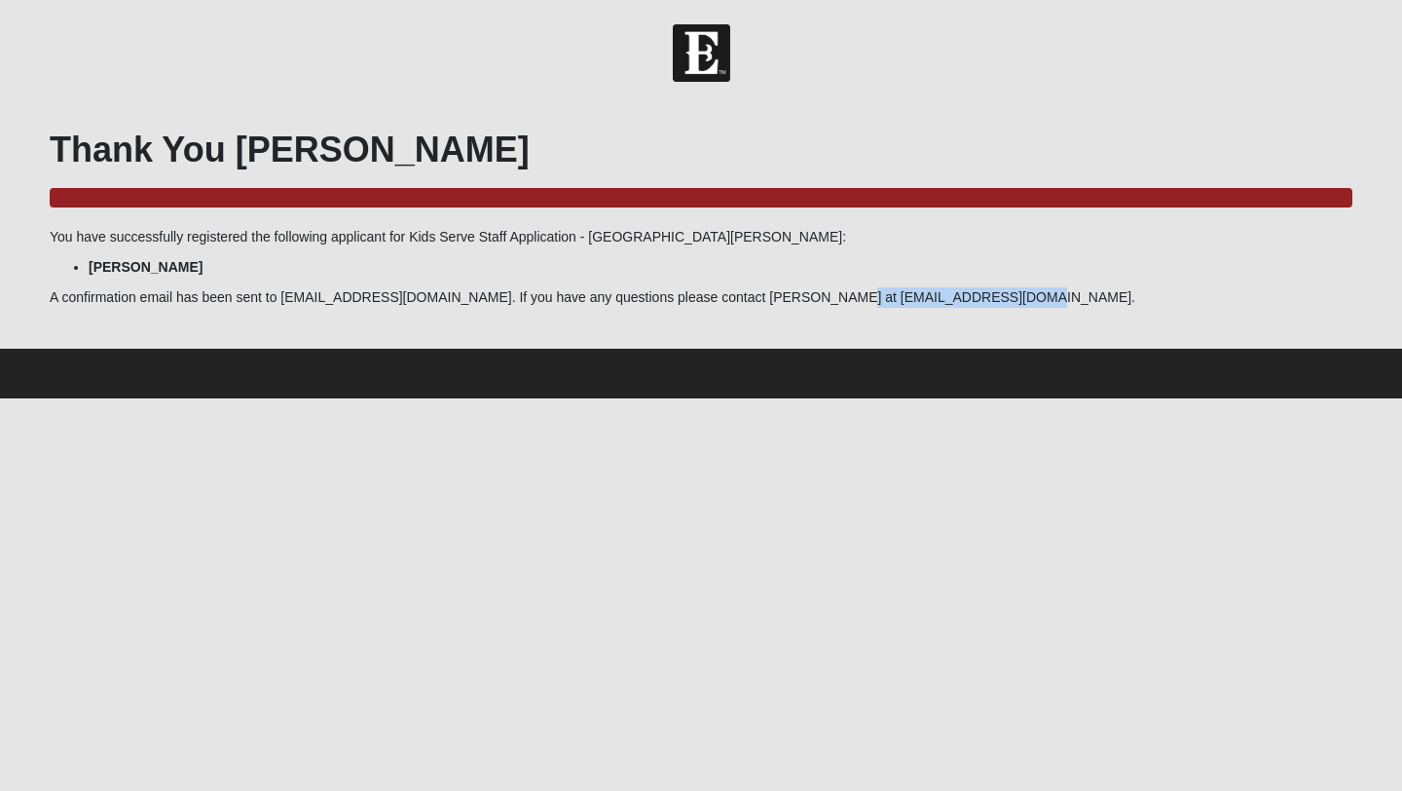
drag, startPoint x: 963, startPoint y: 298, endPoint x: 782, endPoint y: 299, distance: 181.1
click at [782, 299] on p "A confirmation email has been sent to [EMAIL_ADDRESS][DOMAIN_NAME]. If you have…" at bounding box center [701, 297] width 1303 height 20
copy p "[EMAIL_ADDRESS][DOMAIN_NAME]"
